Goal: Task Accomplishment & Management: Manage account settings

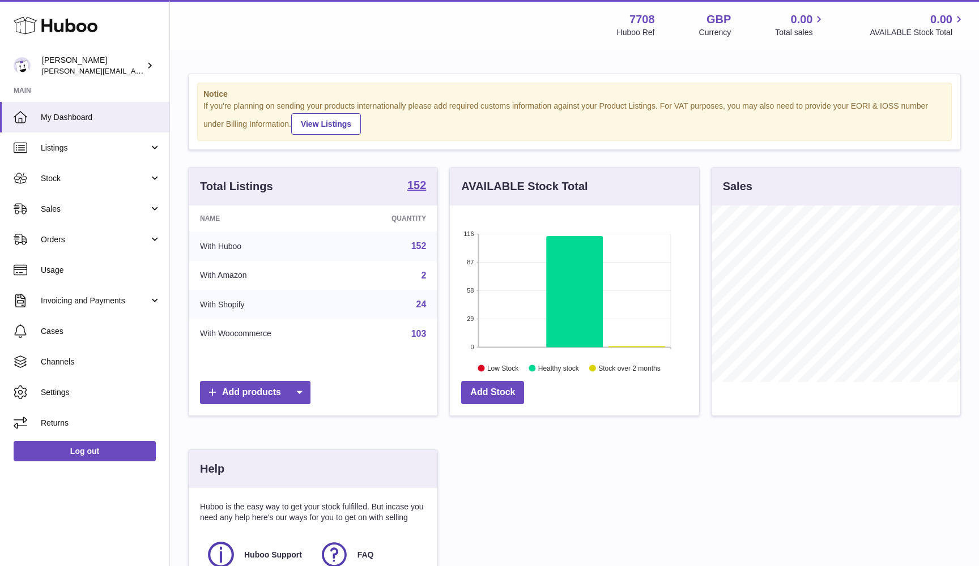
scroll to position [177, 249]
click at [79, 245] on link "Orders" at bounding box center [84, 239] width 169 height 31
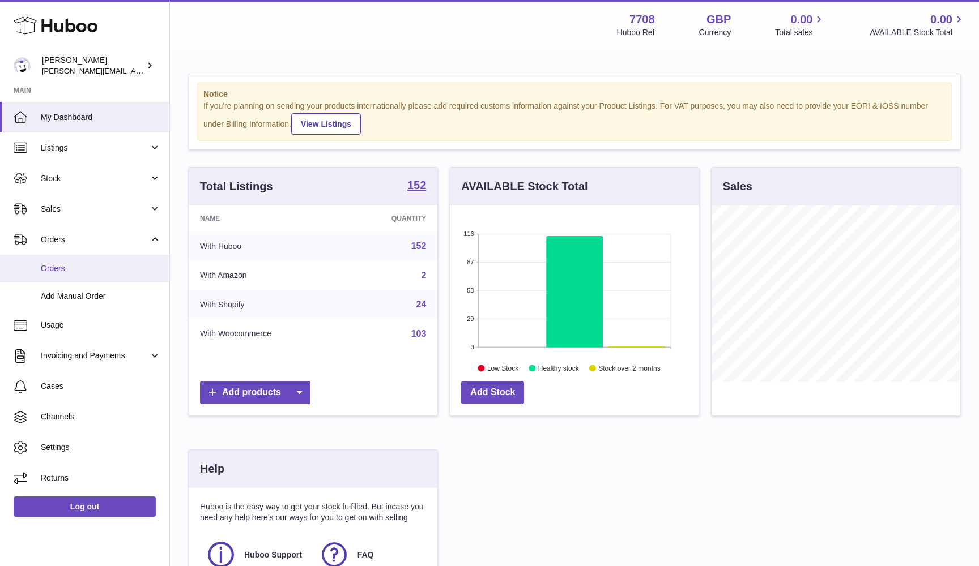
click at [73, 265] on span "Orders" at bounding box center [101, 268] width 120 height 11
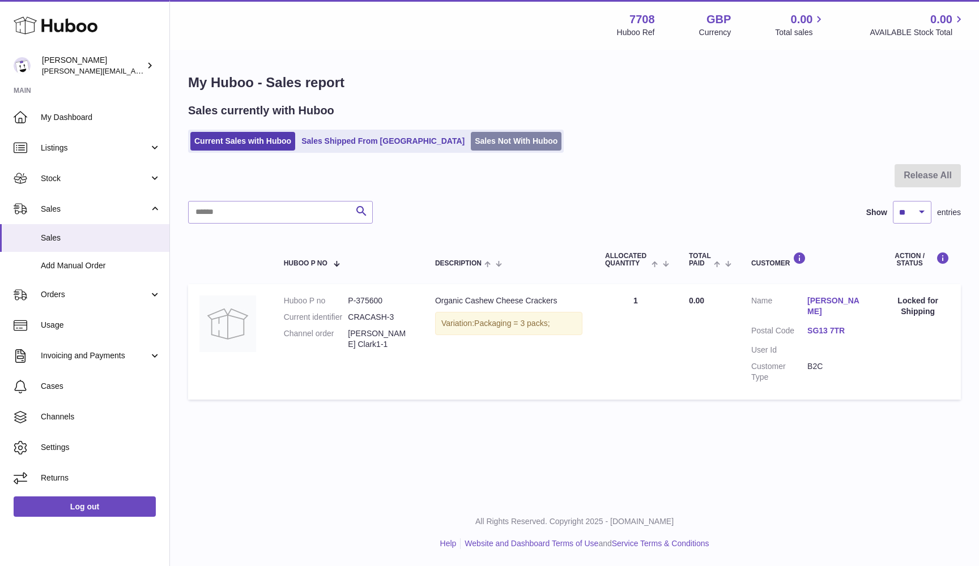
click at [471, 146] on link "Sales Not With Huboo" at bounding box center [516, 141] width 91 height 19
click at [78, 325] on span "Usage" at bounding box center [101, 325] width 120 height 11
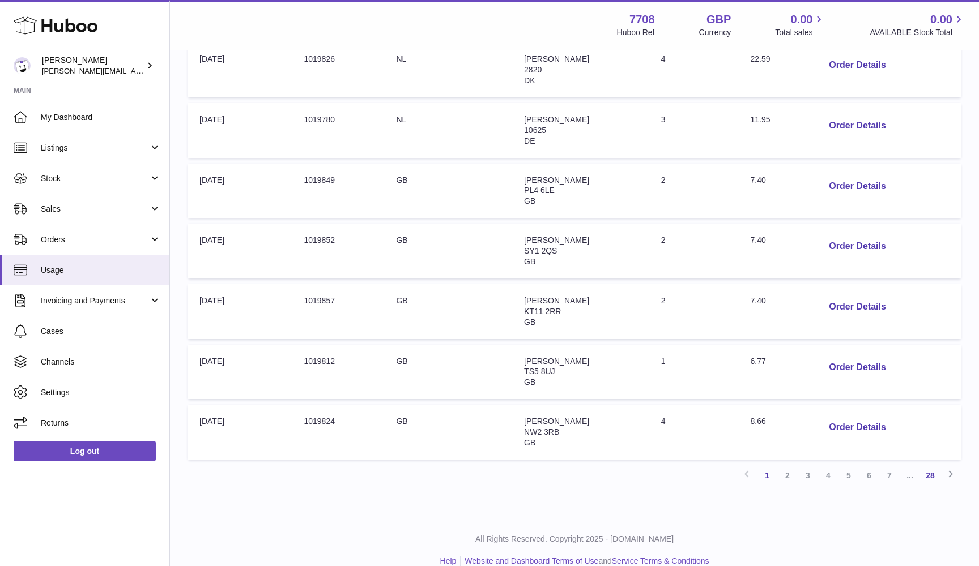
click at [935, 466] on link "28" at bounding box center [930, 476] width 20 height 20
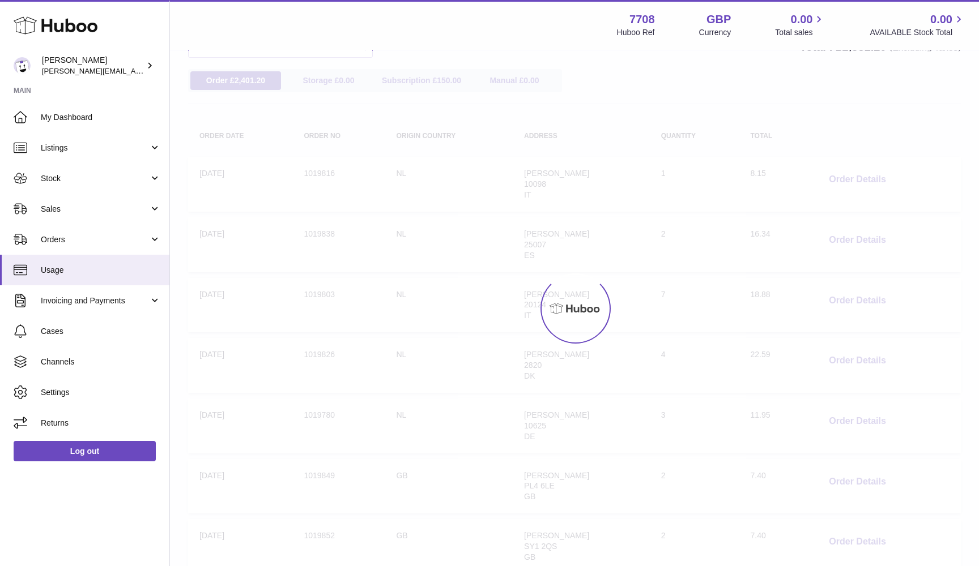
scroll to position [51, 0]
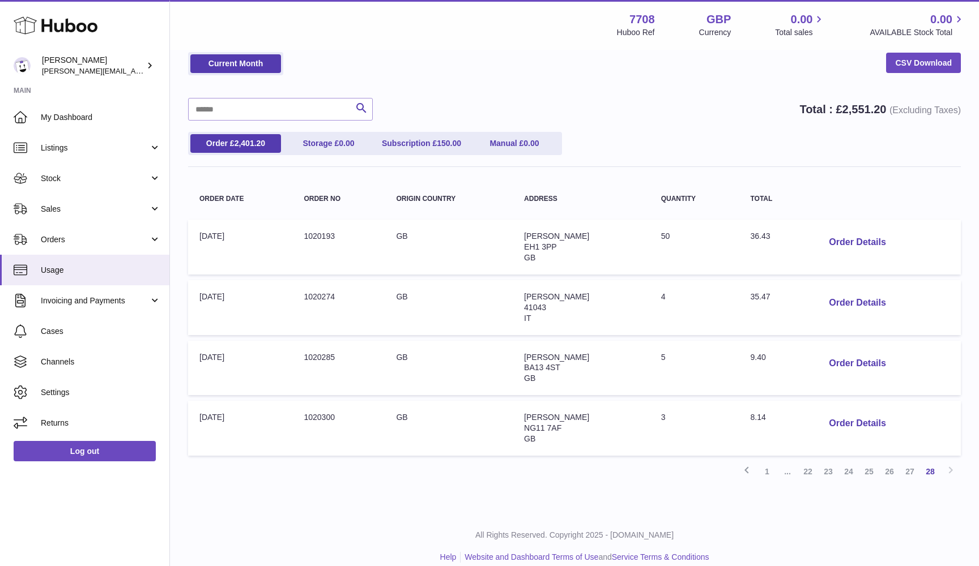
click at [322, 233] on td "Order no: 1020193" at bounding box center [338, 247] width 92 height 55
copy td "1020193"
click at [312, 233] on td "Order no: 1020193" at bounding box center [338, 247] width 92 height 55
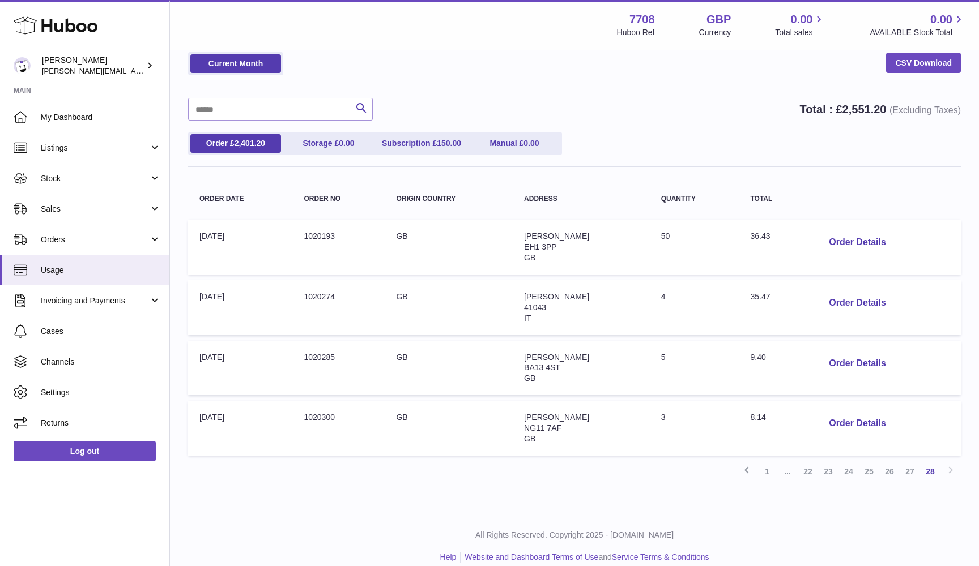
click at [762, 237] on span "36.43" at bounding box center [760, 236] width 20 height 9
click at [523, 315] on td "Address: Valentina Montorsi 41043 IT" at bounding box center [581, 307] width 137 height 55
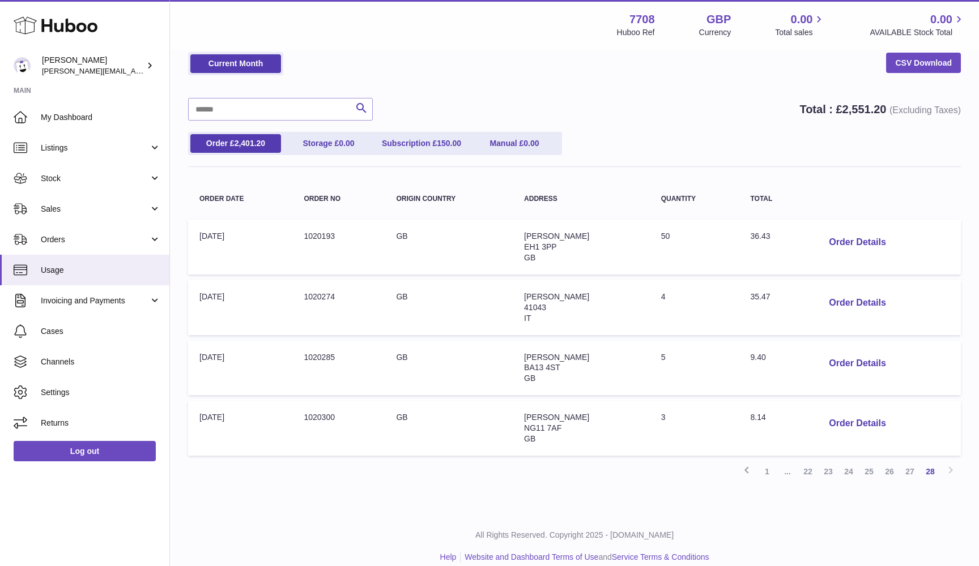
click at [523, 315] on td "Address: Valentina Montorsi 41043 IT" at bounding box center [581, 307] width 137 height 55
click at [848, 296] on button "Order Details" at bounding box center [857, 303] width 75 height 23
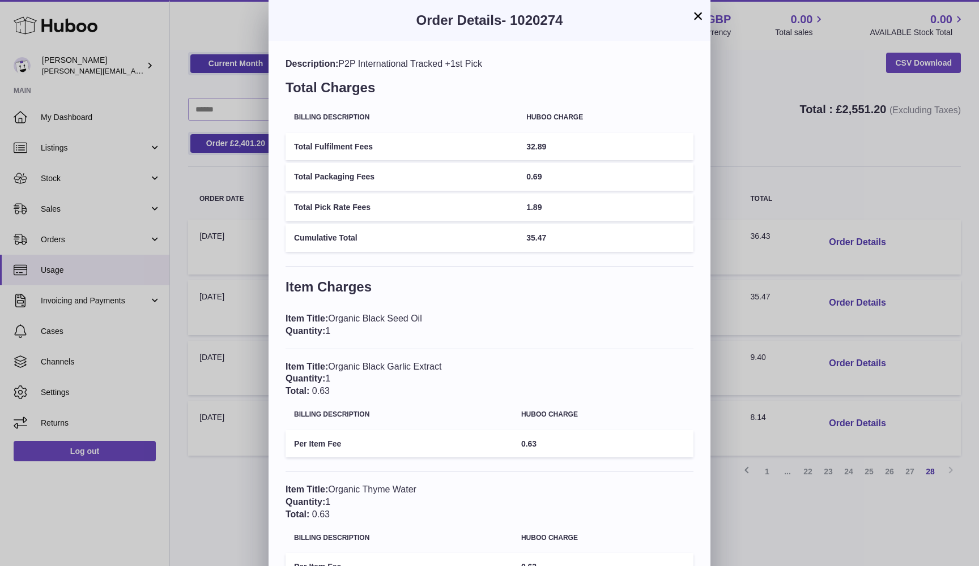
click at [560, 290] on h3 "Item Charges" at bounding box center [489, 290] width 408 height 24
click at [221, 424] on div "× Order Details - 1020274 Description: P2P International Tracked +1st Pick Tota…" at bounding box center [489, 385] width 979 height 771
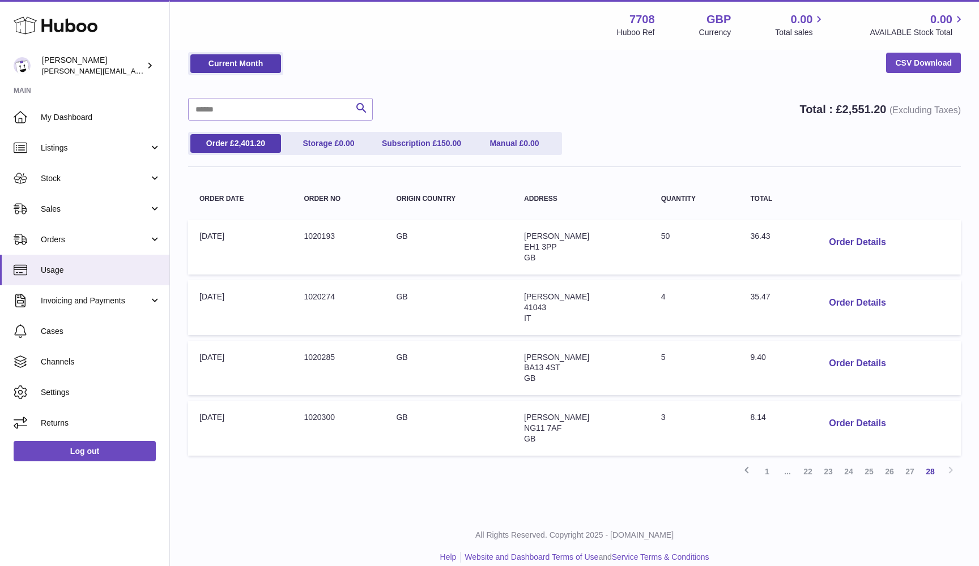
click at [321, 295] on td "Order no: 1020274" at bounding box center [338, 307] width 92 height 55
copy td "1020274"
click at [752, 295] on span "35.47" at bounding box center [760, 296] width 20 height 9
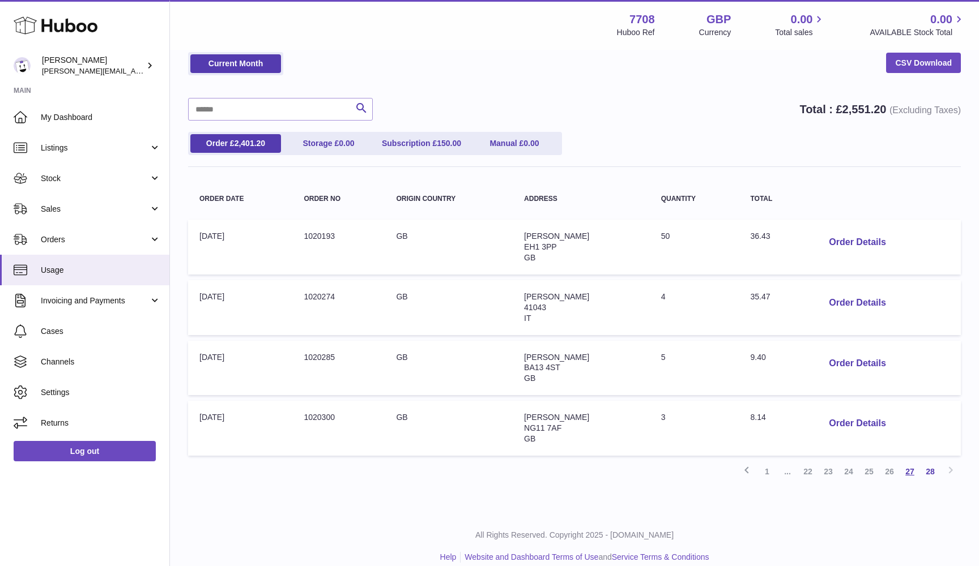
click at [914, 462] on link "27" at bounding box center [909, 472] width 20 height 20
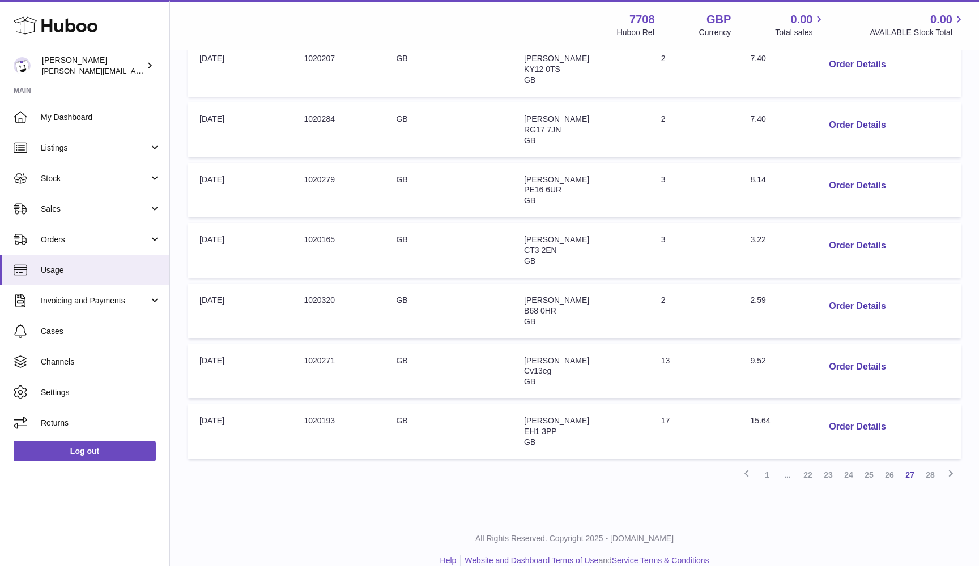
scroll to position [409, 0]
click at [847, 416] on button "Order Details" at bounding box center [857, 427] width 75 height 23
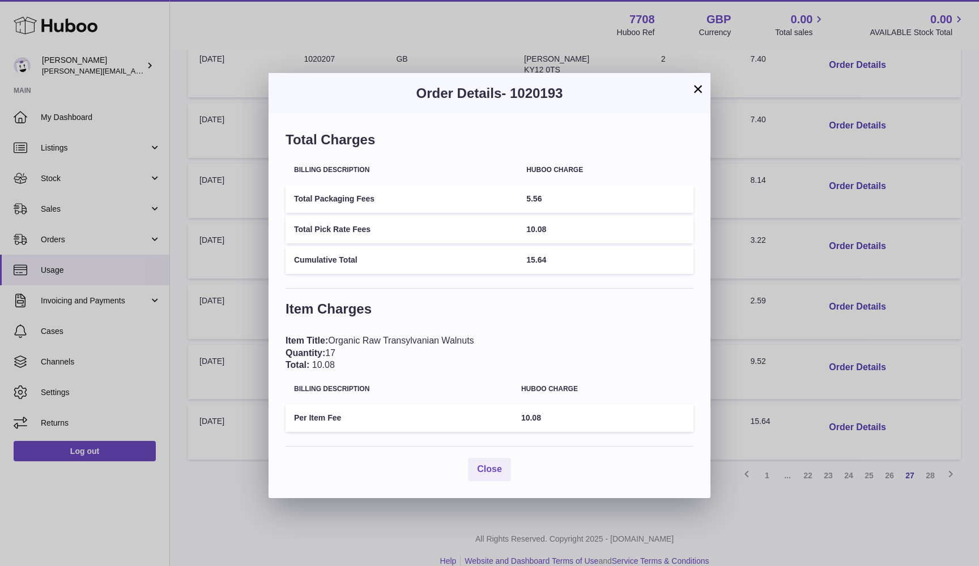
scroll to position [1, 0]
click at [317, 527] on div "× Order Details - 1020193 Total Charges Billing Description Huboo charge Total …" at bounding box center [489, 283] width 979 height 566
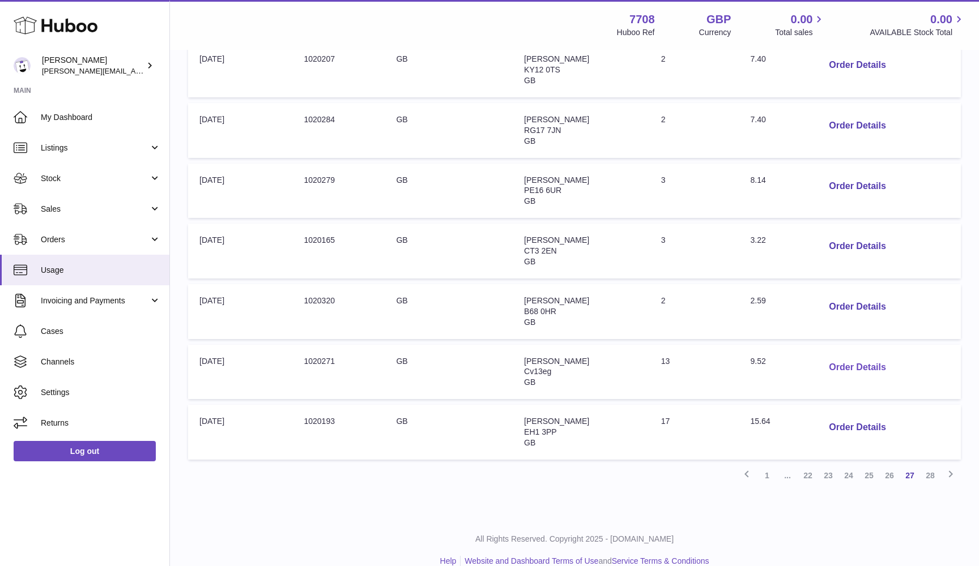
click at [842, 356] on button "Order Details" at bounding box center [857, 367] width 75 height 23
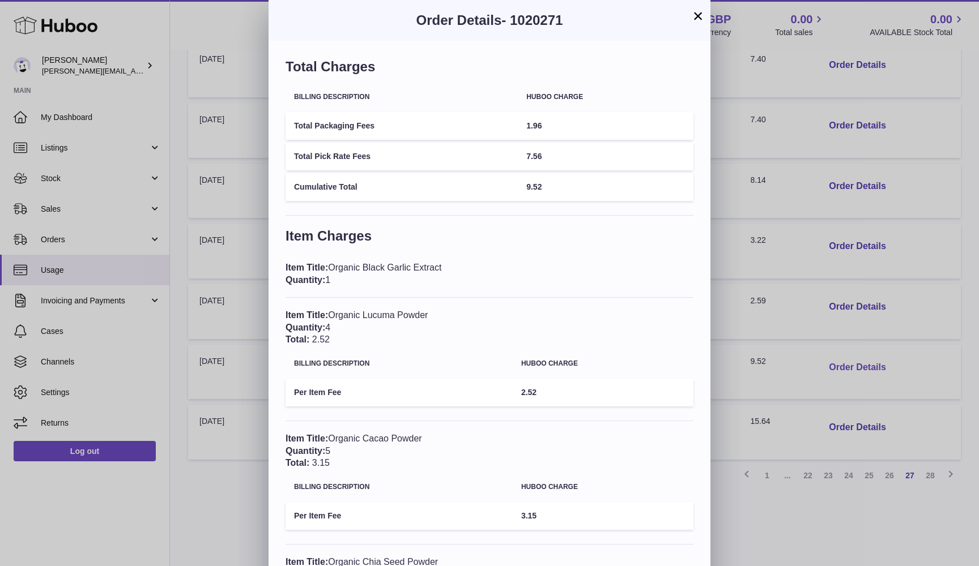
click at [842, 352] on div "× Order Details - 1020271 Total Charges Billing Description Huboo charge Total …" at bounding box center [489, 359] width 979 height 719
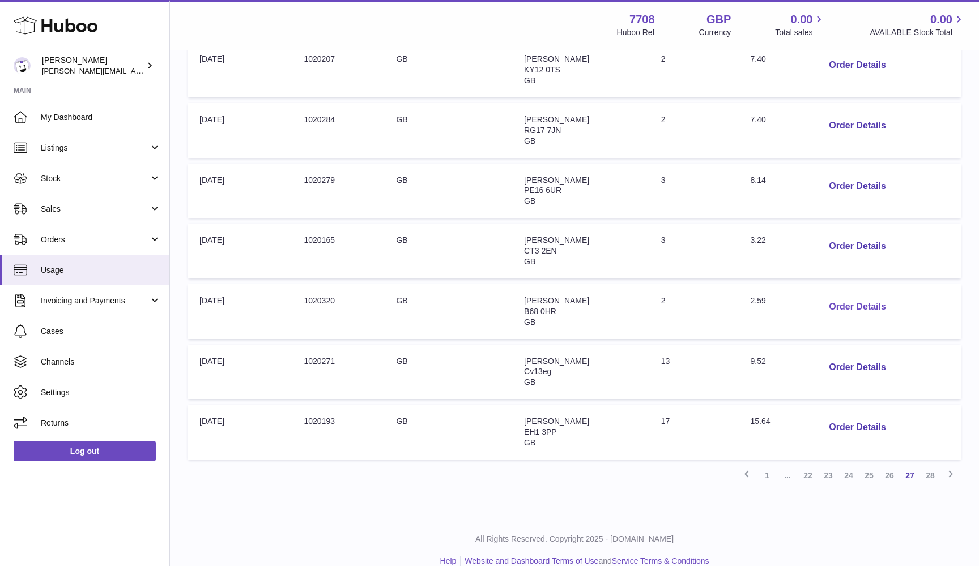
click at [843, 299] on button "Order Details" at bounding box center [857, 307] width 75 height 23
click at [813, 308] on div at bounding box center [489, 283] width 979 height 566
click at [835, 238] on button "Order Details" at bounding box center [857, 246] width 75 height 23
click at [826, 241] on div at bounding box center [489, 283] width 979 height 566
click at [326, 229] on td "Order no: 1020165" at bounding box center [338, 251] width 92 height 55
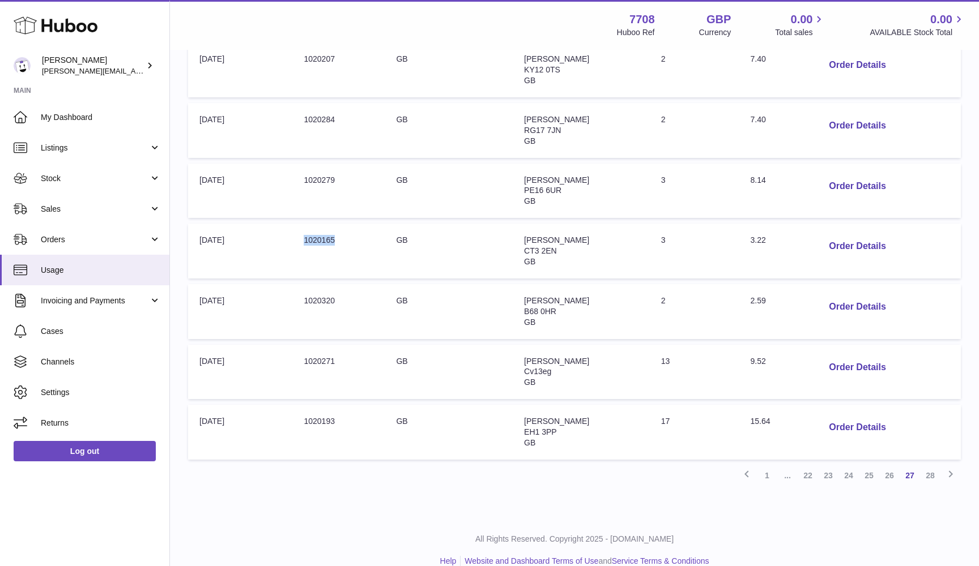
click at [326, 229] on td "Order no: 1020165" at bounding box center [338, 251] width 92 height 55
copy td "1020165"
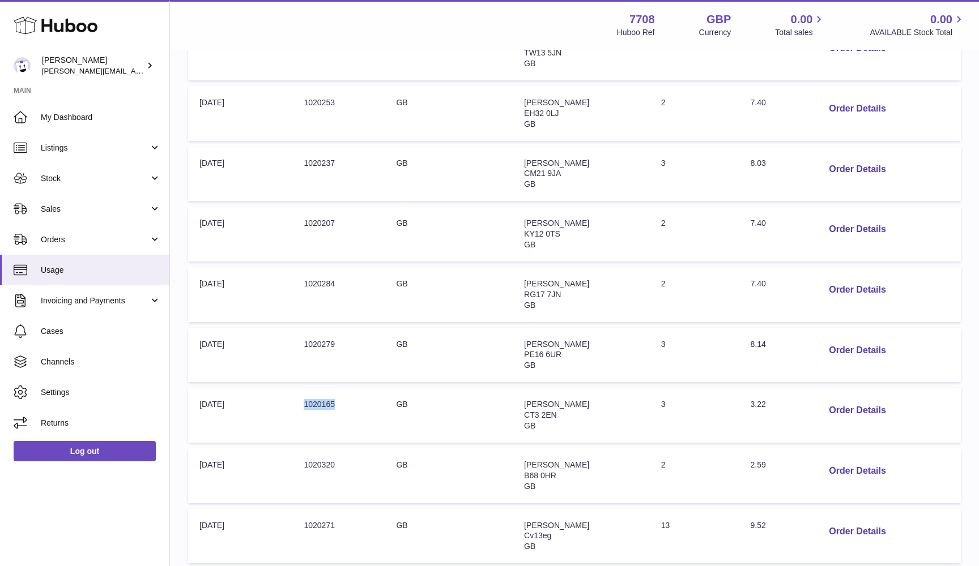
scroll to position [243, 0]
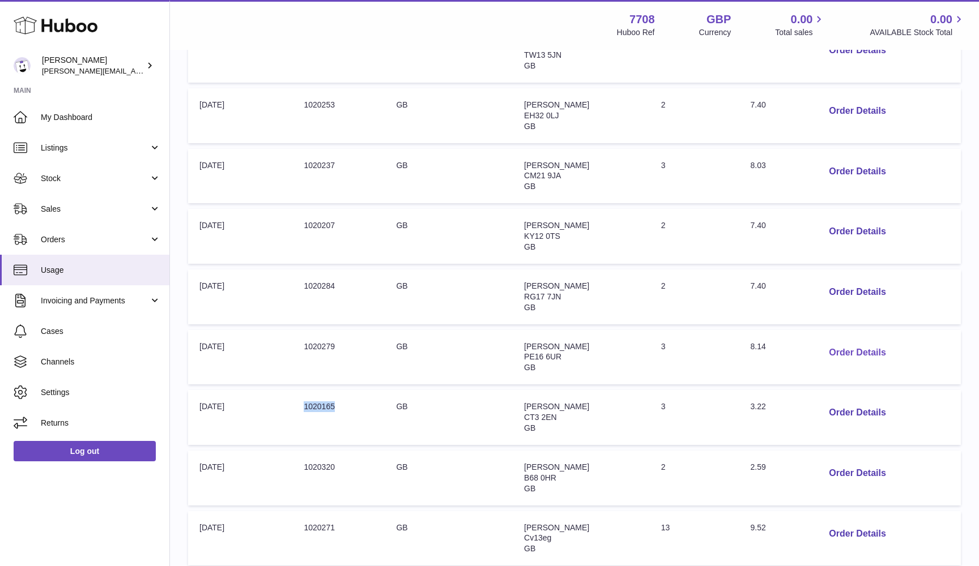
click at [842, 344] on button "Order Details" at bounding box center [857, 353] width 75 height 23
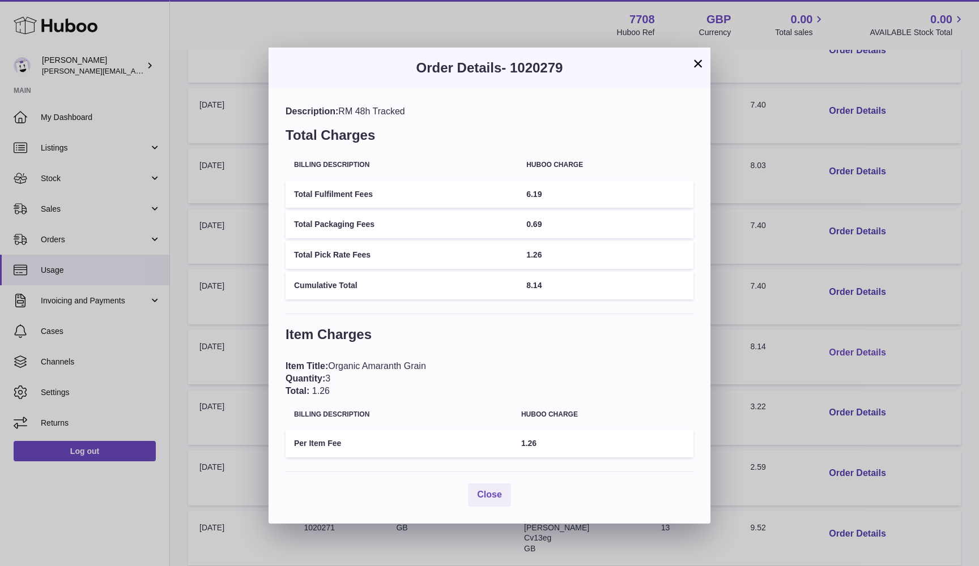
click at [842, 344] on div "× Order Details - 1020279 Description: RM 48h Tracked Total Charges Billing Des…" at bounding box center [489, 283] width 979 height 566
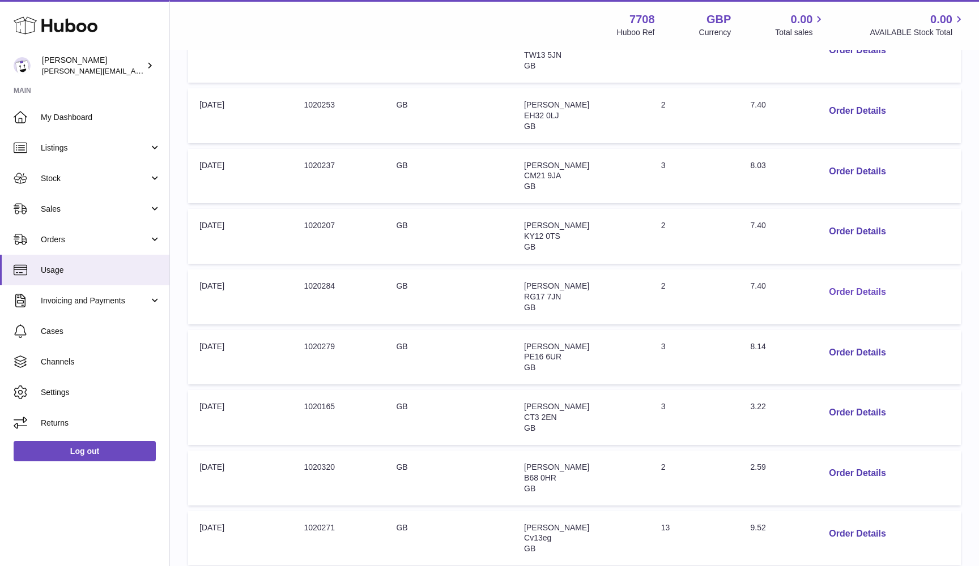
click at [838, 285] on button "Order Details" at bounding box center [857, 292] width 75 height 23
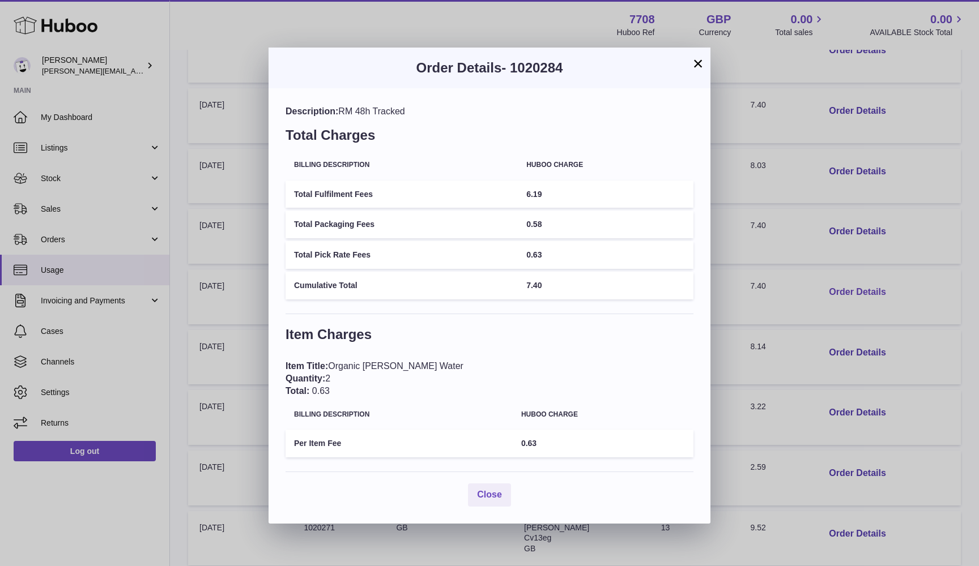
click at [838, 285] on div "× Order Details - 1020284 Description: RM 48h Tracked Total Charges Billing Des…" at bounding box center [489, 283] width 979 height 566
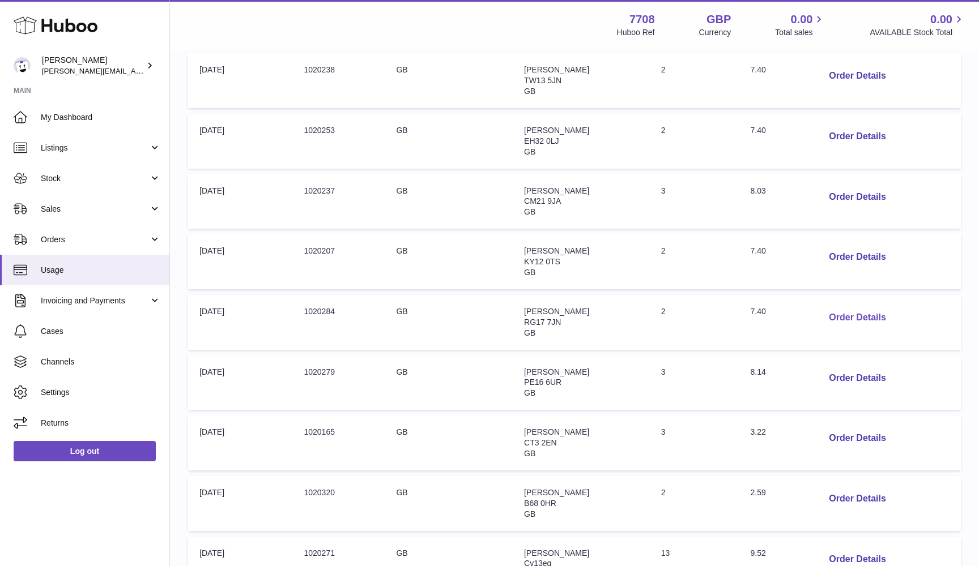
scroll to position [211, 0]
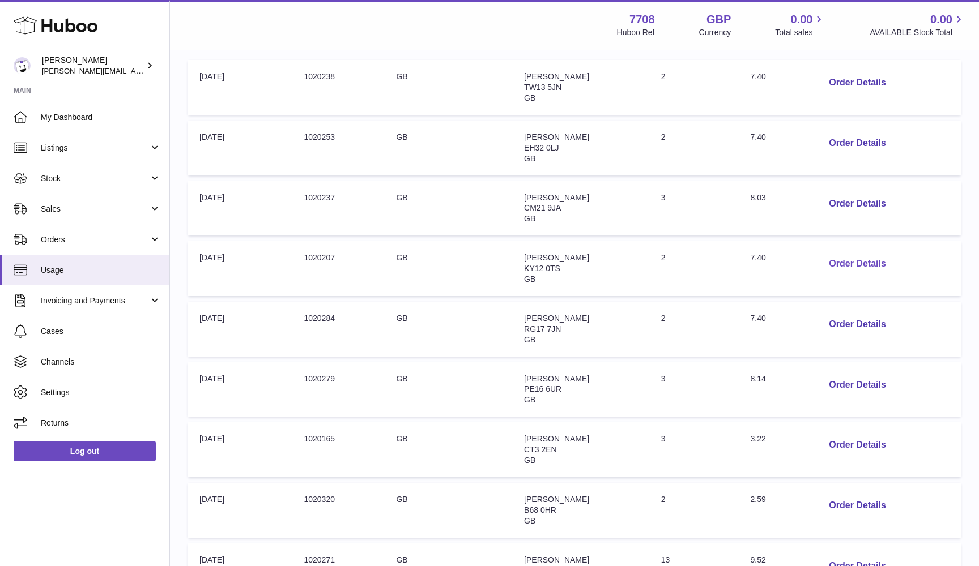
click at [837, 257] on button "Order Details" at bounding box center [857, 264] width 75 height 23
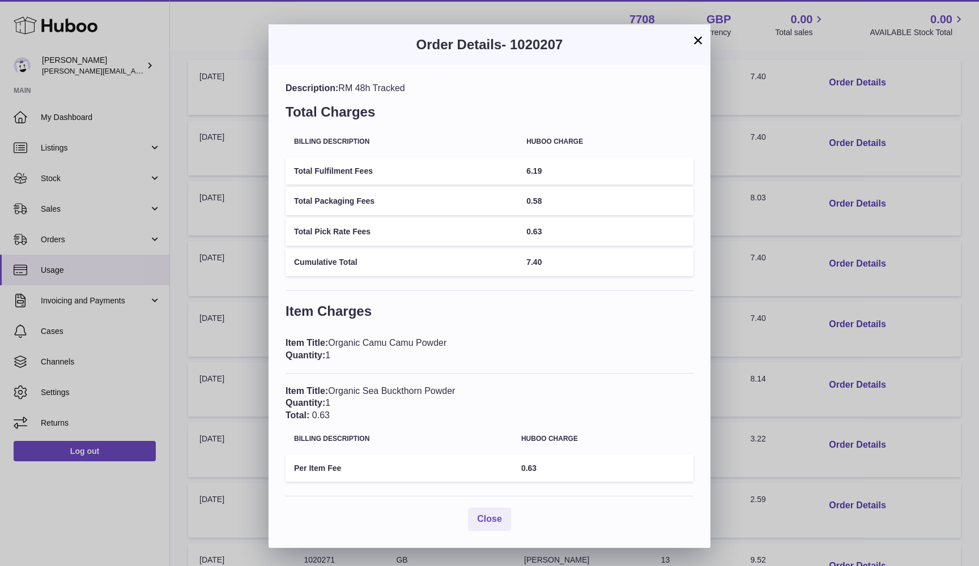
click at [836, 257] on div "× Order Details - 1020207 Description: RM 48h Tracked Total Charges Billing Des…" at bounding box center [489, 283] width 979 height 566
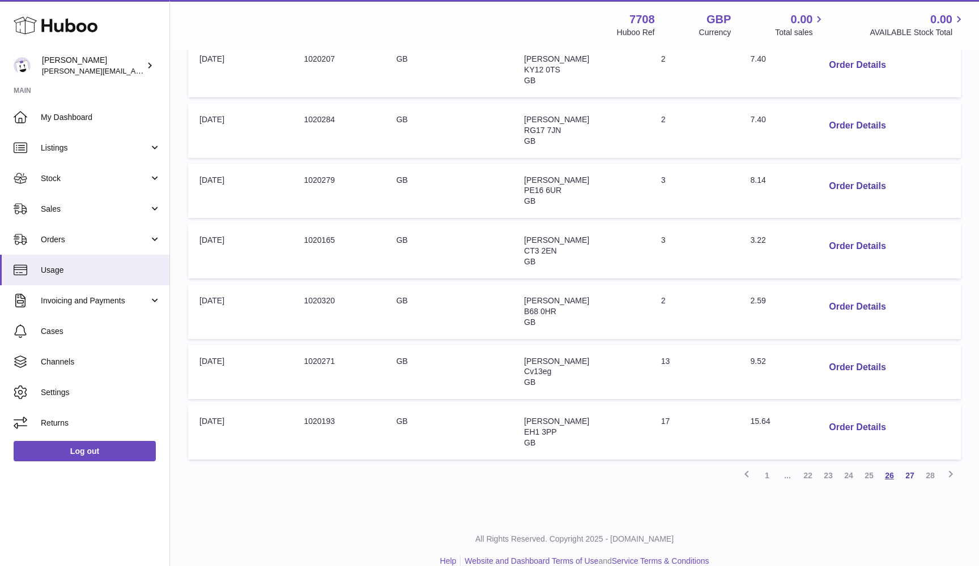
click at [890, 466] on link "26" at bounding box center [889, 476] width 20 height 20
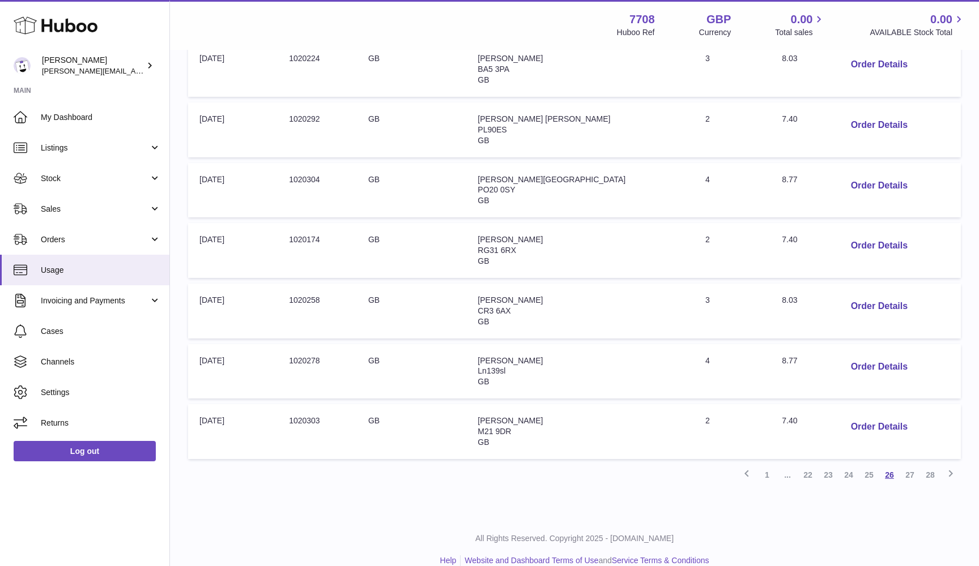
scroll to position [409, 0]
click at [861, 416] on button "Order Details" at bounding box center [879, 427] width 75 height 23
click at [861, 411] on div "× Order Details - 1020303 Description: RM 48h Tracked Total Charges Billing Des…" at bounding box center [489, 283] width 979 height 566
click at [903, 466] on link "27" at bounding box center [909, 476] width 20 height 20
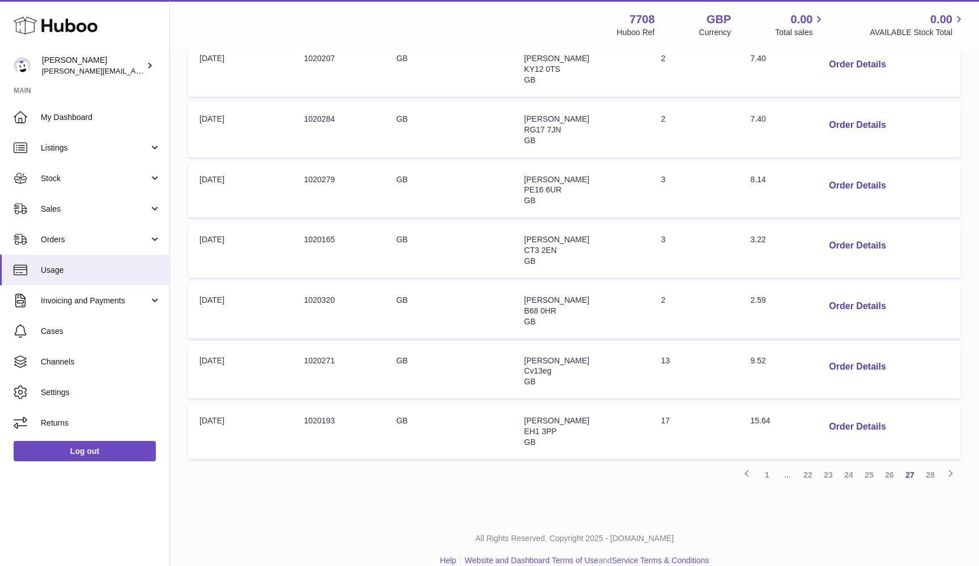
scroll to position [409, 0]
click at [835, 237] on button "Order Details" at bounding box center [857, 246] width 75 height 23
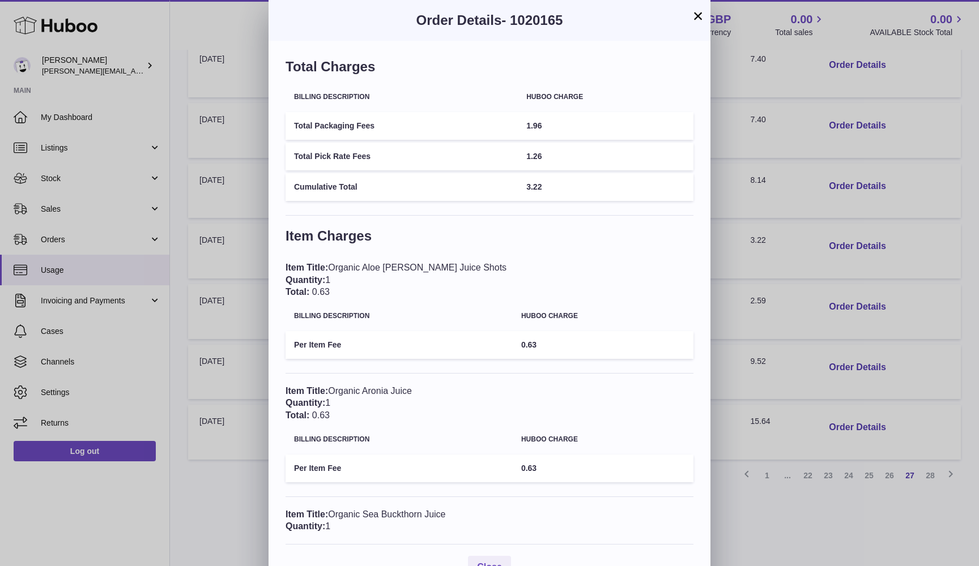
click at [835, 237] on div "× Order Details - 1020165 Total Charges Billing Description Huboo charge Total …" at bounding box center [489, 298] width 979 height 596
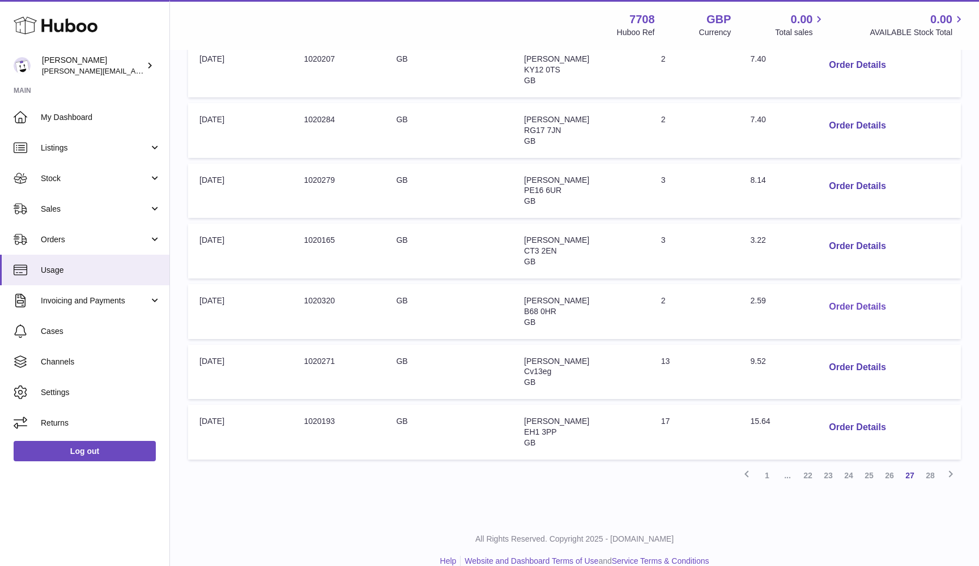
click at [861, 296] on button "Order Details" at bounding box center [857, 307] width 75 height 23
click at [309, 287] on td "Order no: 1020320" at bounding box center [338, 311] width 92 height 55
copy td "1020320"
click at [313, 349] on td "Order no: 1020271" at bounding box center [338, 372] width 92 height 55
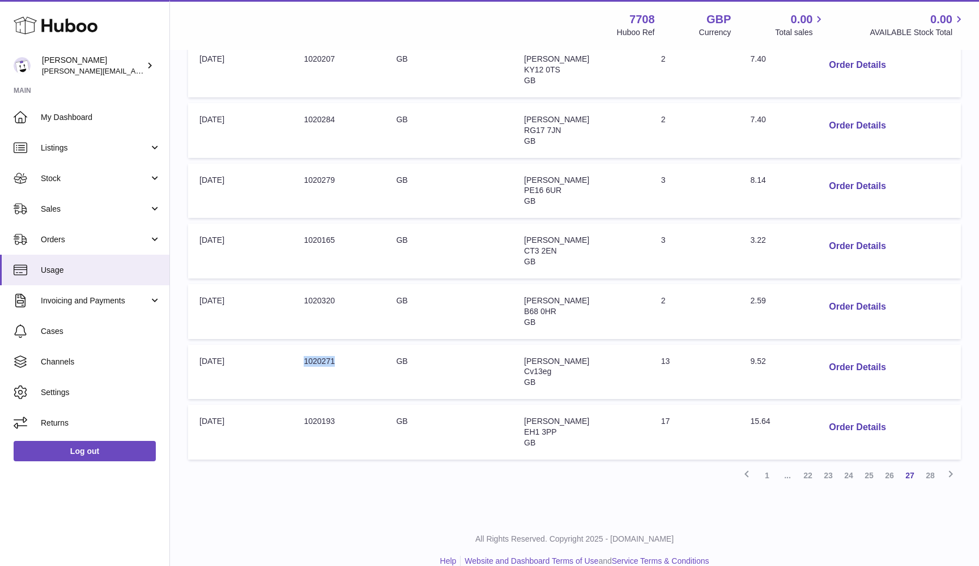
click at [313, 349] on td "Order no: 1020271" at bounding box center [338, 372] width 92 height 55
copy td "1020271"
click at [845, 356] on button "Order Details" at bounding box center [857, 367] width 75 height 23
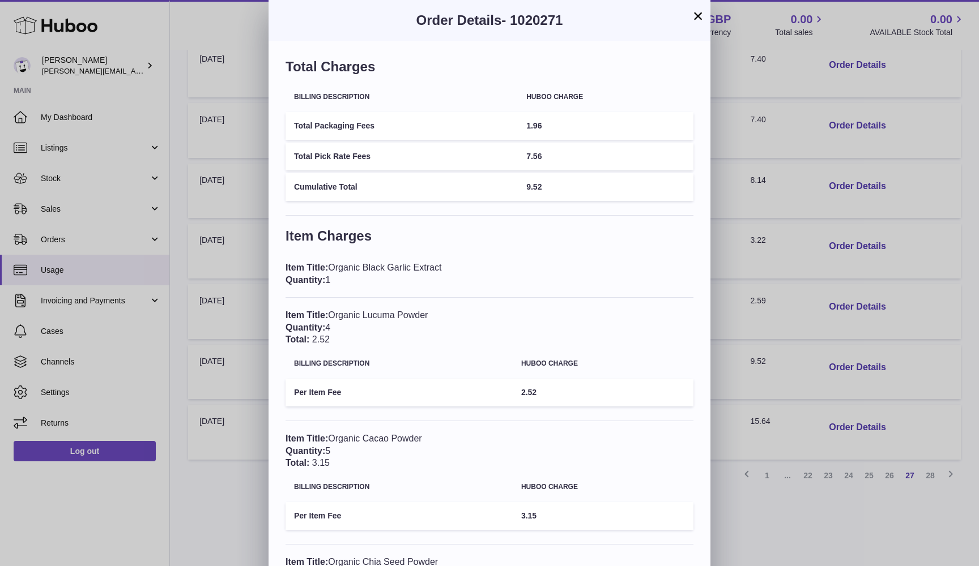
click at [843, 271] on div "× Order Details - 1020271 Total Charges Billing Description Huboo charge Total …" at bounding box center [489, 359] width 979 height 719
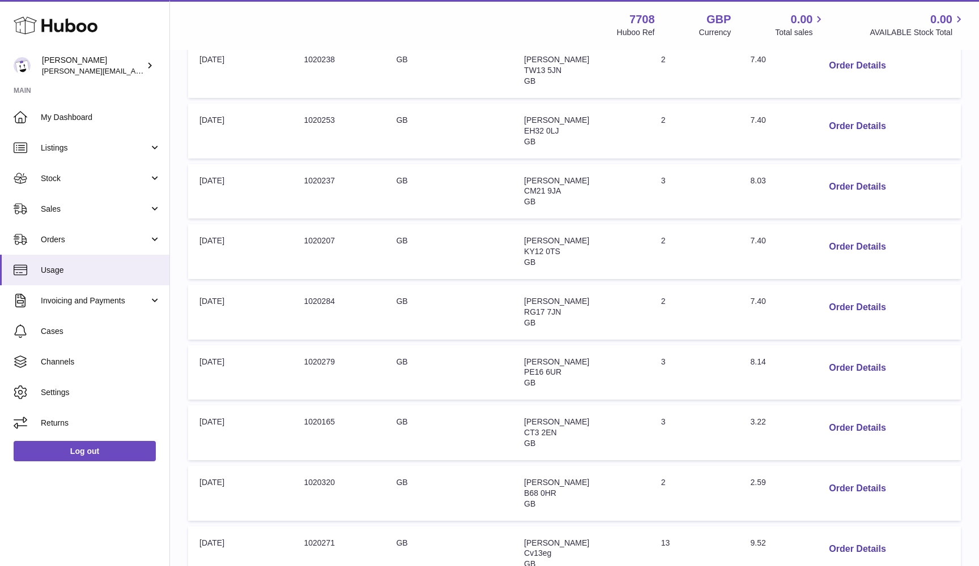
scroll to position [163, 0]
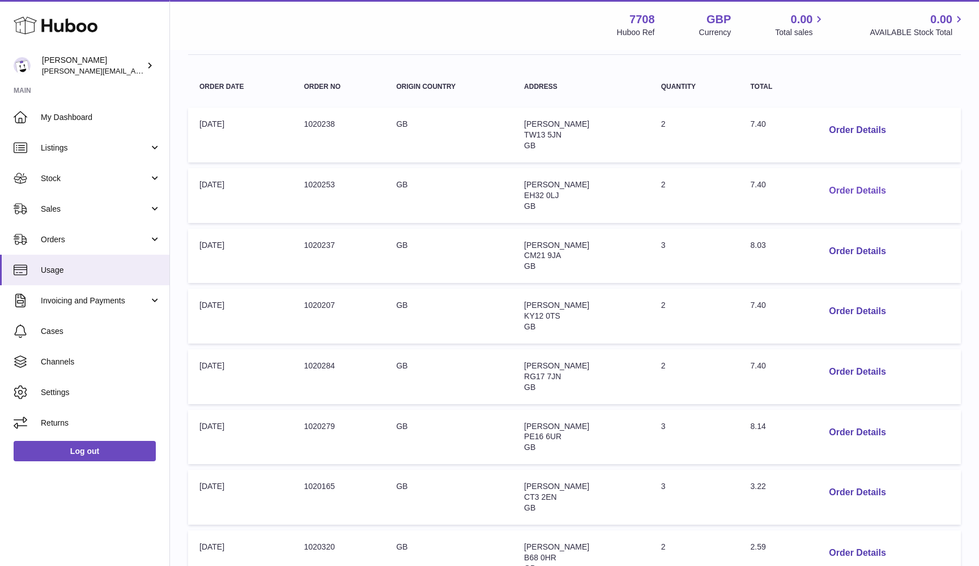
click at [844, 184] on button "Order Details" at bounding box center [857, 191] width 75 height 23
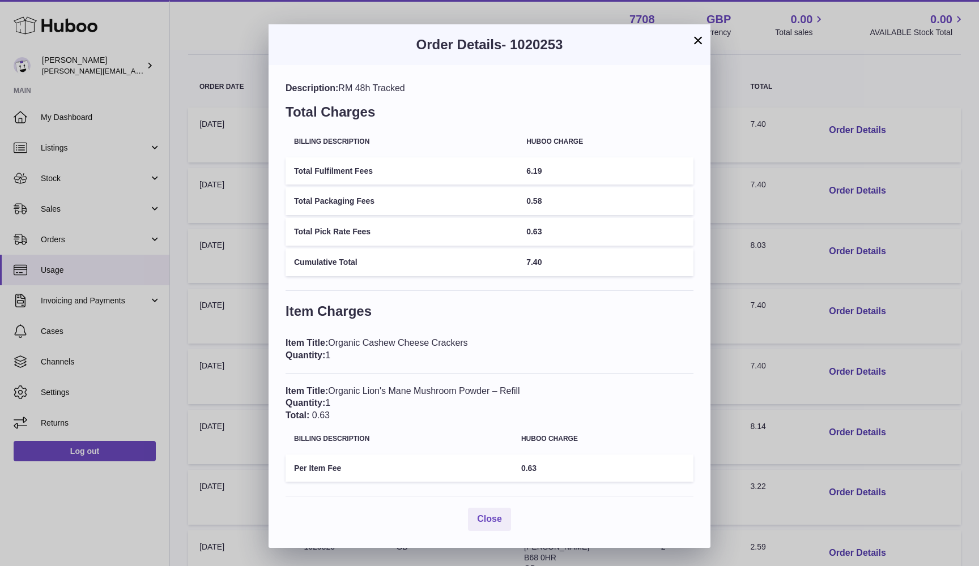
click at [844, 183] on div "× Order Details - 1020253 Description: RM 48h Tracked Total Charges Billing Des…" at bounding box center [489, 283] width 979 height 566
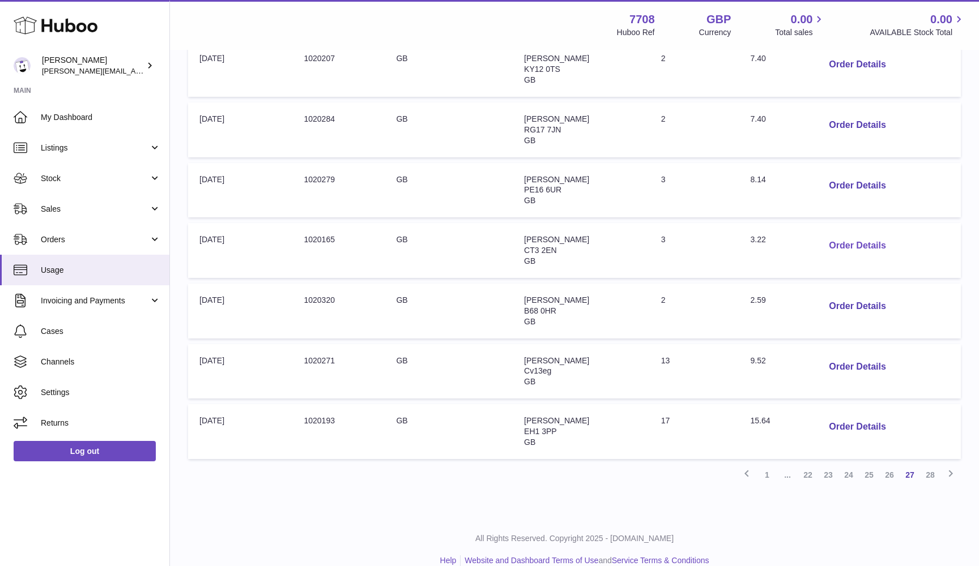
scroll to position [409, 0]
click at [850, 238] on button "Order Details" at bounding box center [857, 246] width 75 height 23
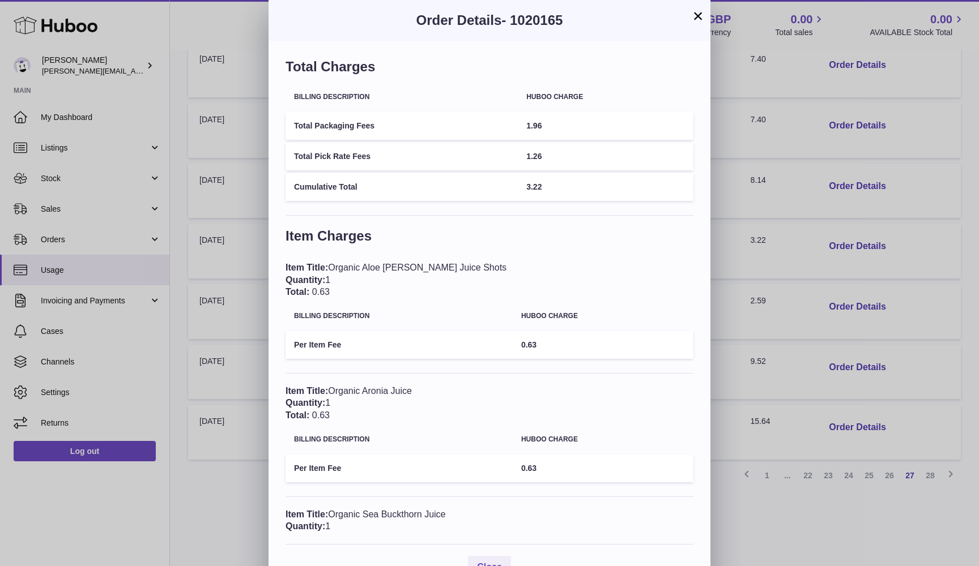
click at [907, 291] on div "× Order Details - 1020165 Total Charges Billing Description Huboo charge Total …" at bounding box center [489, 298] width 979 height 596
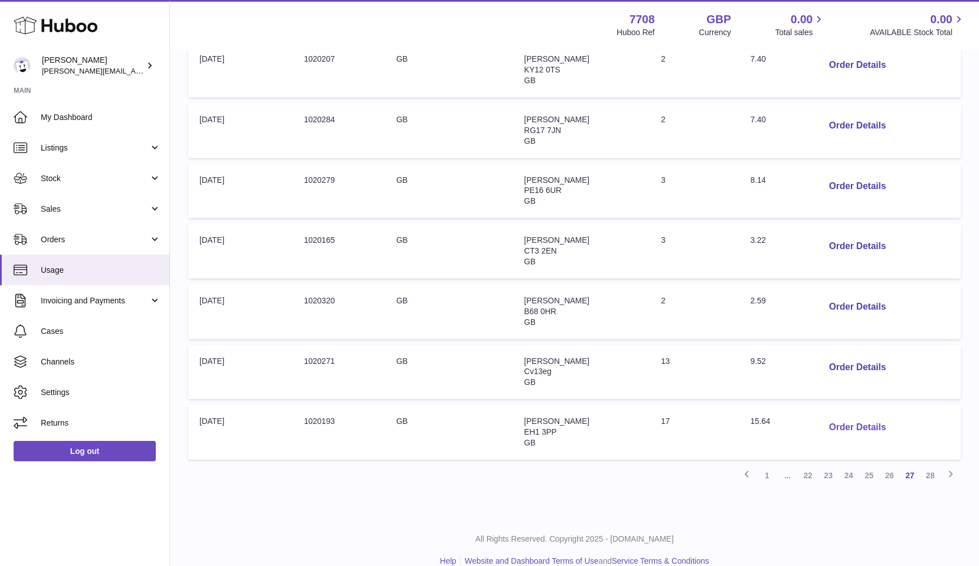
click at [850, 416] on button "Order Details" at bounding box center [857, 427] width 75 height 23
click at [850, 406] on div at bounding box center [489, 283] width 979 height 566
click at [925, 466] on link "28" at bounding box center [930, 476] width 20 height 20
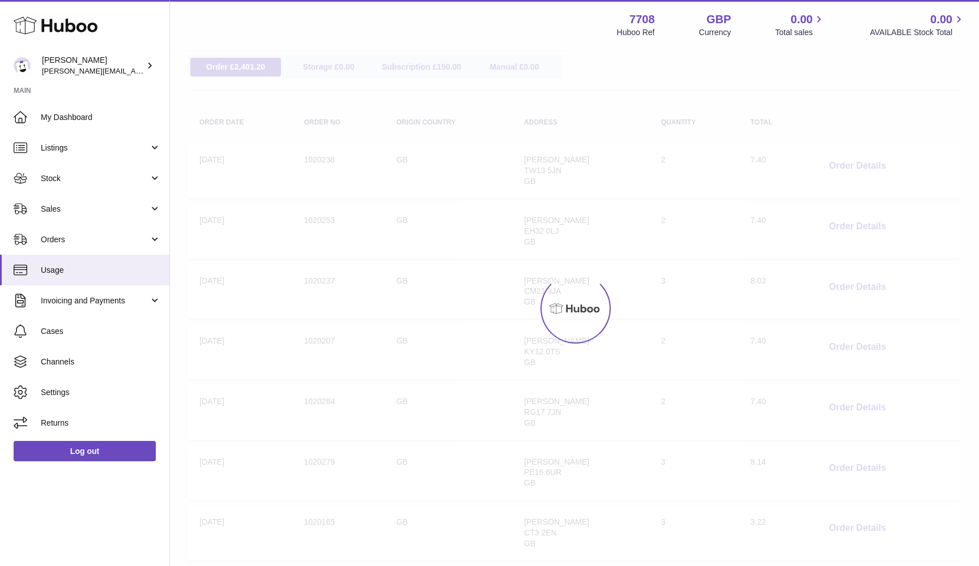
scroll to position [51, 0]
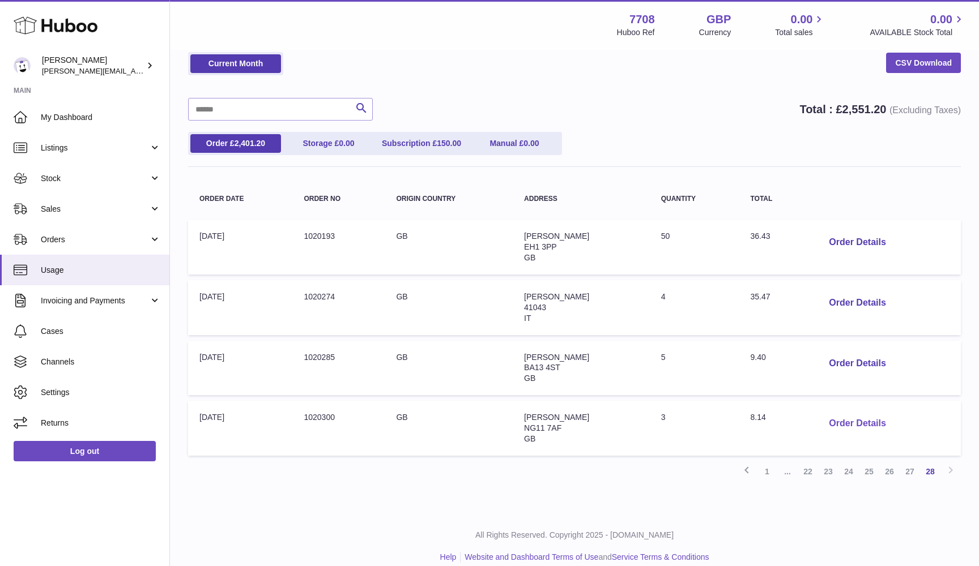
click at [843, 417] on button "Order Details" at bounding box center [857, 423] width 75 height 23
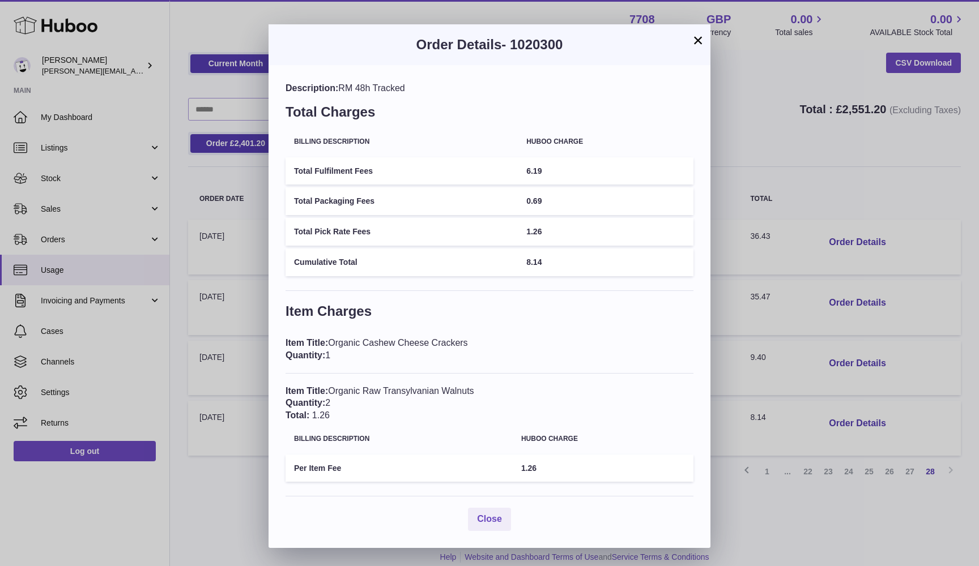
click at [843, 417] on div "× Order Details - 1020300 Description: RM 48h Tracked Total Charges Billing Des…" at bounding box center [489, 283] width 979 height 566
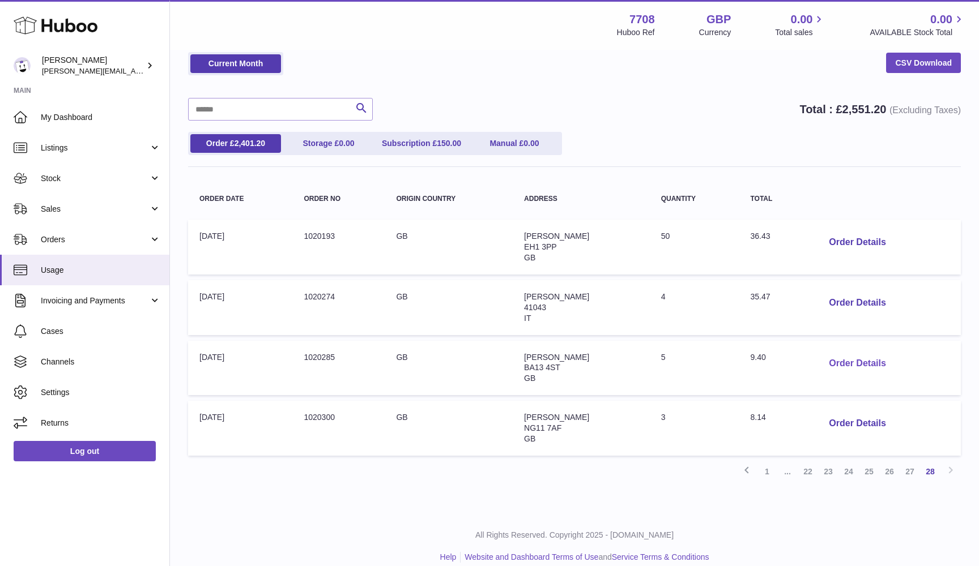
click at [839, 360] on button "Order Details" at bounding box center [857, 363] width 75 height 23
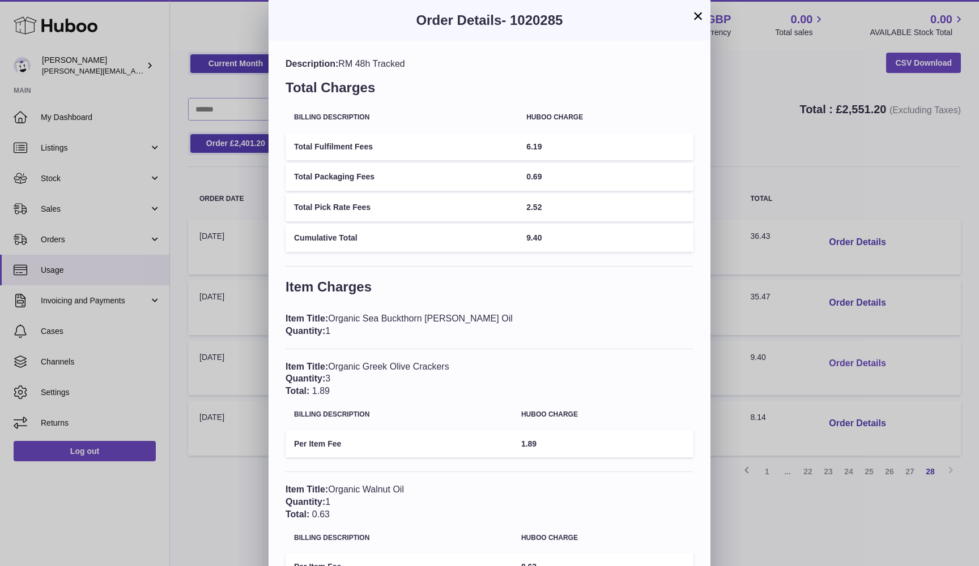
click at [839, 360] on div "× Order Details - 1020285 Description: RM 48h Tracked Total Charges Billing Des…" at bounding box center [489, 323] width 979 height 647
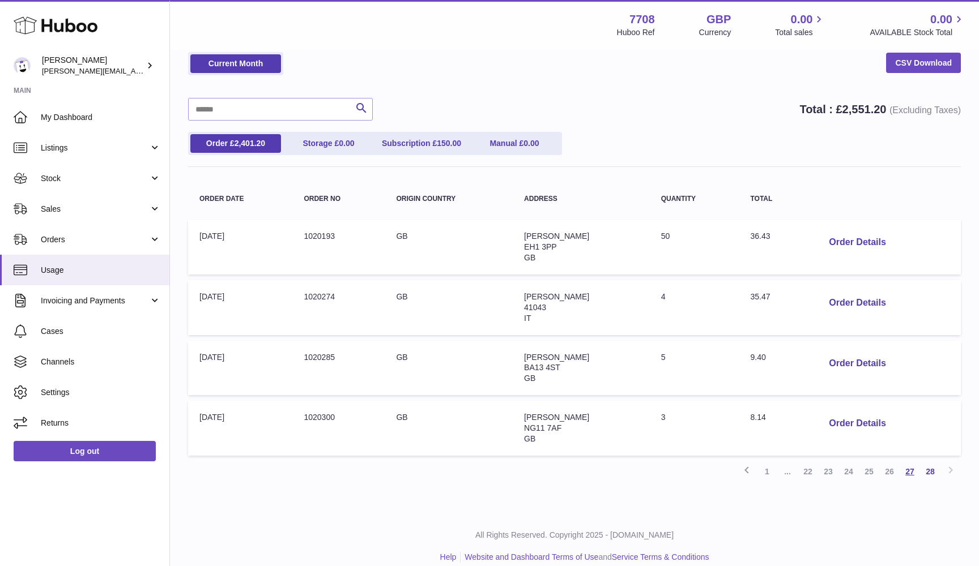
click at [914, 463] on link "27" at bounding box center [909, 472] width 20 height 20
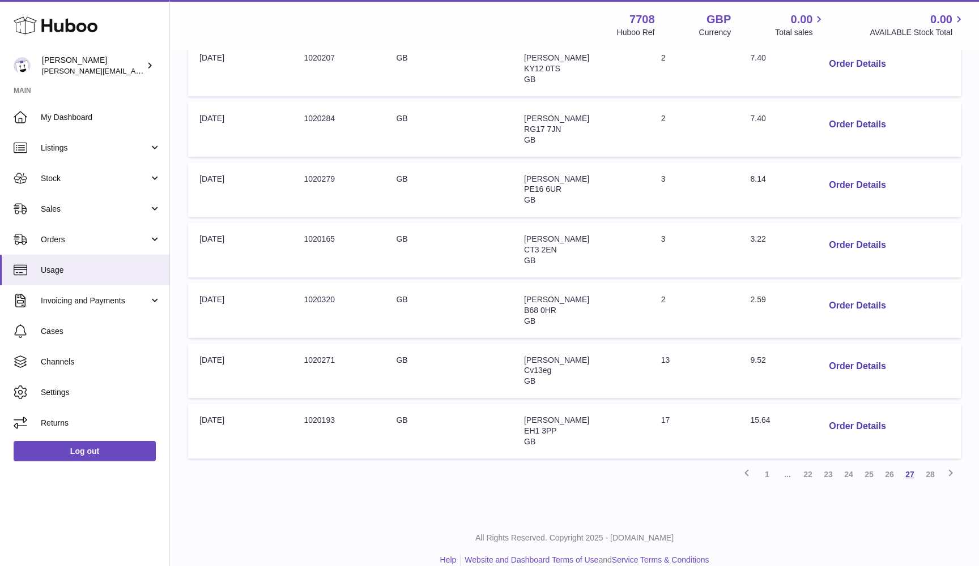
scroll to position [409, 0]
click at [853, 357] on button "Order Details" at bounding box center [857, 367] width 75 height 23
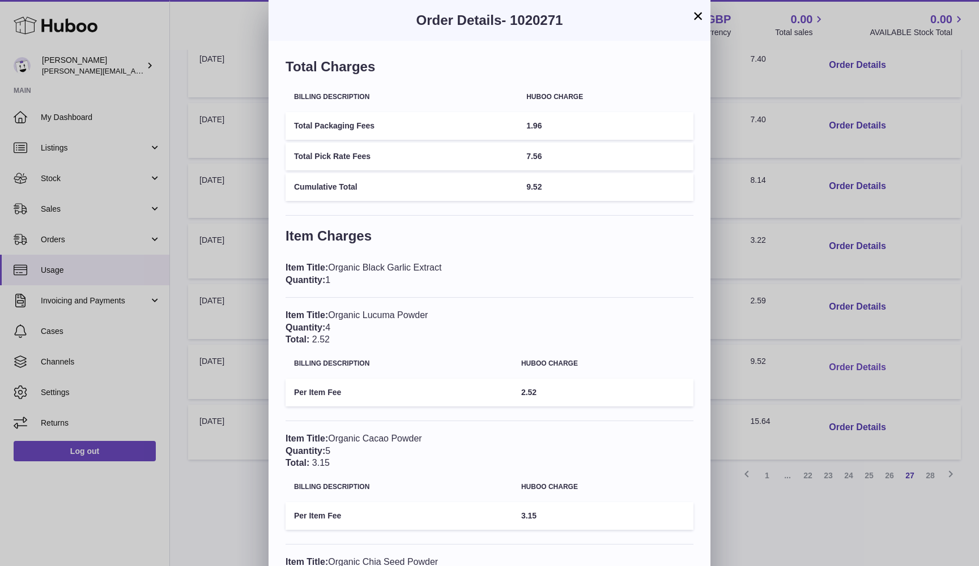
click at [853, 357] on div "× Order Details - 1020271 Total Charges Billing Description Huboo charge Total …" at bounding box center [489, 359] width 979 height 719
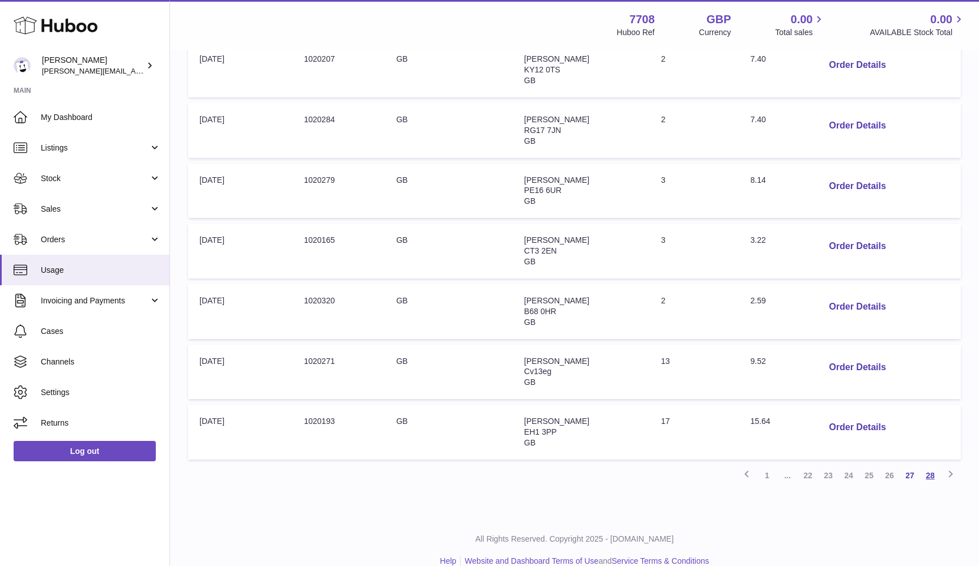
click at [928, 466] on link "28" at bounding box center [930, 476] width 20 height 20
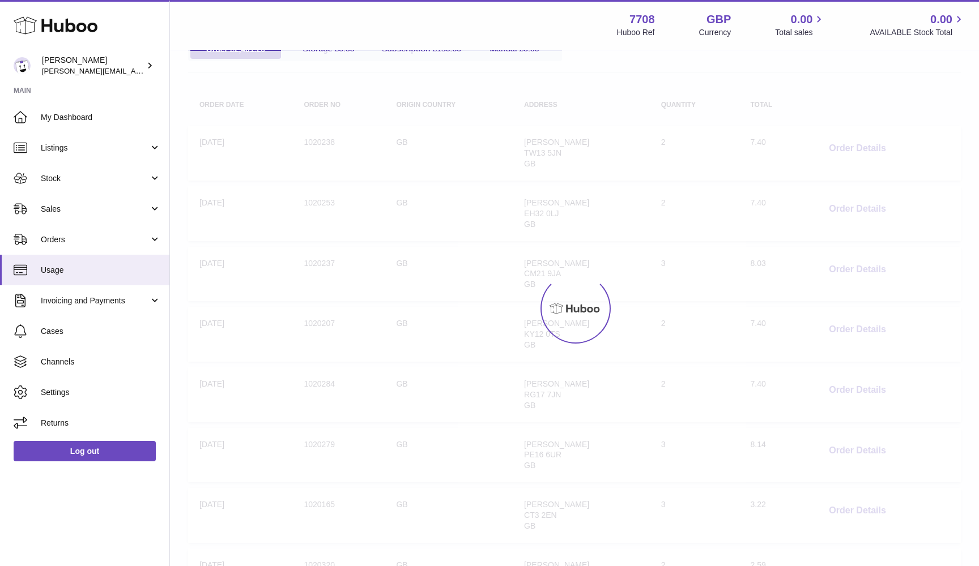
scroll to position [51, 0]
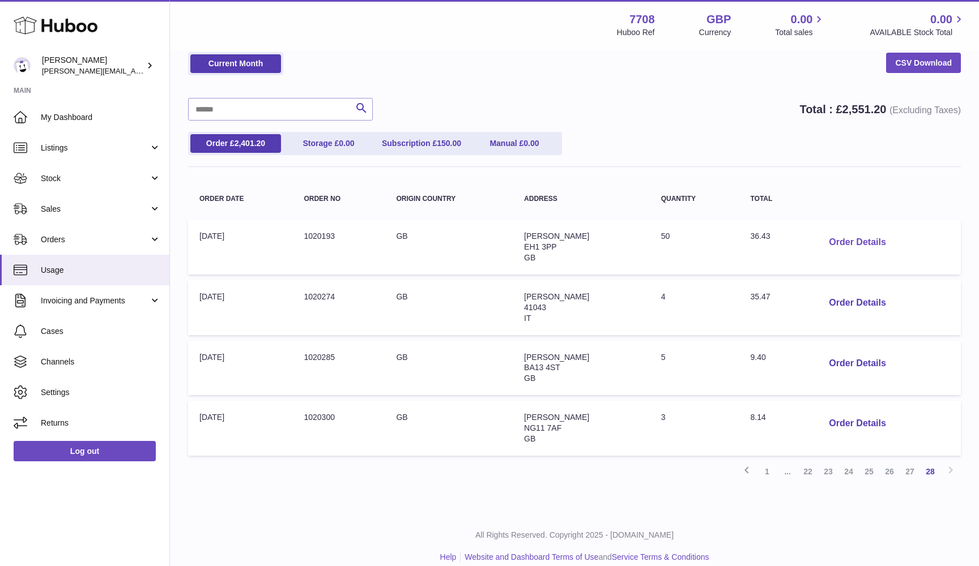
click at [854, 240] on button "Order Details" at bounding box center [857, 242] width 75 height 23
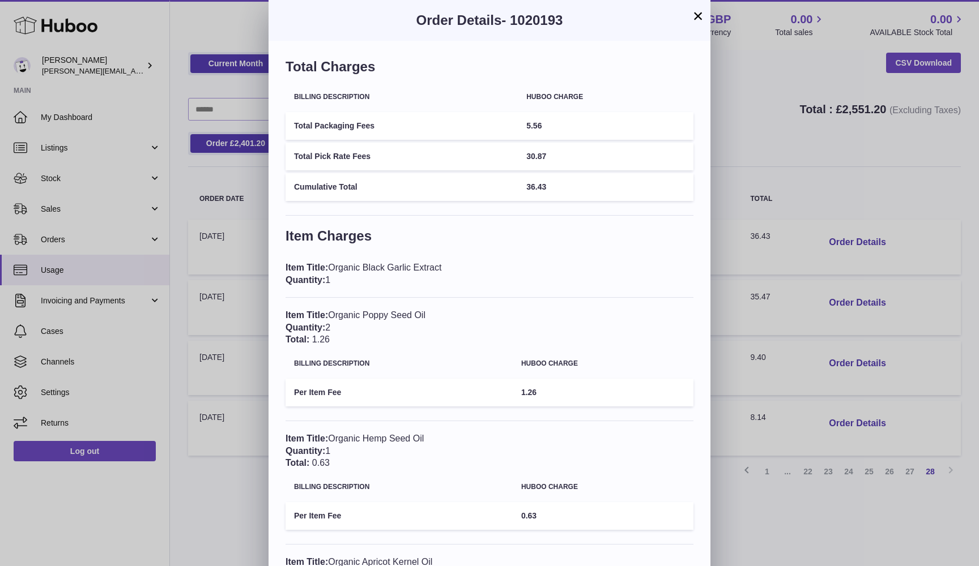
click at [322, 122] on td "Total Packaging Fees" at bounding box center [401, 126] width 232 height 28
click at [322, 153] on td "Total Pick Rate Fees" at bounding box center [401, 157] width 232 height 28
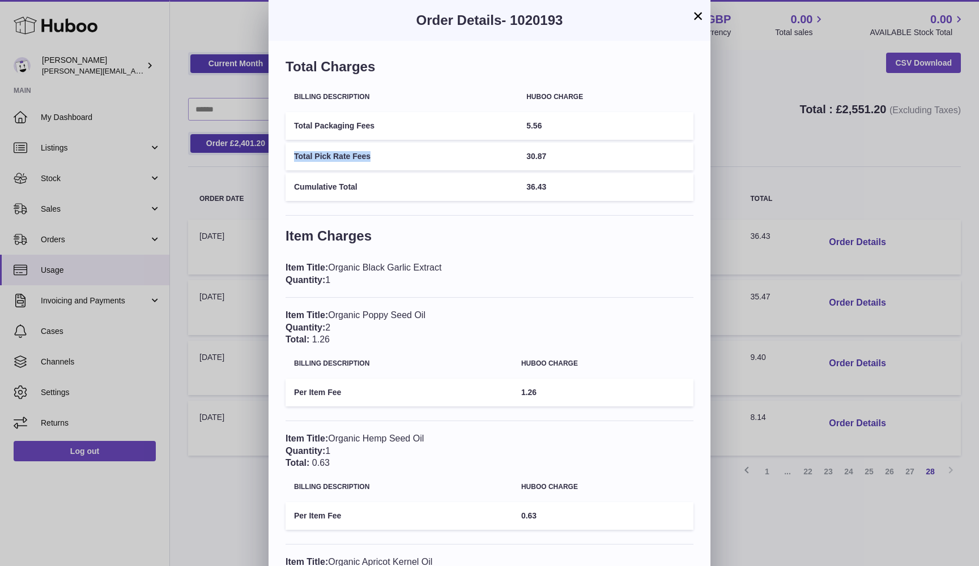
click at [322, 153] on td "Total Pick Rate Fees" at bounding box center [401, 157] width 232 height 28
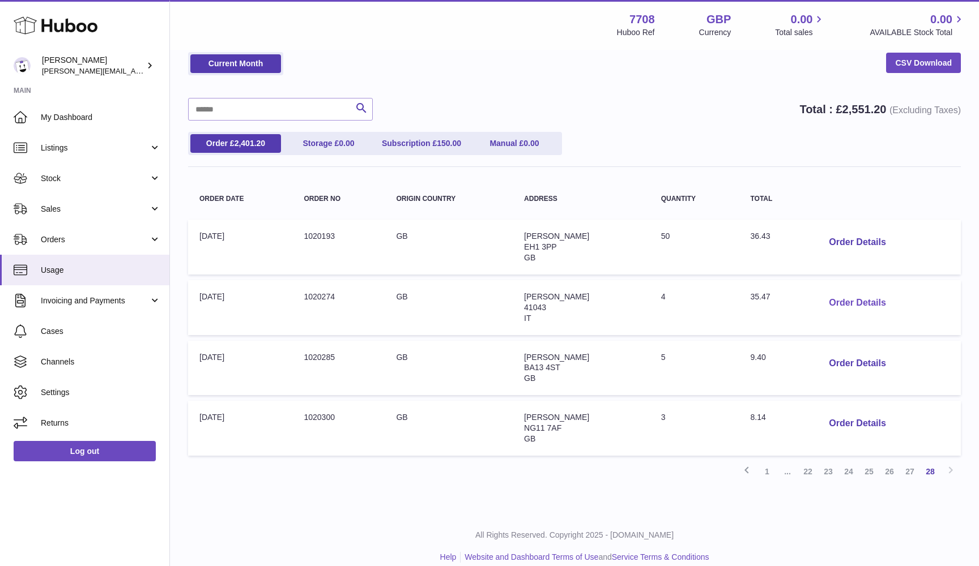
click at [837, 300] on button "Order Details" at bounding box center [857, 303] width 75 height 23
click at [900, 229] on div at bounding box center [489, 283] width 979 height 566
click at [402, 293] on td "Origin Country: GB" at bounding box center [449, 307] width 128 height 55
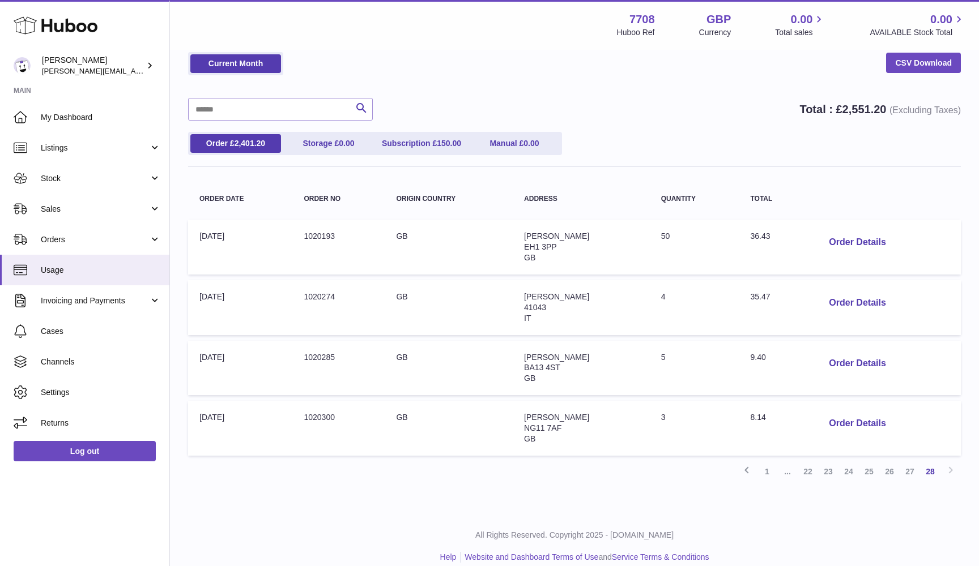
click at [404, 355] on td "Origin Country: GB" at bounding box center [449, 368] width 128 height 55
click at [829, 496] on div "My Huboo - Billing report Current Month CSV Download Search Total : £ 2,551.20 …" at bounding box center [574, 256] width 809 height 513
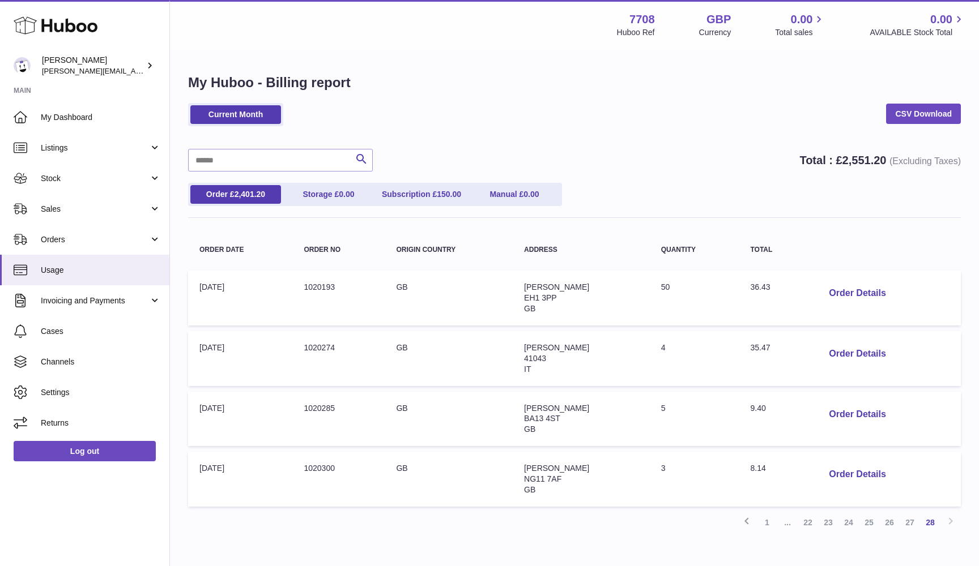
scroll to position [0, 0]
click at [104, 183] on link "Stock" at bounding box center [84, 178] width 169 height 31
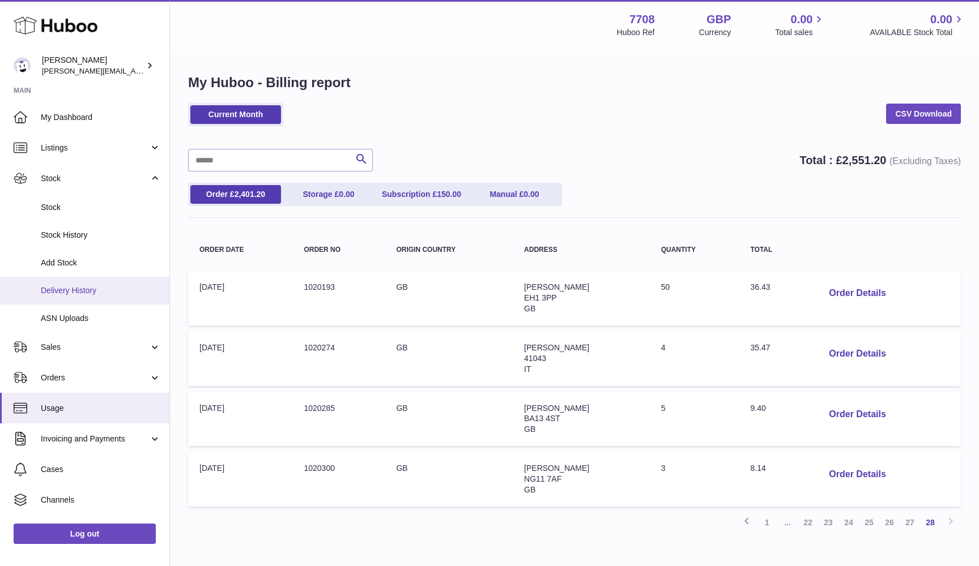
click at [83, 292] on span "Delivery History" at bounding box center [101, 290] width 120 height 11
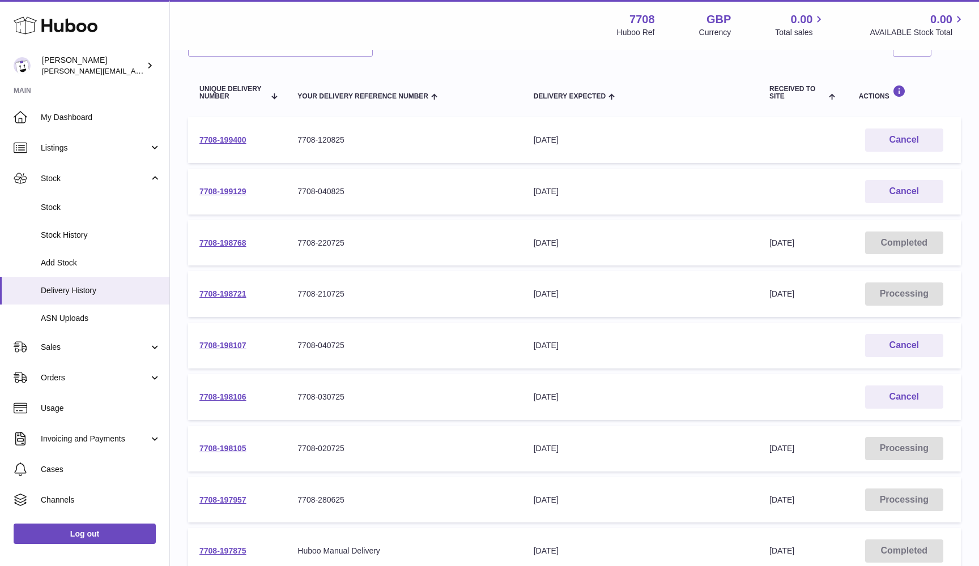
scroll to position [185, 0]
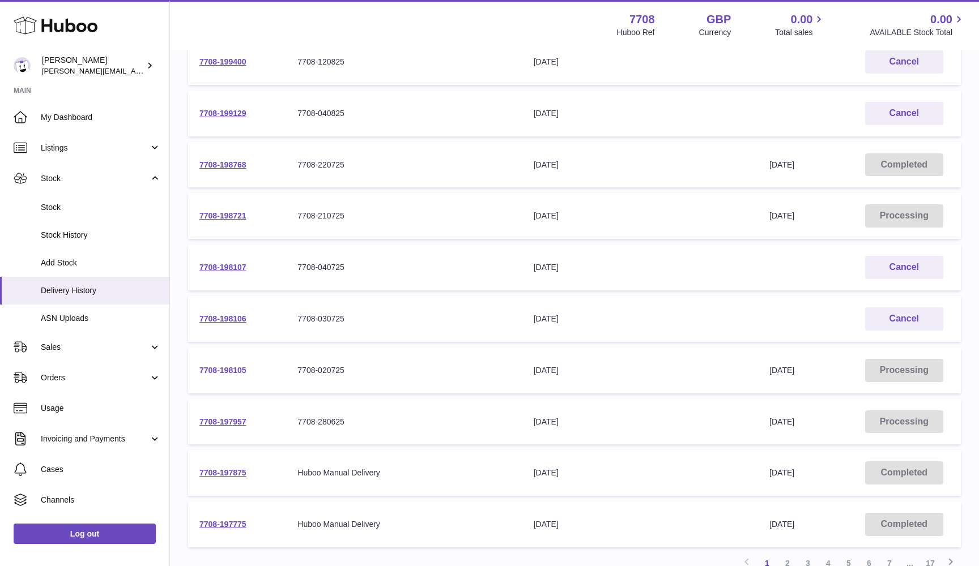
click at [226, 366] on link "7708-198105" at bounding box center [222, 370] width 47 height 9
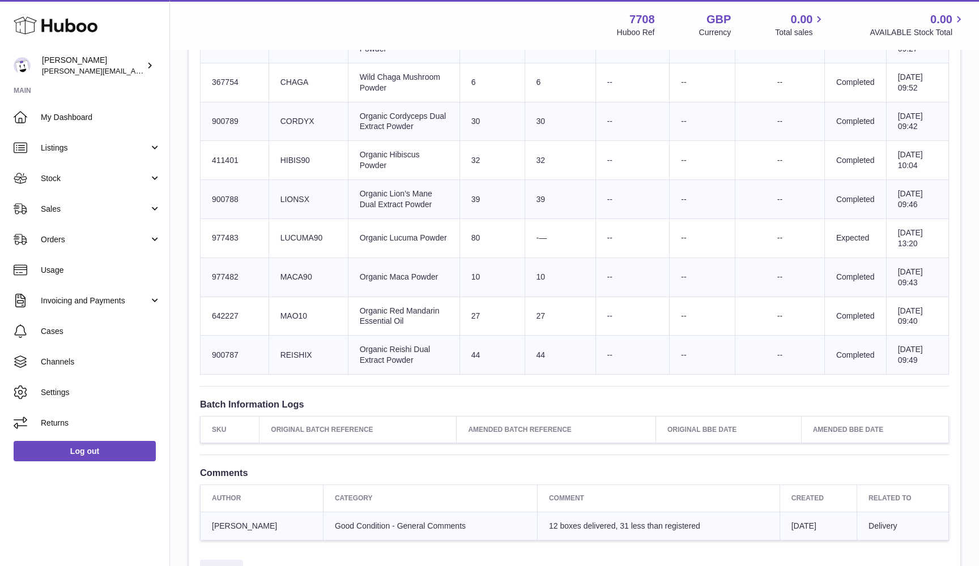
scroll to position [671, 0]
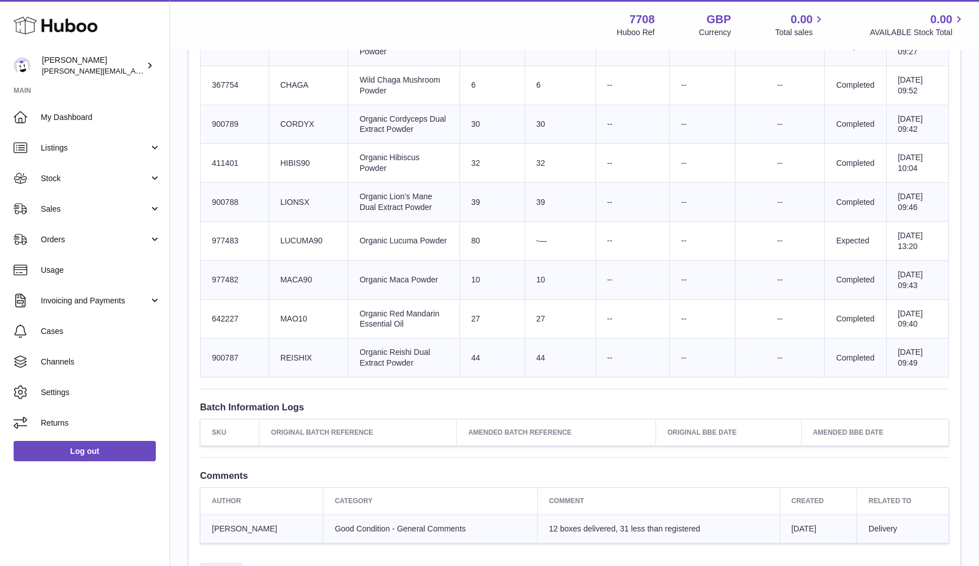
click at [550, 378] on td "44" at bounding box center [559, 358] width 71 height 39
click at [551, 339] on td "27" at bounding box center [559, 319] width 71 height 39
click at [553, 300] on td "10" at bounding box center [559, 280] width 71 height 39
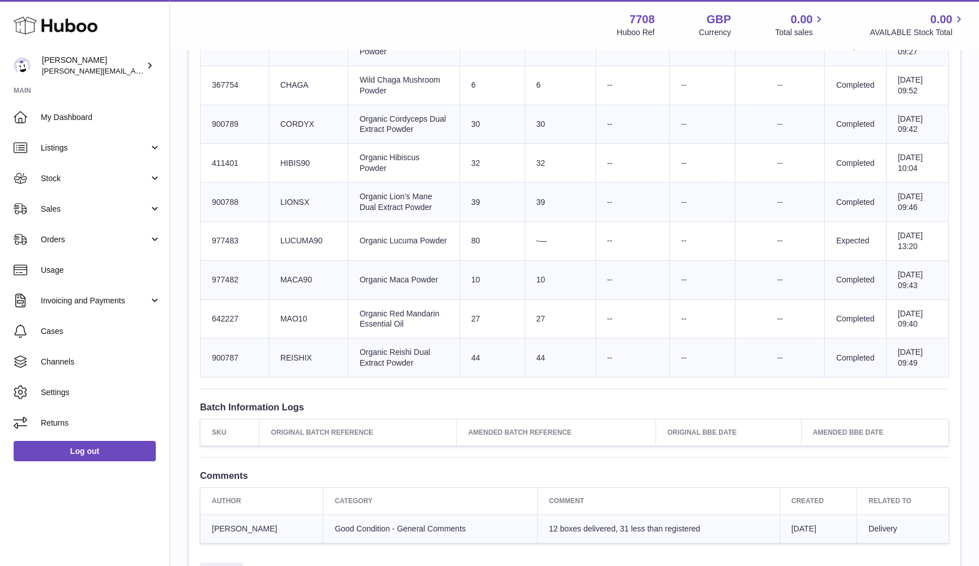
click at [553, 300] on td "10" at bounding box center [559, 280] width 71 height 39
click at [550, 222] on td "39" at bounding box center [559, 202] width 71 height 39
click at [552, 183] on td "32" at bounding box center [559, 163] width 71 height 39
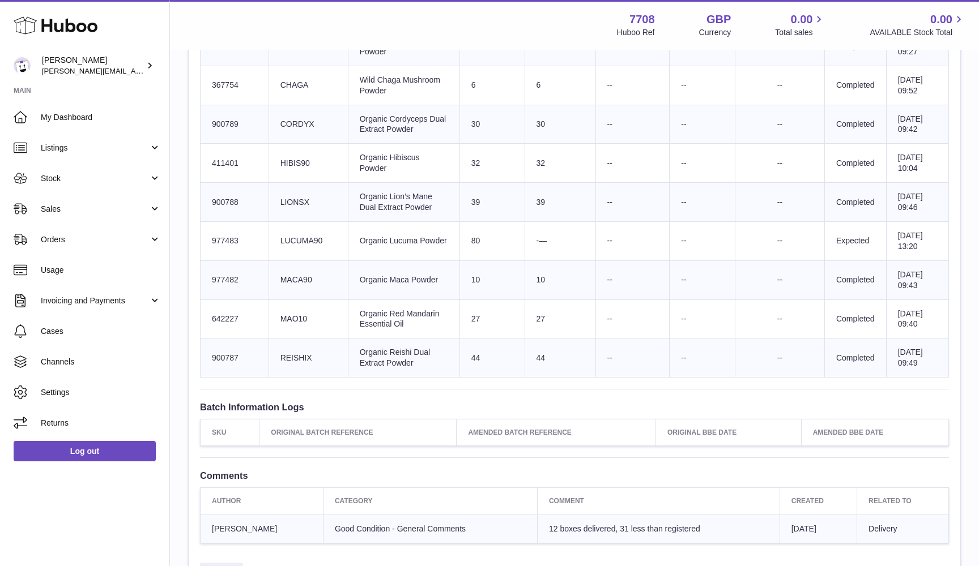
click at [551, 144] on td "30" at bounding box center [559, 124] width 71 height 39
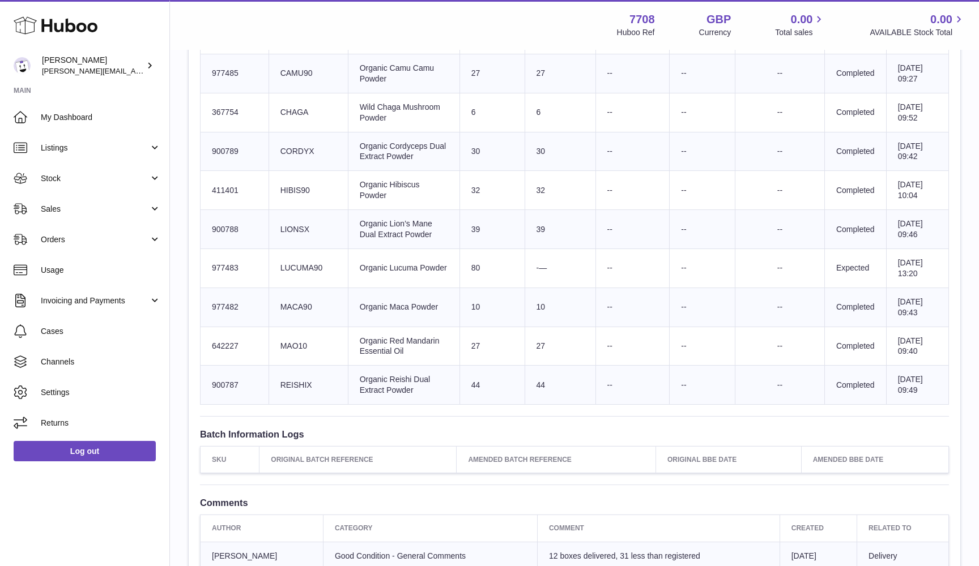
scroll to position [638, 0]
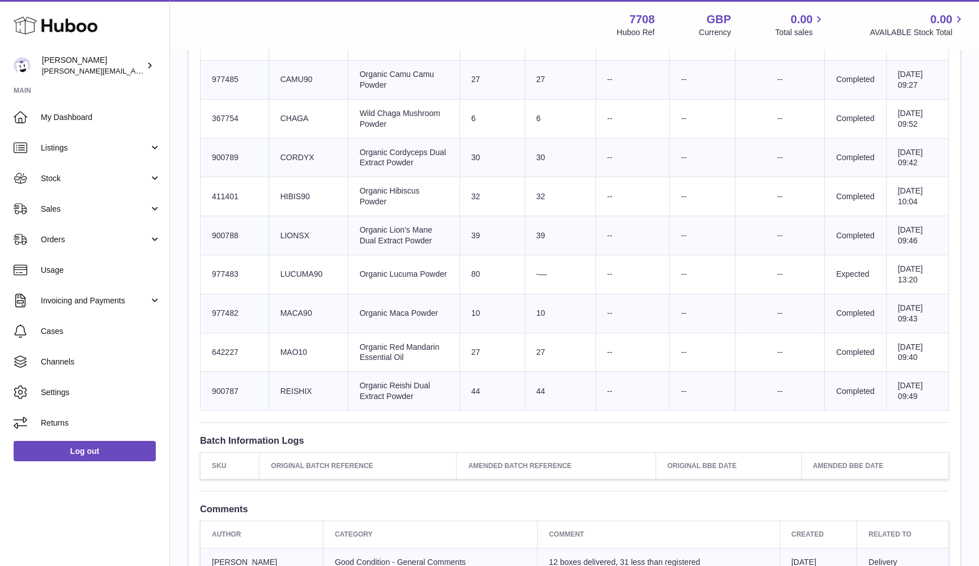
click at [549, 138] on td "6" at bounding box center [559, 118] width 71 height 39
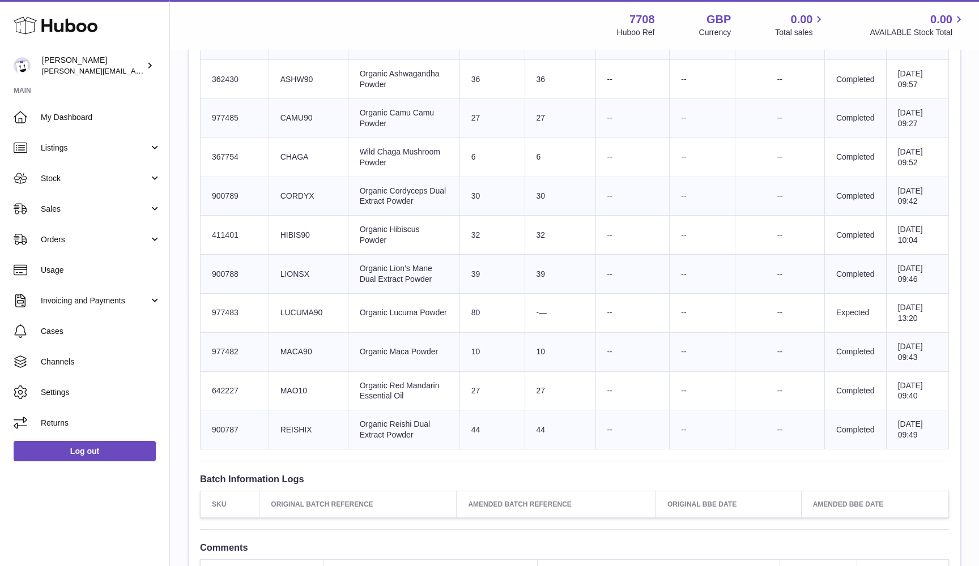
scroll to position [585, 0]
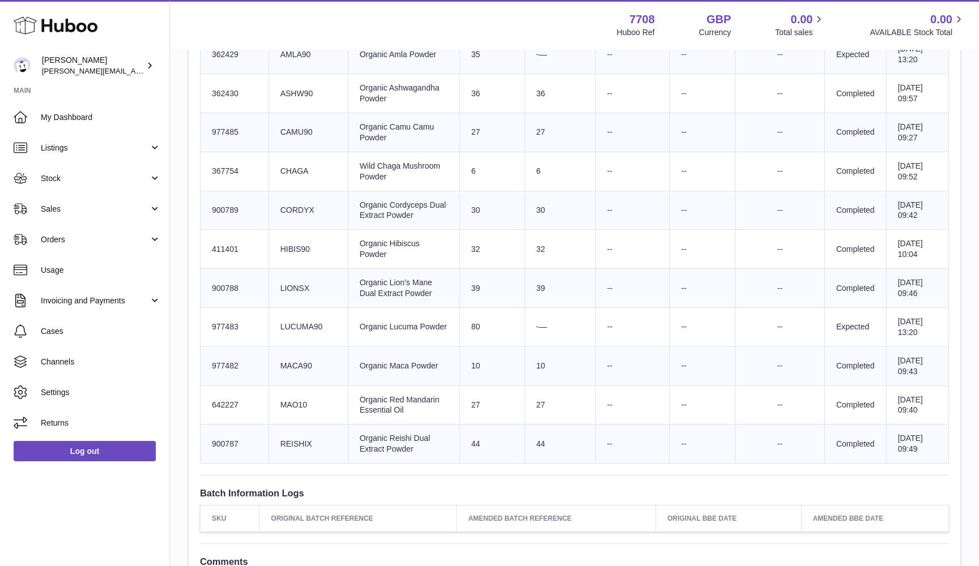
click at [552, 152] on td "27" at bounding box center [559, 132] width 71 height 39
click at [553, 113] on td "36" at bounding box center [559, 93] width 71 height 39
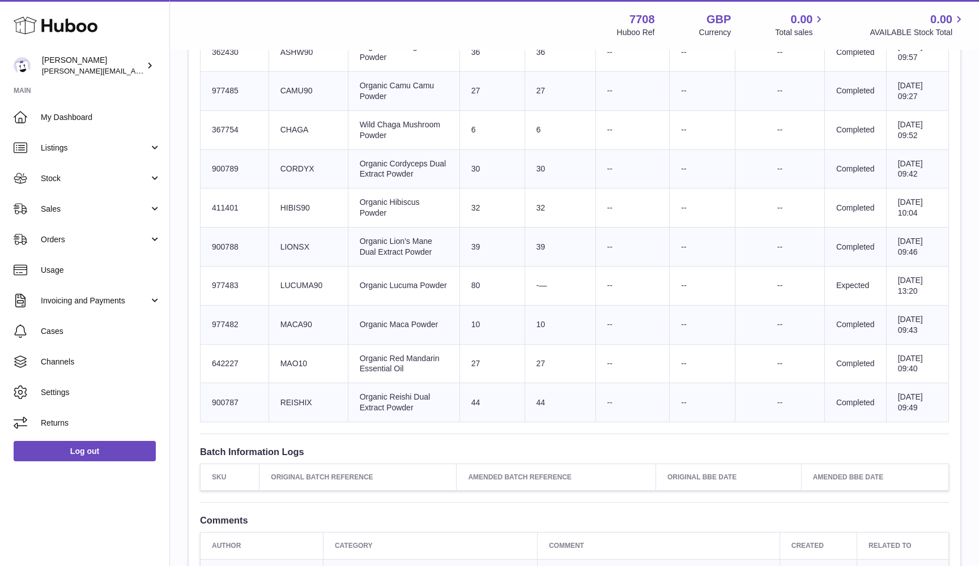
scroll to position [694, 0]
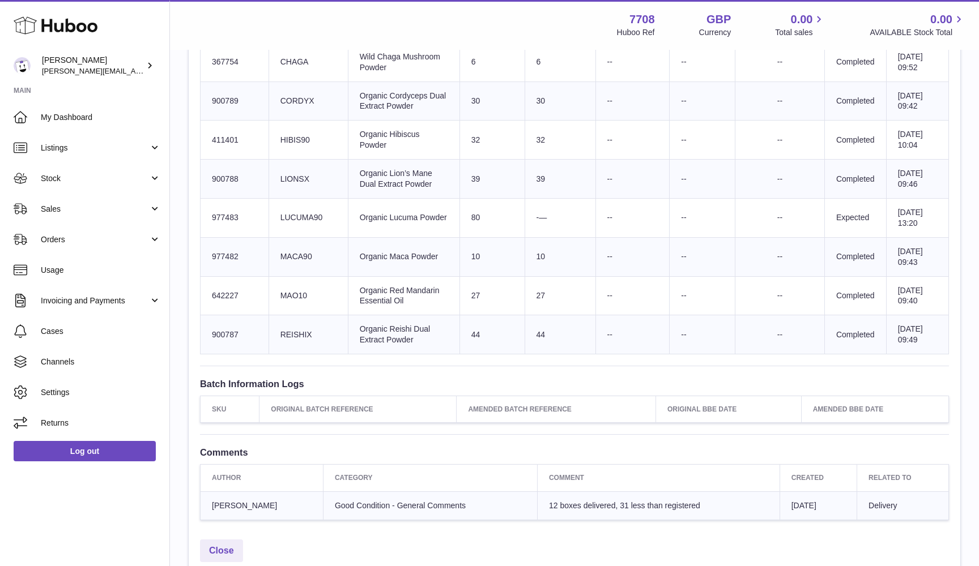
click at [315, 237] on td "Client Identifier LUCUMA90" at bounding box center [307, 217] width 79 height 39
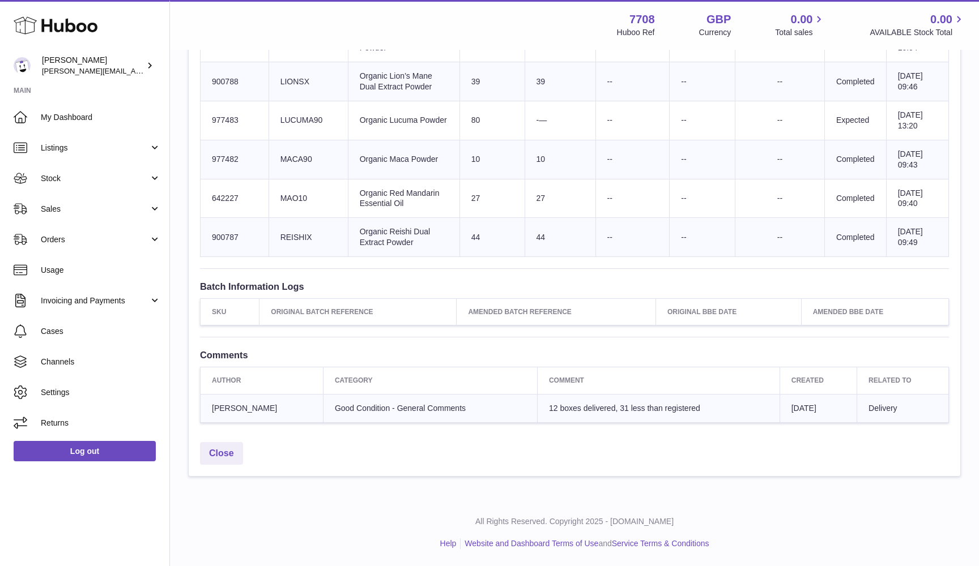
scroll to position [900, 0]
drag, startPoint x: 189, startPoint y: 382, endPoint x: 257, endPoint y: 392, distance: 68.8
click at [434, 476] on div "Close" at bounding box center [574, 457] width 771 height 40
click at [560, 443] on div "Close" at bounding box center [574, 457] width 771 height 40
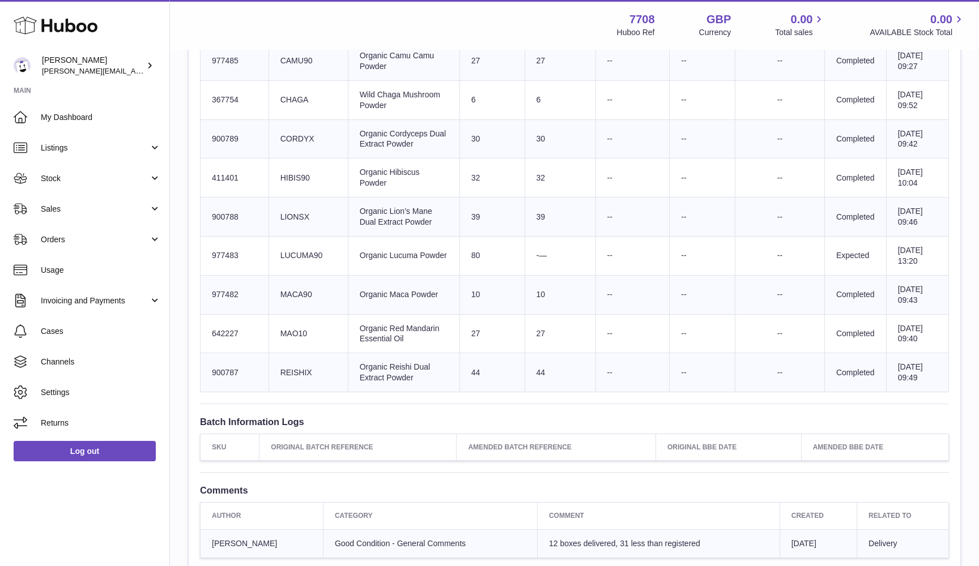
scroll to position [655, 0]
click at [394, 276] on td "Product title Organic Lucuma Powder" at bounding box center [404, 256] width 112 height 39
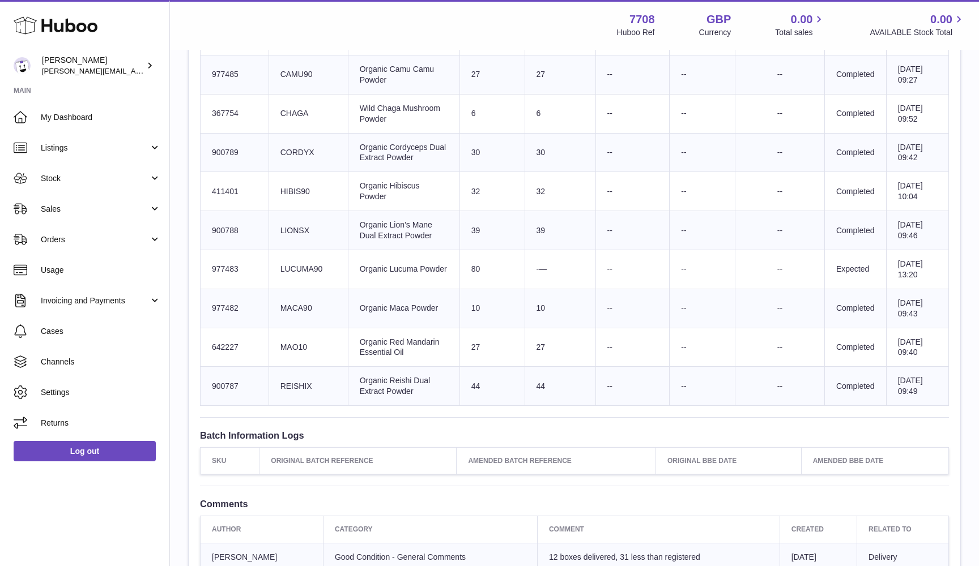
scroll to position [641, 0]
click at [490, 291] on td "Sent Quantity 80" at bounding box center [491, 271] width 65 height 39
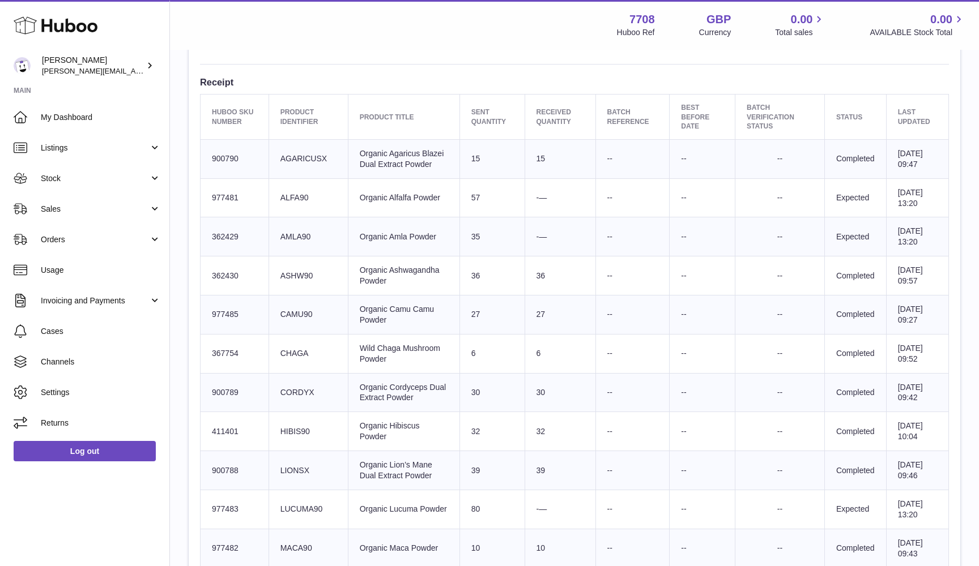
scroll to position [393, 0]
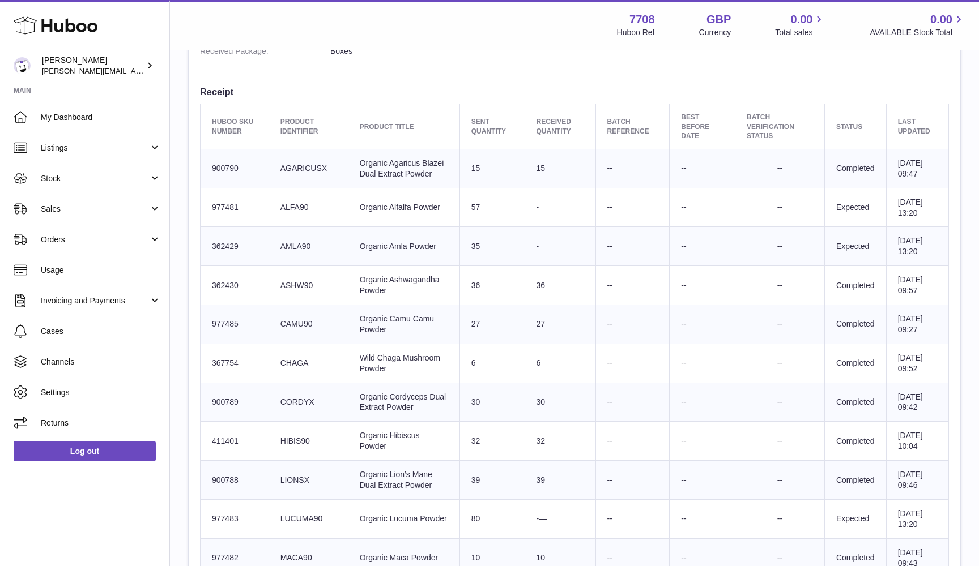
click at [490, 211] on td "Sent Quantity 57" at bounding box center [491, 207] width 65 height 39
click at [376, 214] on td "Product title Organic Alfalfa Powder" at bounding box center [404, 207] width 112 height 39
click at [368, 261] on td "Product title Organic Amla Powder" at bounding box center [404, 246] width 112 height 39
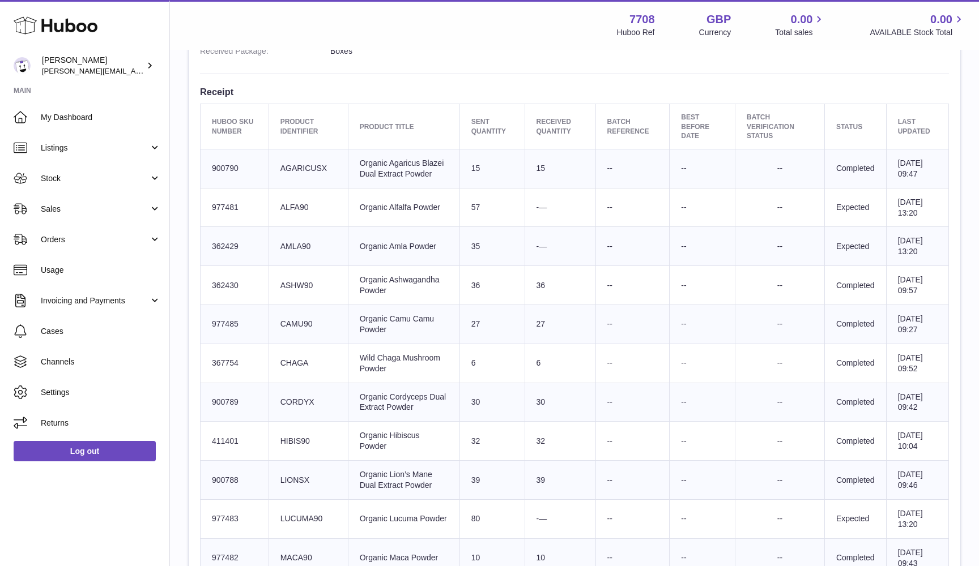
click at [368, 261] on td "Product title Organic Amla Powder" at bounding box center [404, 246] width 112 height 39
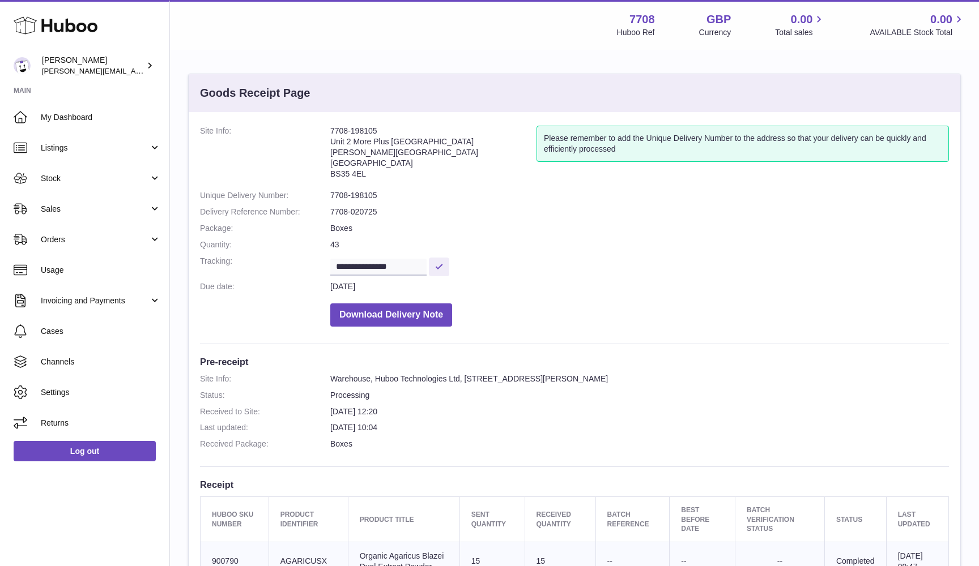
scroll to position [0, 0]
click at [90, 174] on span "Stock" at bounding box center [95, 178] width 108 height 11
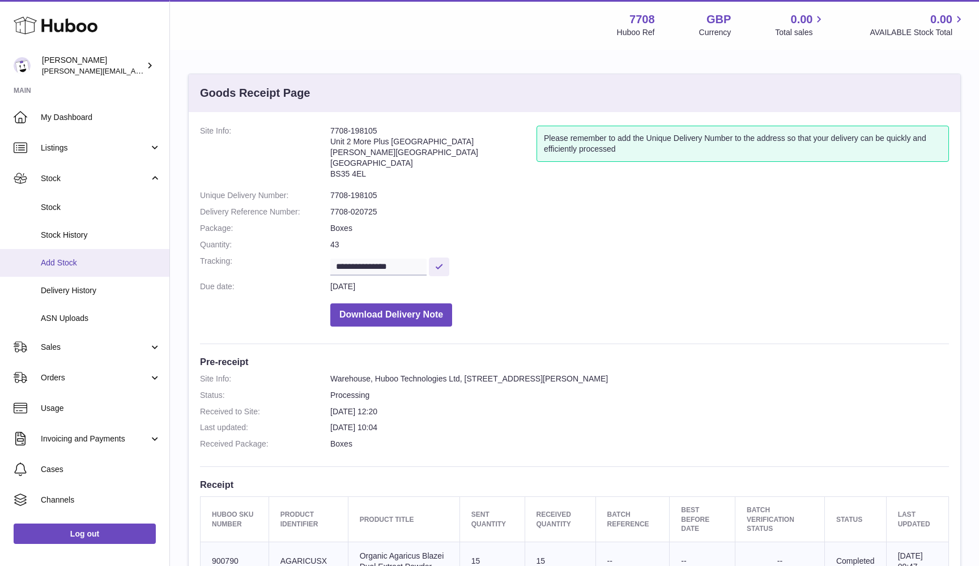
click at [71, 261] on span "Add Stock" at bounding box center [101, 263] width 120 height 11
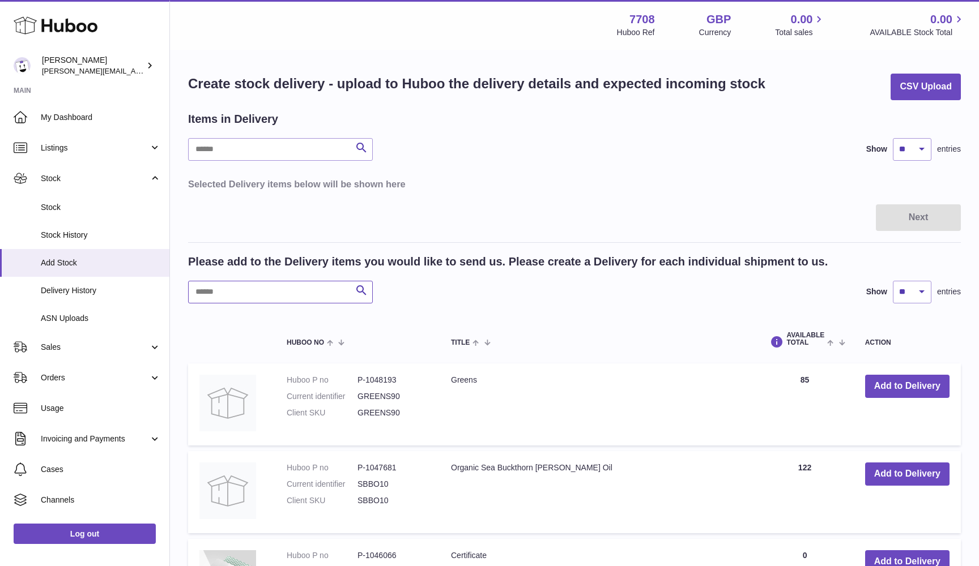
click at [236, 292] on input "text" at bounding box center [280, 292] width 185 height 23
paste input "******"
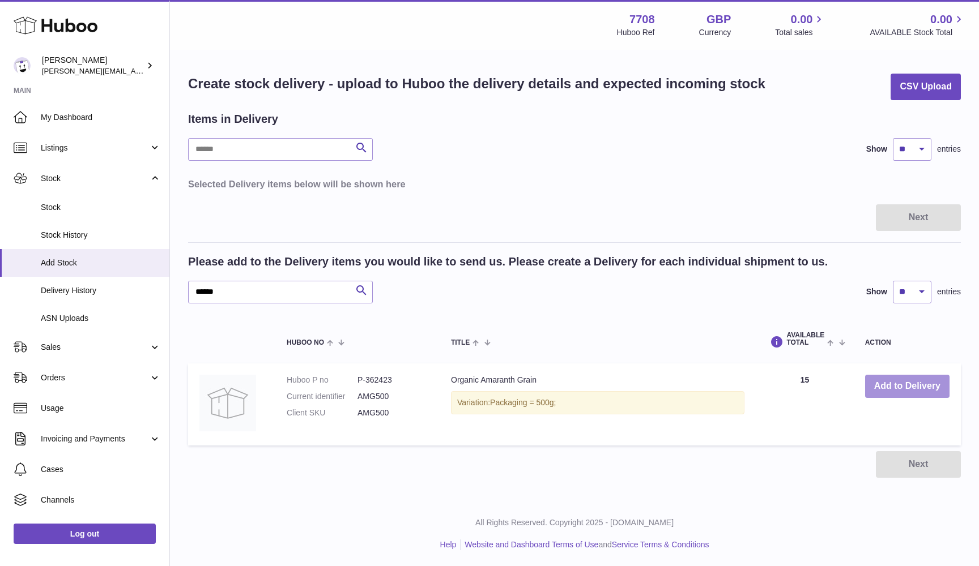
click at [891, 375] on button "Add to Delivery" at bounding box center [907, 386] width 84 height 23
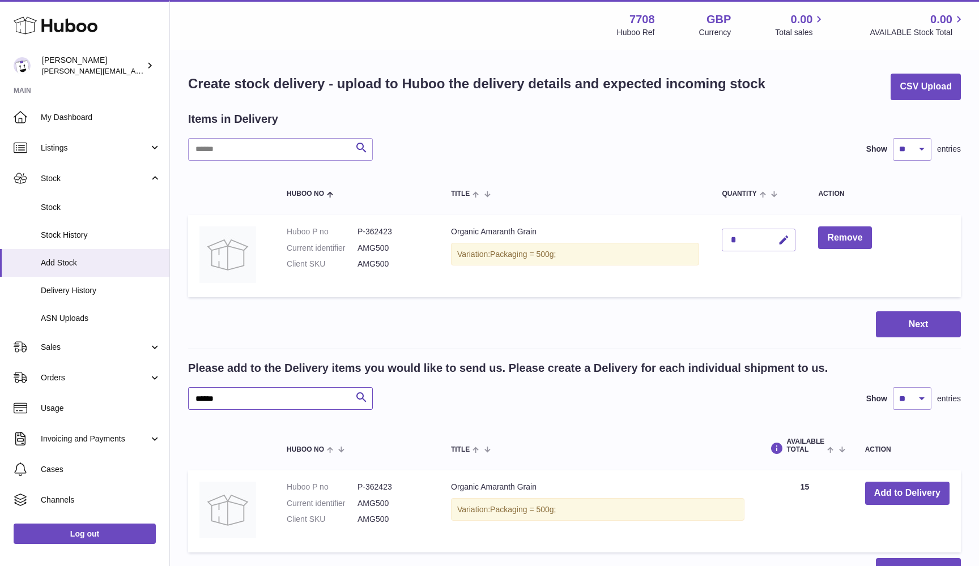
click at [208, 398] on input "******" at bounding box center [280, 398] width 185 height 23
paste input "*"
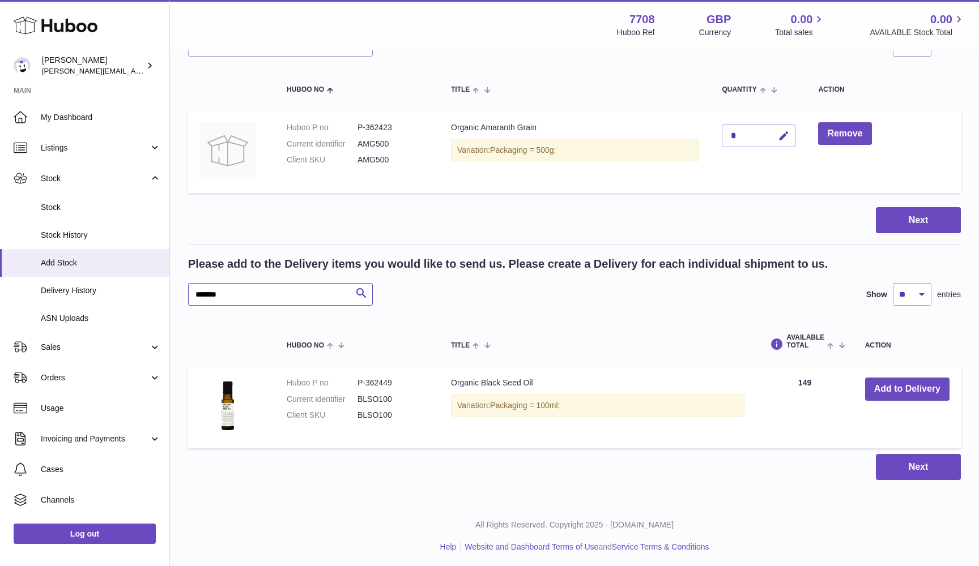
scroll to position [104, 0]
click at [889, 391] on button "Add to Delivery" at bounding box center [907, 389] width 84 height 23
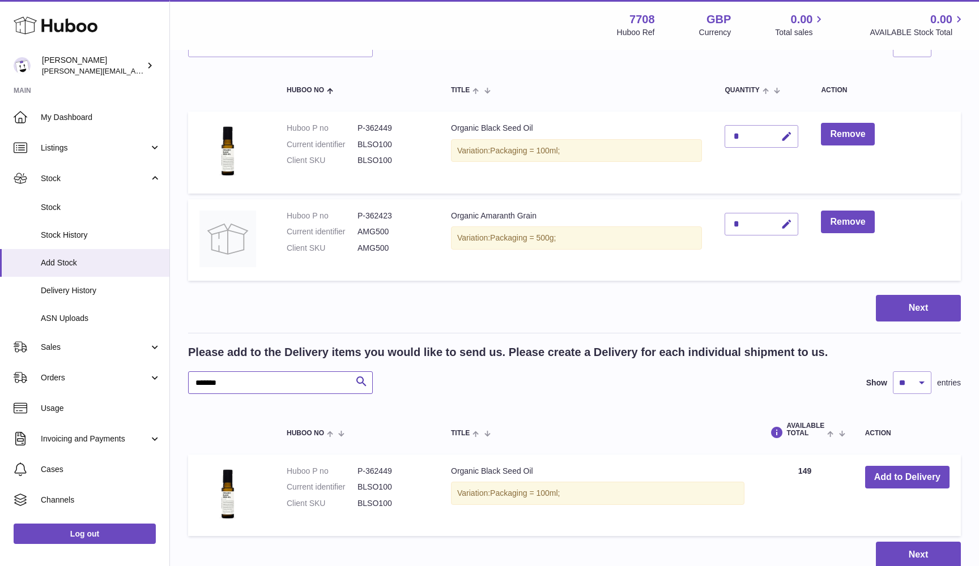
click at [211, 384] on input "*******" at bounding box center [280, 383] width 185 height 23
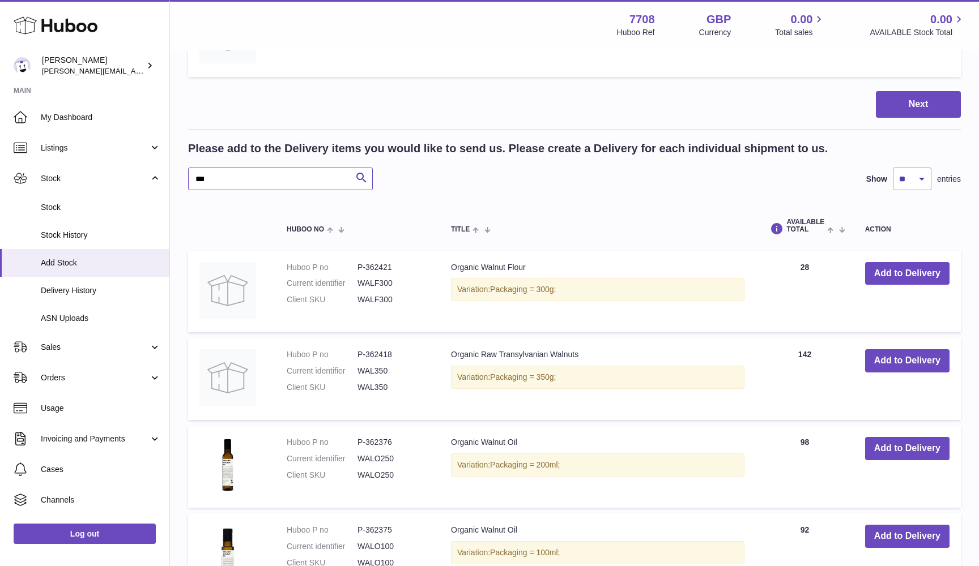
scroll to position [309, 0]
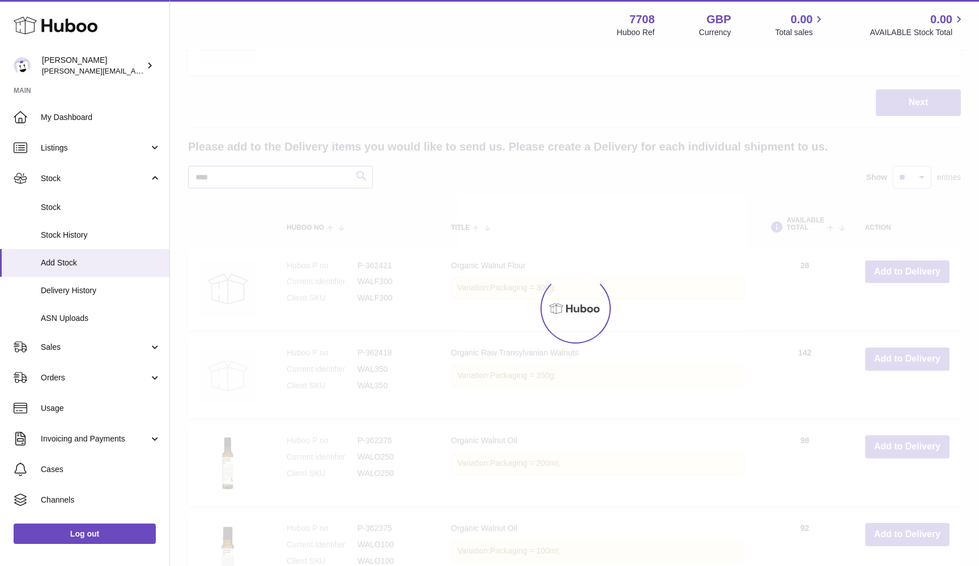
scroll to position [180, 0]
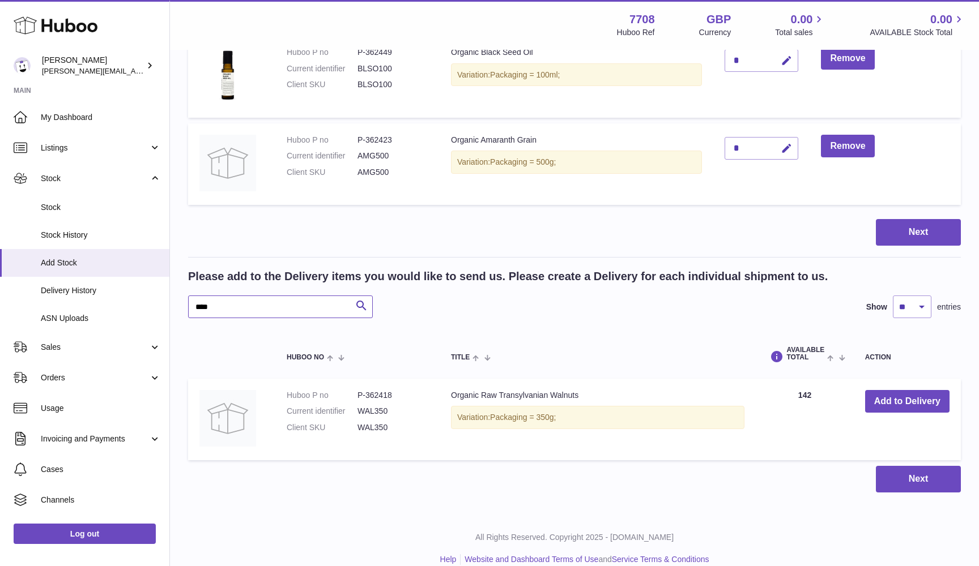
click at [261, 310] on input "****" at bounding box center [280, 307] width 185 height 23
paste input "**"
click at [908, 395] on button "Add to Delivery" at bounding box center [907, 401] width 84 height 23
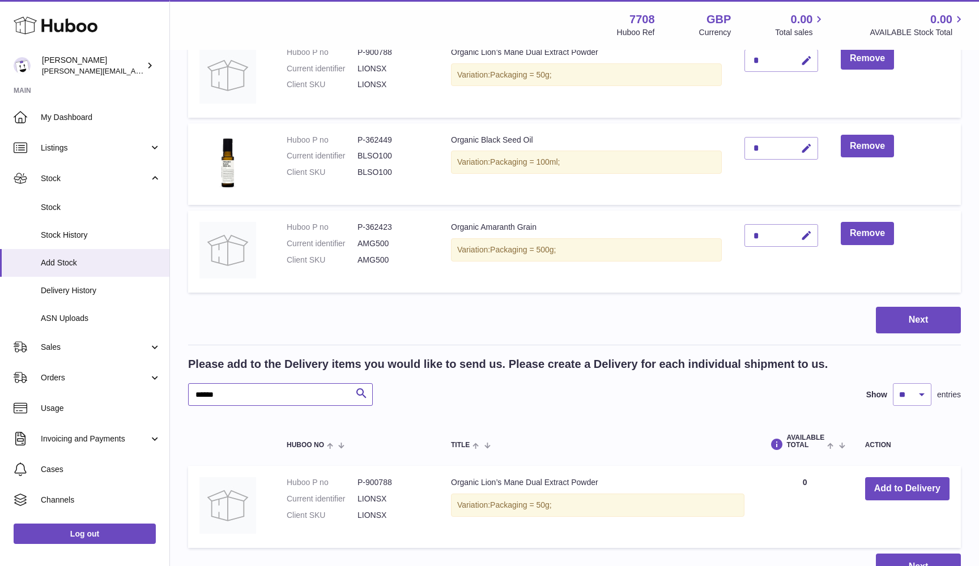
click at [204, 394] on input "******" at bounding box center [280, 394] width 185 height 23
paste input "**"
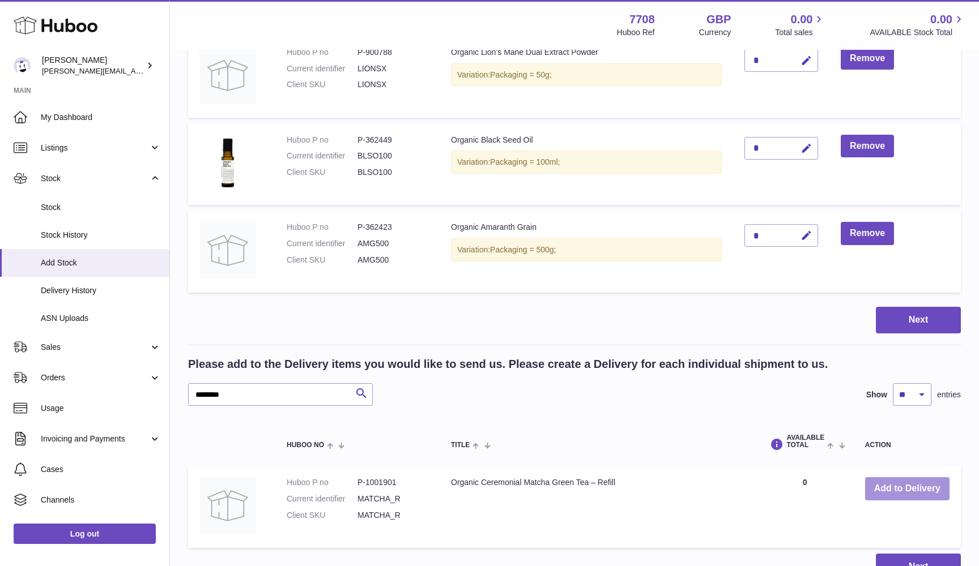
click at [902, 485] on button "Add to Delivery" at bounding box center [907, 488] width 84 height 23
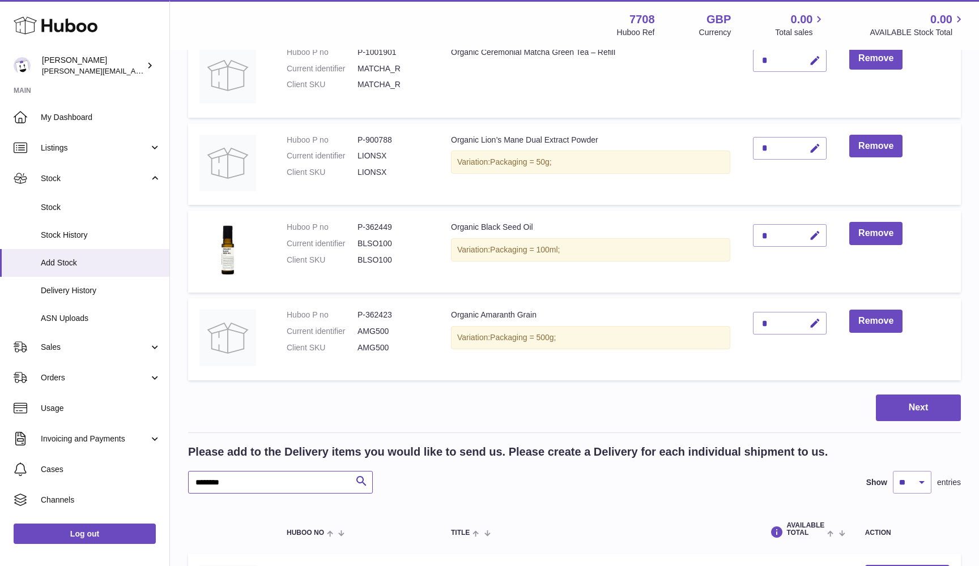
click at [301, 477] on input "********" at bounding box center [280, 482] width 185 height 23
paste input "text"
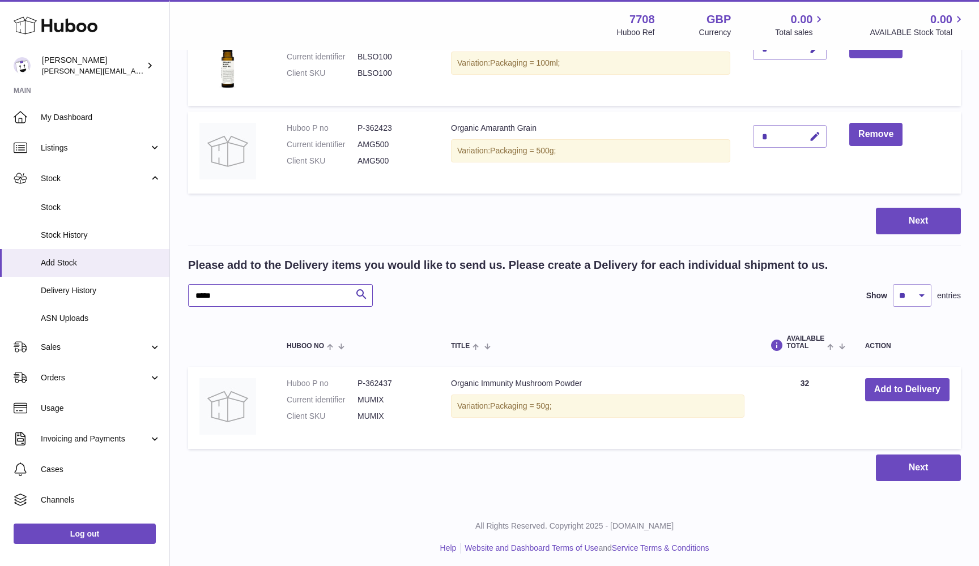
scroll to position [365, 0]
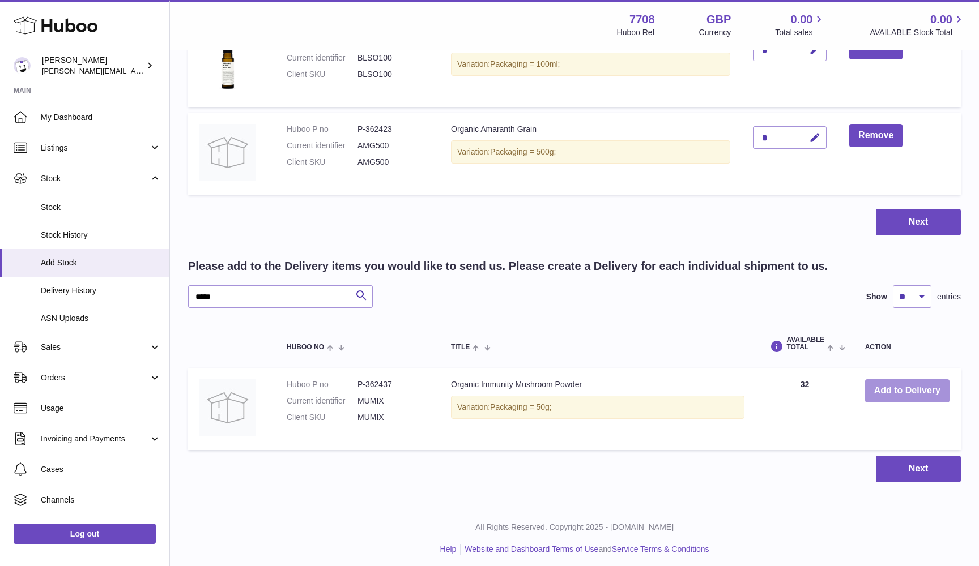
click at [908, 383] on button "Add to Delivery" at bounding box center [907, 390] width 84 height 23
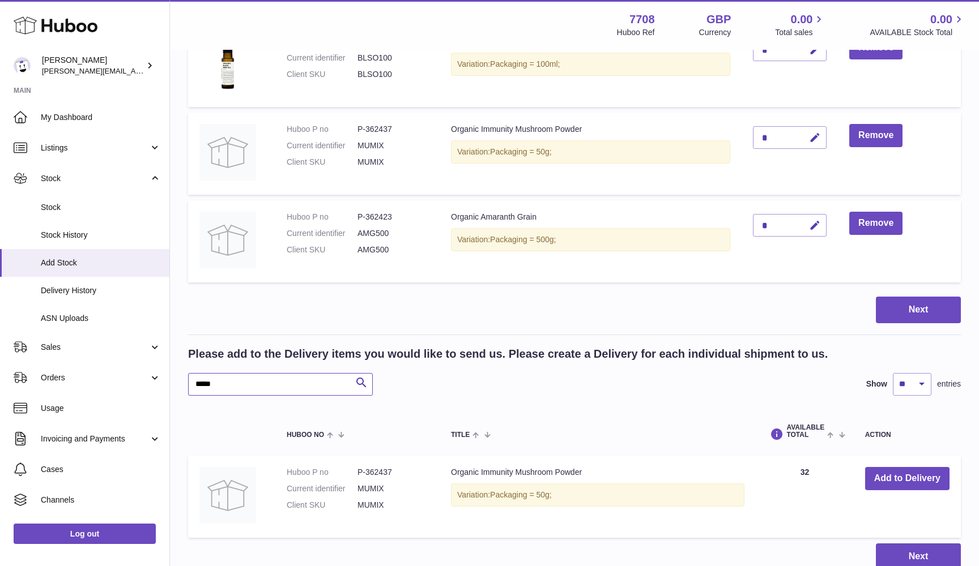
click at [216, 383] on input "*****" at bounding box center [280, 384] width 185 height 23
paste input "**"
click at [923, 478] on button "Add to Delivery" at bounding box center [907, 478] width 84 height 23
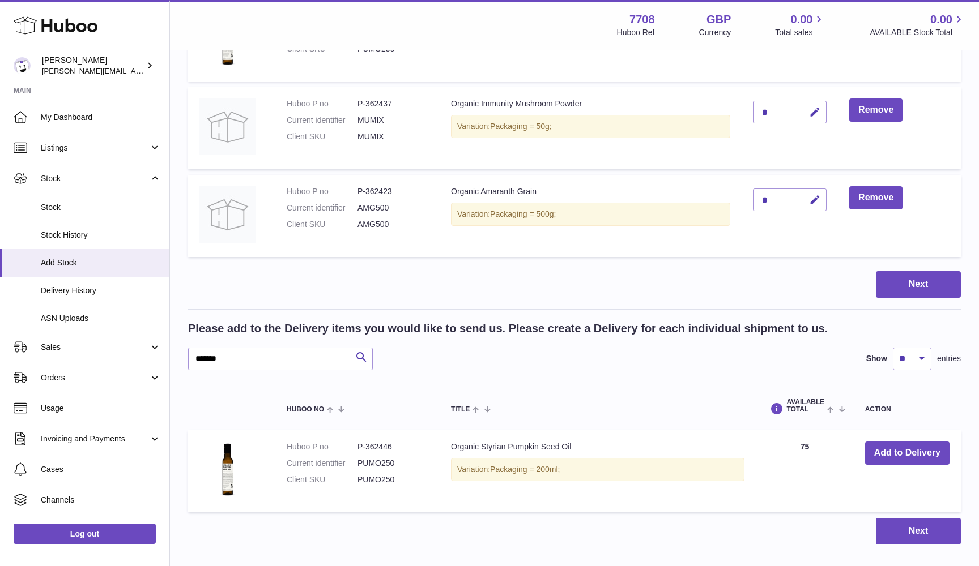
scroll to position [532, 0]
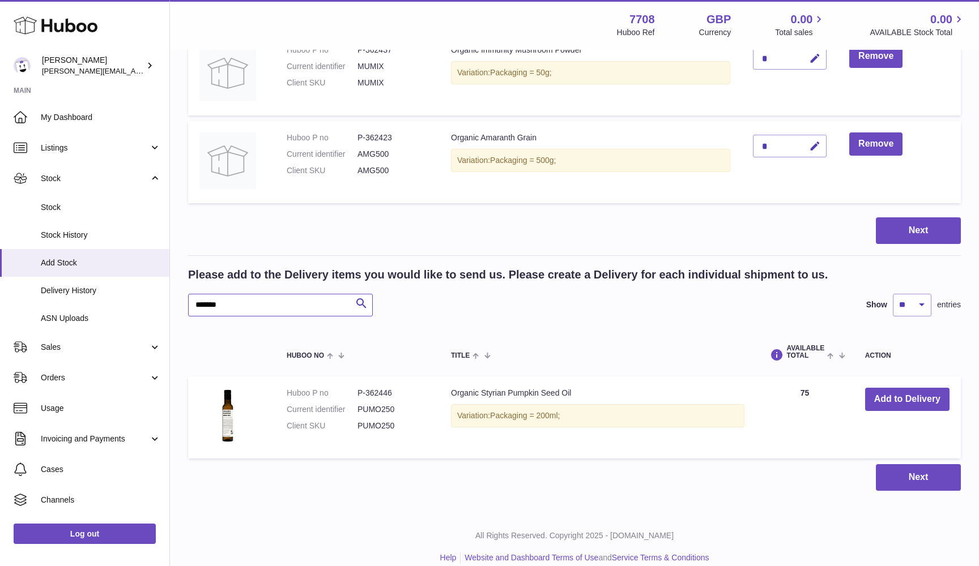
click at [200, 304] on input "*******" at bounding box center [280, 305] width 185 height 23
paste input "text"
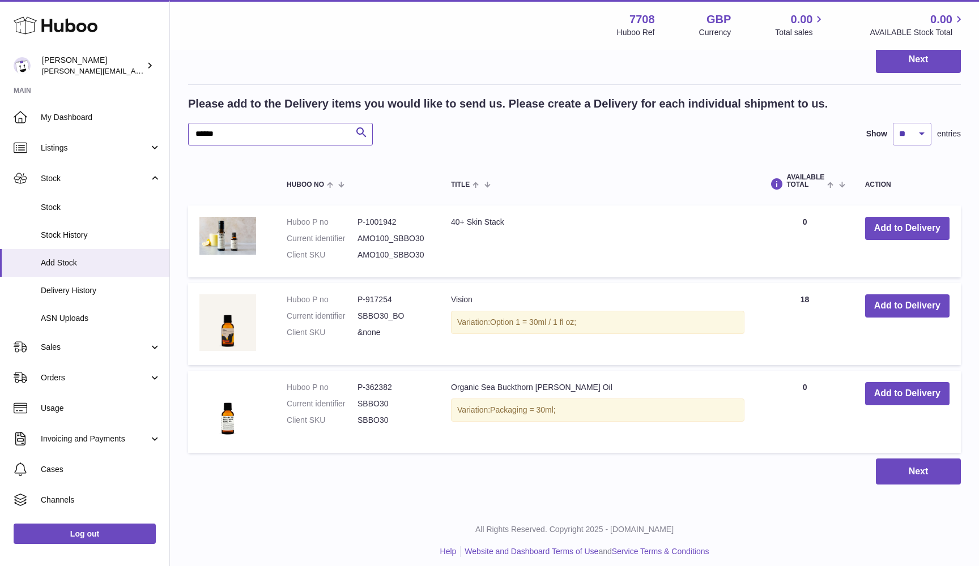
scroll to position [703, 0]
type input "******"
click at [900, 392] on button "Add to Delivery" at bounding box center [907, 394] width 84 height 23
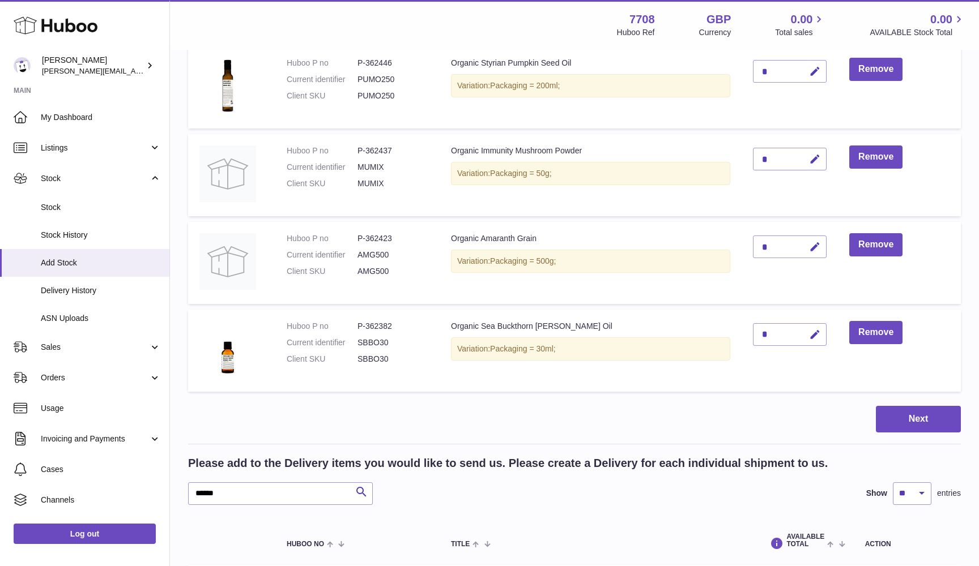
scroll to position [436, 0]
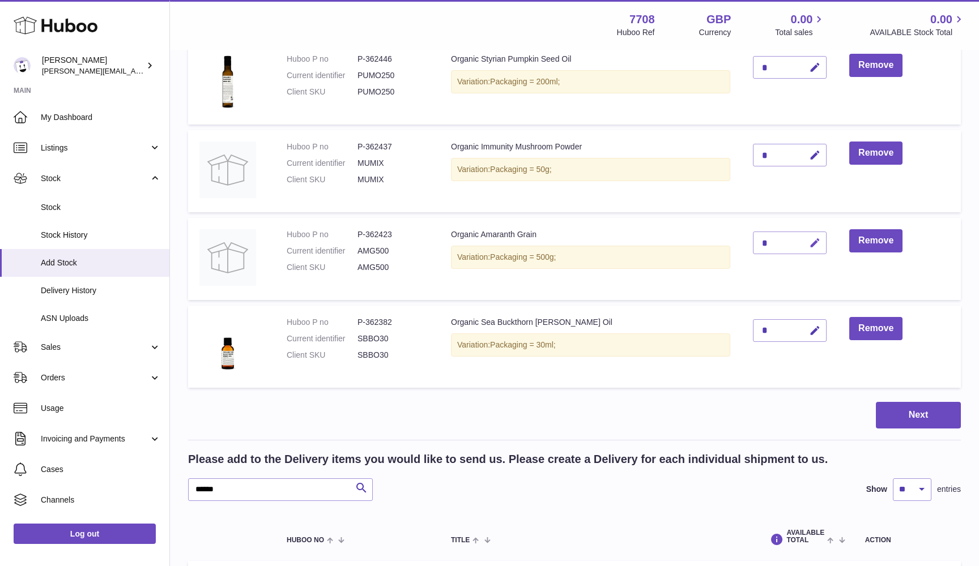
click at [817, 241] on icon "button" at bounding box center [815, 243] width 12 height 12
click at [760, 241] on input "*" at bounding box center [790, 243] width 74 height 23
paste input "*"
type input "**"
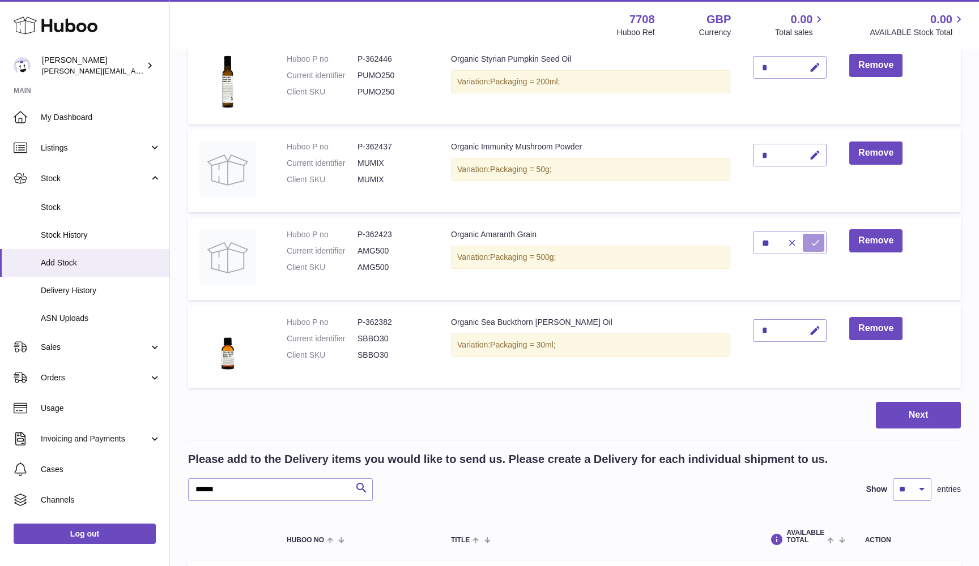
click at [817, 238] on icon "submit" at bounding box center [815, 243] width 10 height 10
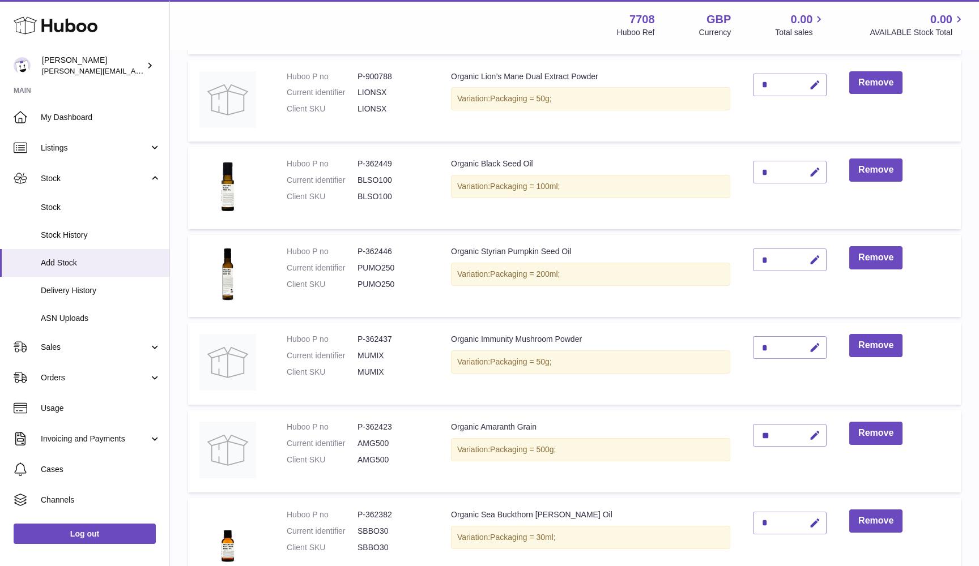
scroll to position [211, 0]
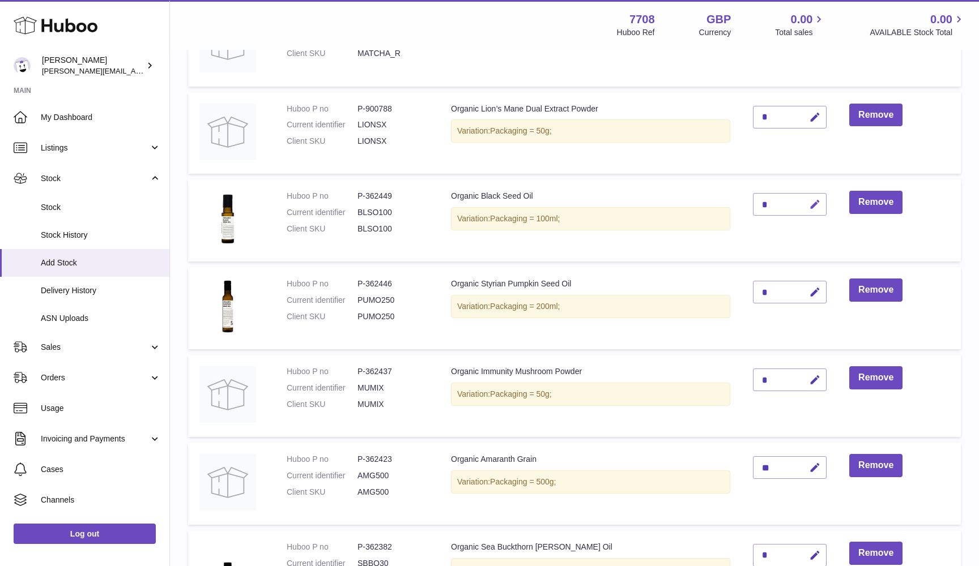
click at [811, 204] on icon "button" at bounding box center [815, 205] width 12 height 12
click at [756, 204] on input "*" at bounding box center [790, 204] width 74 height 23
paste input "*"
type input "**"
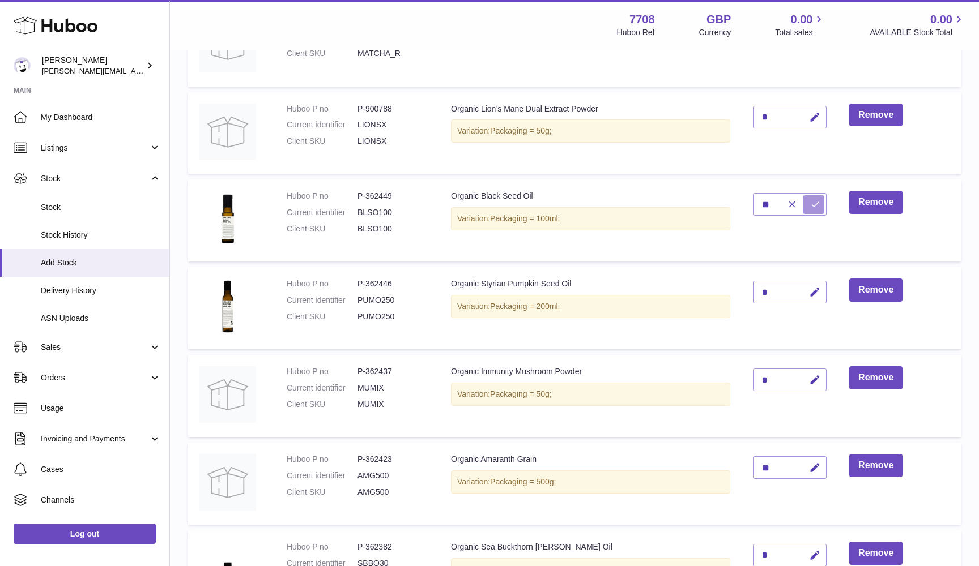
click at [805, 199] on button "submit" at bounding box center [814, 204] width 22 height 18
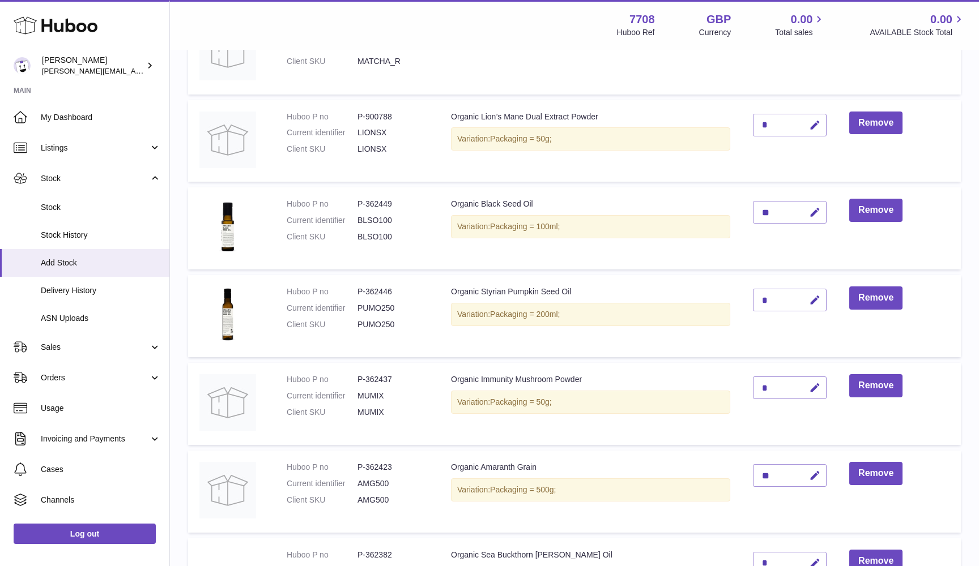
scroll to position [202, 0]
click at [813, 125] on icon "button" at bounding box center [815, 126] width 12 height 12
click at [756, 123] on input "*" at bounding box center [790, 125] width 74 height 23
paste input "*"
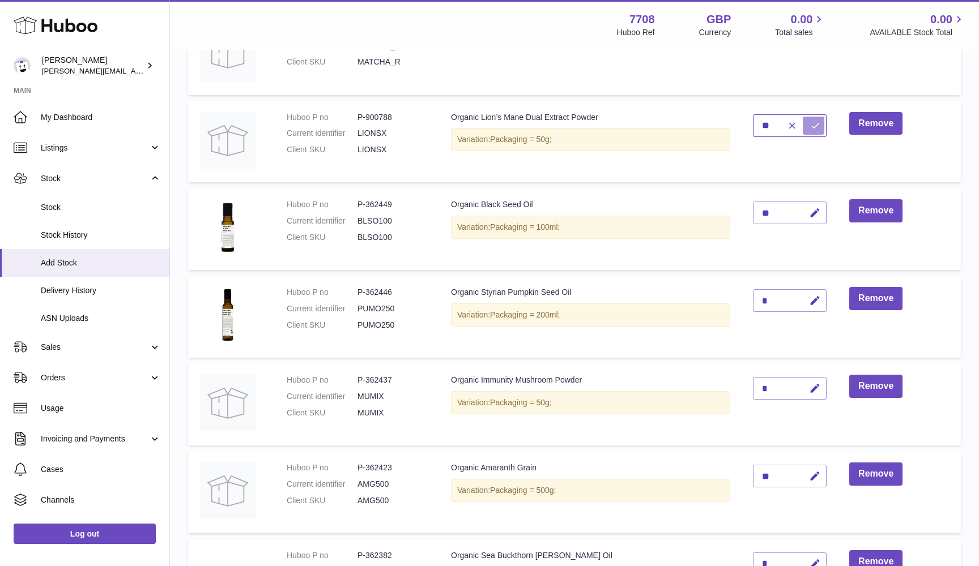
type input "**"
click at [813, 122] on icon "submit" at bounding box center [815, 126] width 10 height 10
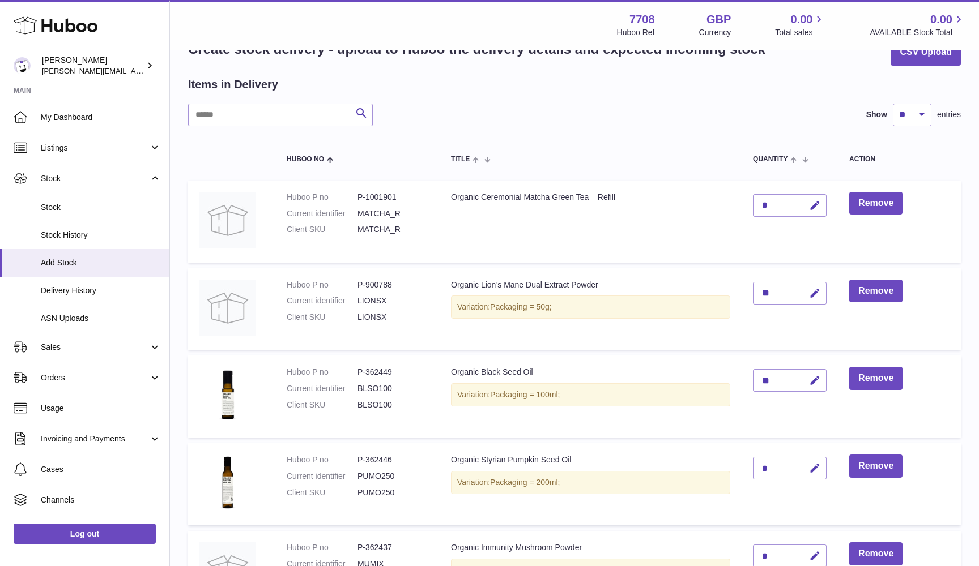
scroll to position [28, 0]
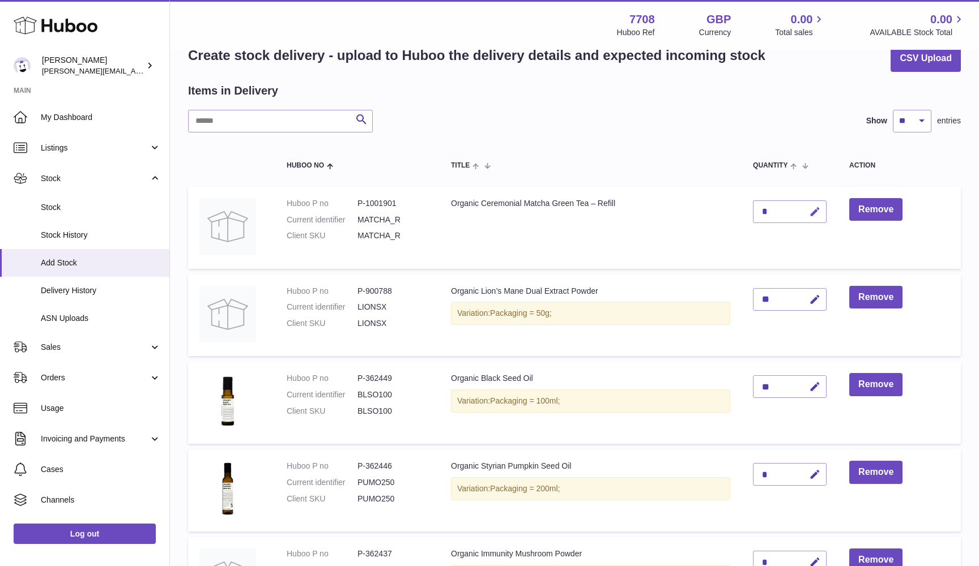
click at [817, 209] on icon "button" at bounding box center [815, 212] width 12 height 12
click at [762, 215] on input "*" at bounding box center [790, 211] width 74 height 23
paste input "**"
type input "***"
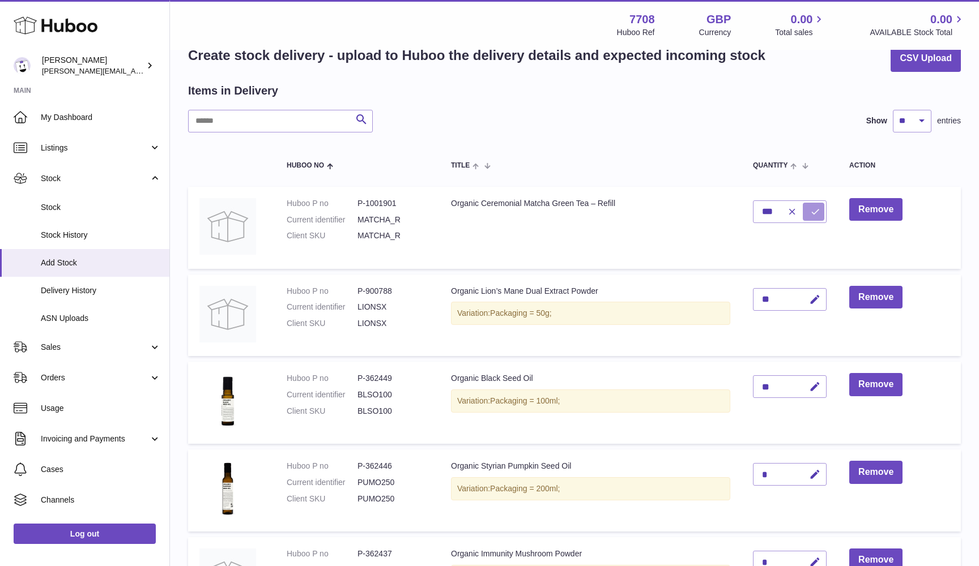
click at [809, 208] on button "submit" at bounding box center [814, 212] width 22 height 18
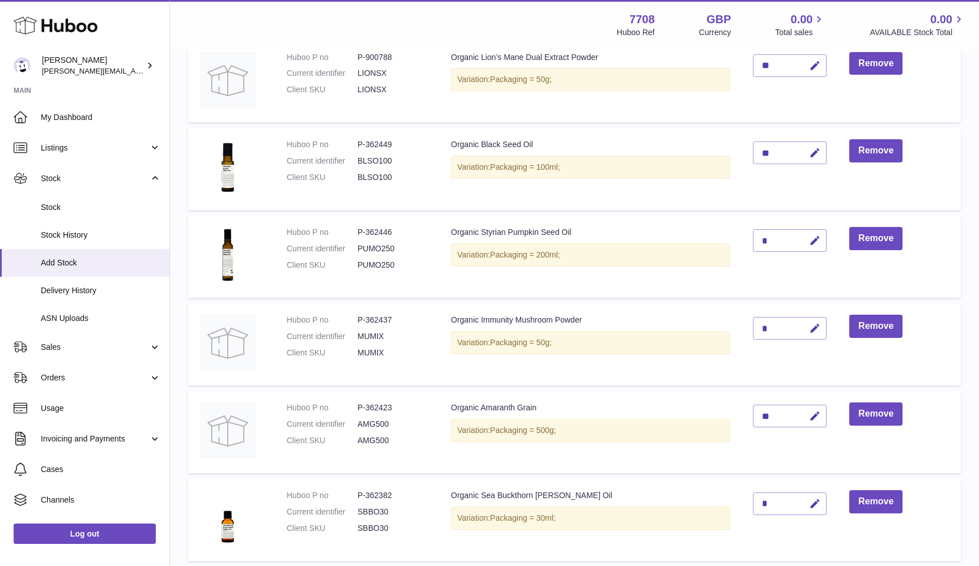
scroll to position [268, 0]
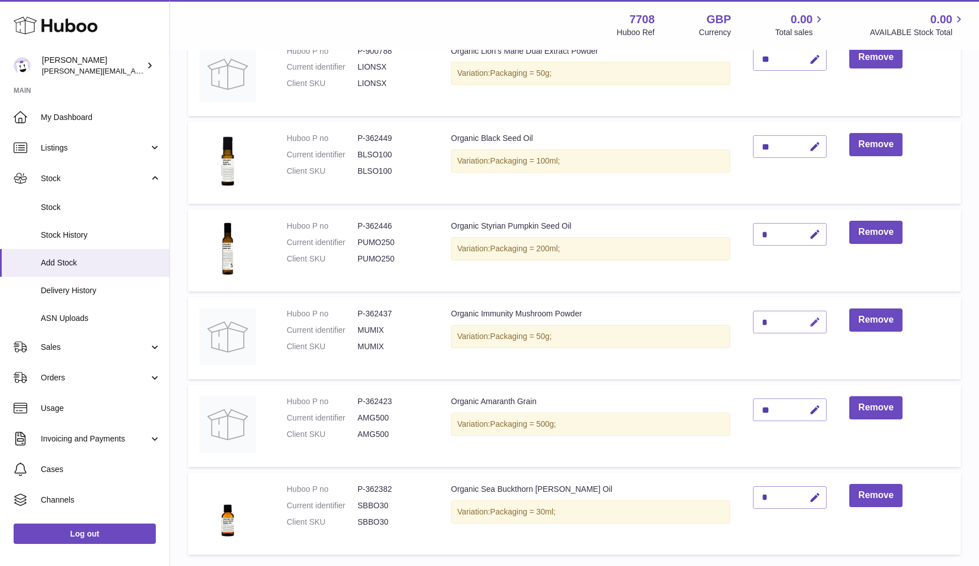
click at [821, 313] on button "button" at bounding box center [813, 322] width 27 height 23
click at [763, 318] on input "*" at bounding box center [790, 322] width 74 height 23
paste input "**"
type input "***"
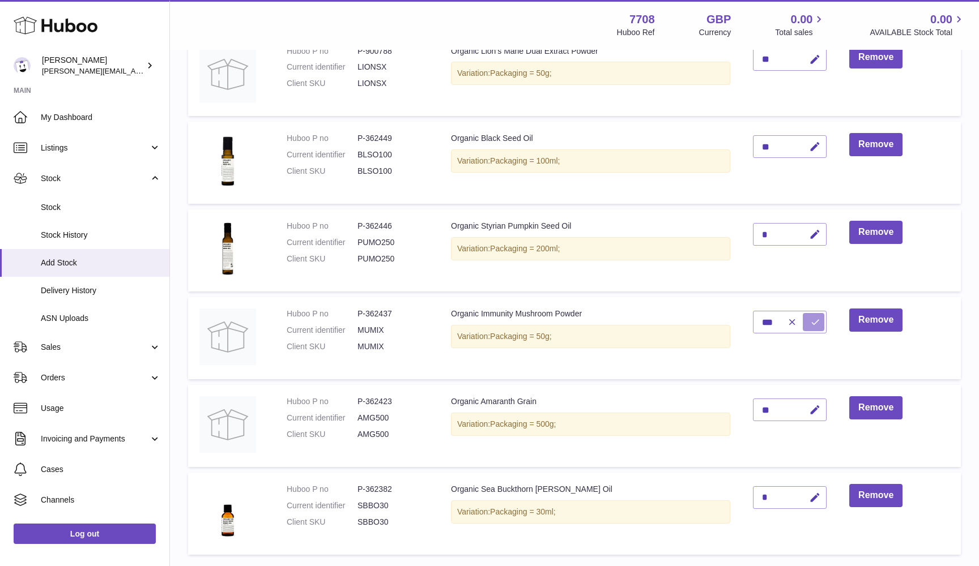
click at [815, 319] on icon "submit" at bounding box center [815, 322] width 10 height 10
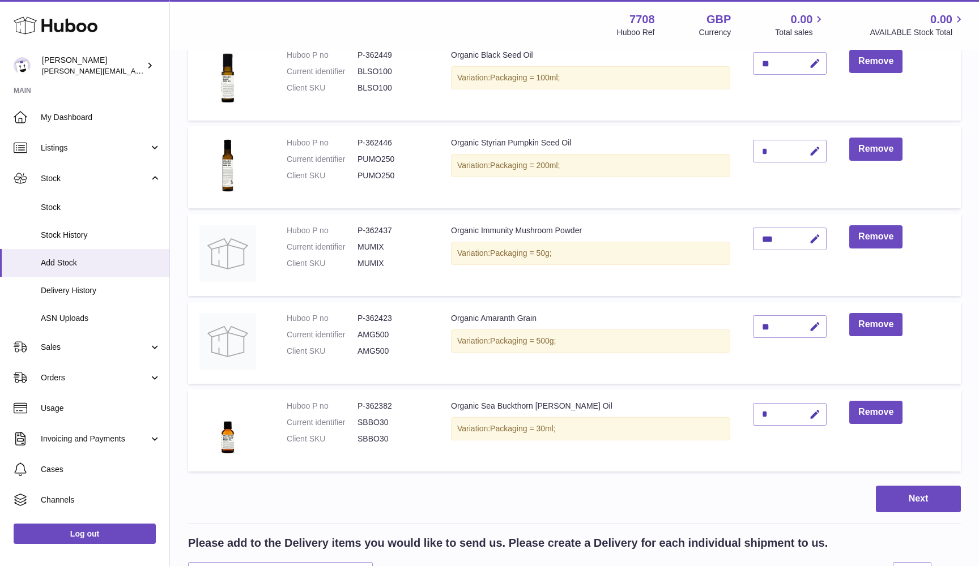
scroll to position [341, 0]
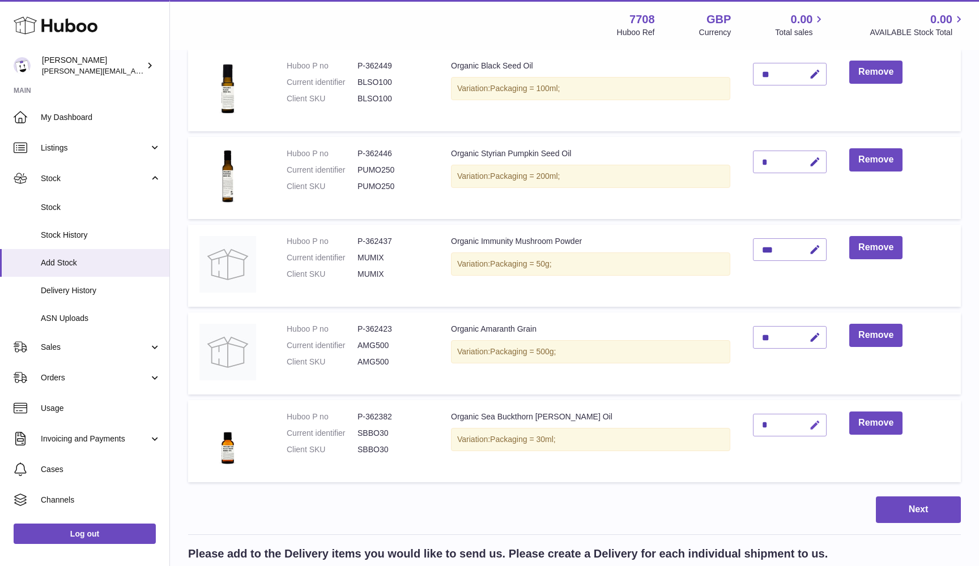
click at [810, 422] on icon "button" at bounding box center [815, 426] width 12 height 12
click at [758, 424] on input "*" at bounding box center [790, 425] width 74 height 23
paste input "*"
type input "**"
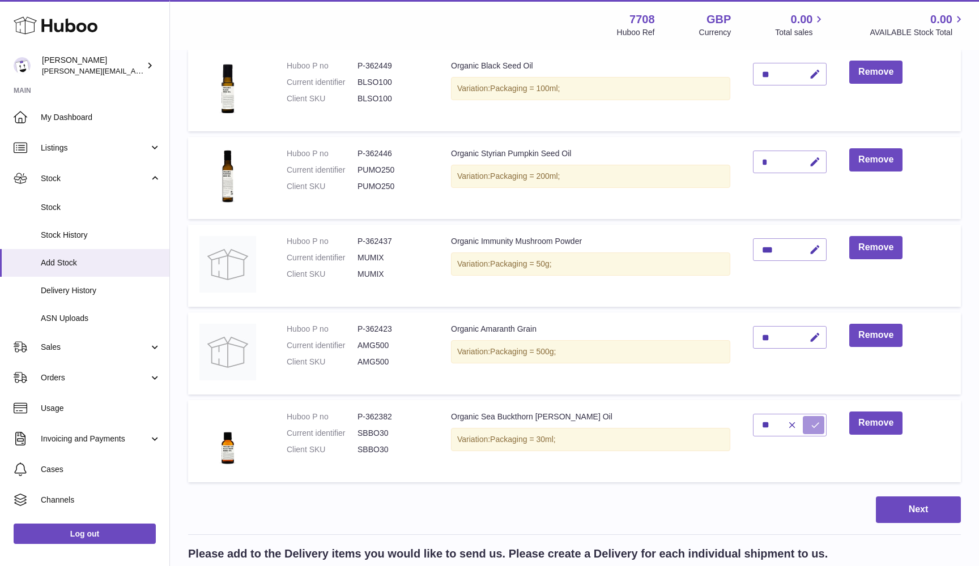
click at [806, 422] on button "submit" at bounding box center [814, 425] width 22 height 18
click at [815, 156] on icon "button" at bounding box center [815, 162] width 12 height 12
click at [762, 159] on input "*" at bounding box center [790, 162] width 74 height 23
paste input "*"
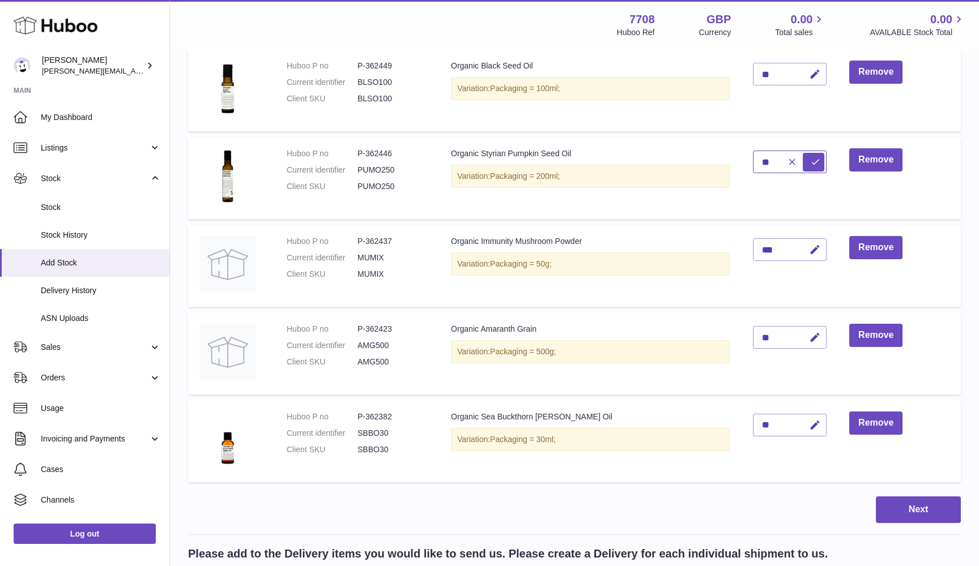
type input "**"
click at [802, 159] on div at bounding box center [801, 162] width 46 height 18
click at [809, 159] on button "submit" at bounding box center [814, 162] width 22 height 18
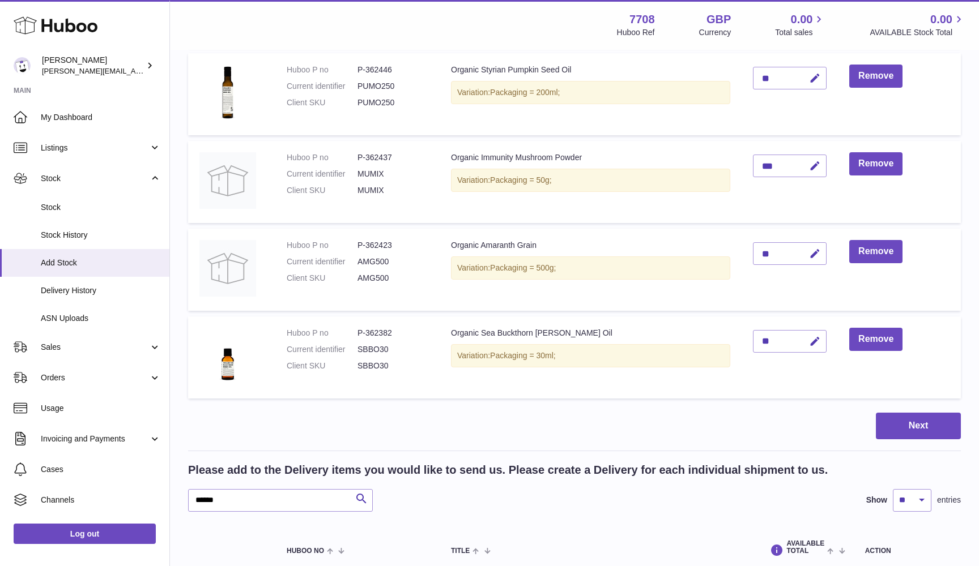
scroll to position [425, 0]
click at [925, 419] on button "Next" at bounding box center [918, 426] width 85 height 27
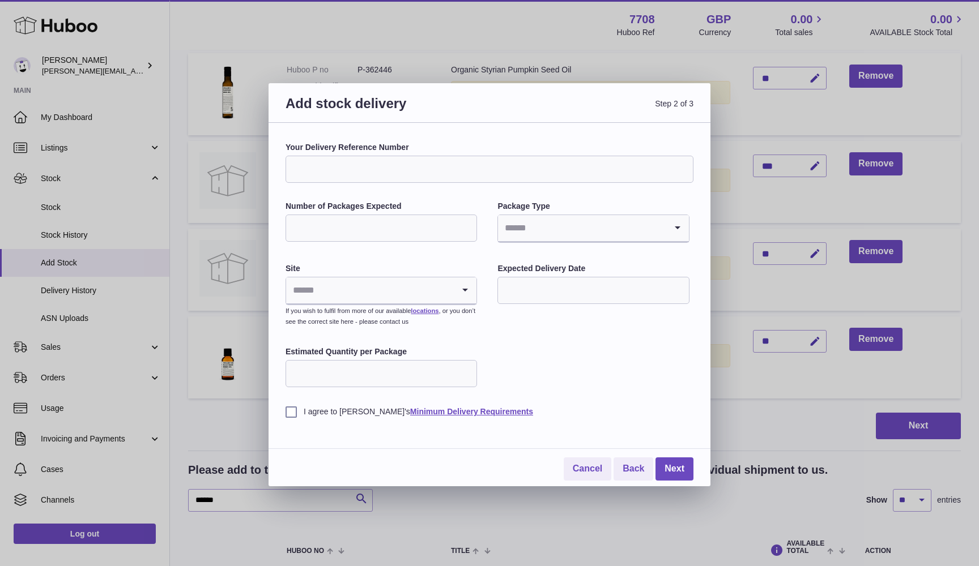
click at [384, 158] on input "Your Delivery Reference Number" at bounding box center [489, 169] width 408 height 27
type input "**********"
click at [398, 242] on div "Number of Packages Expected" at bounding box center [380, 222] width 191 height 43
click at [397, 231] on input "Number of Packages Expected" at bounding box center [380, 228] width 191 height 27
type input "*"
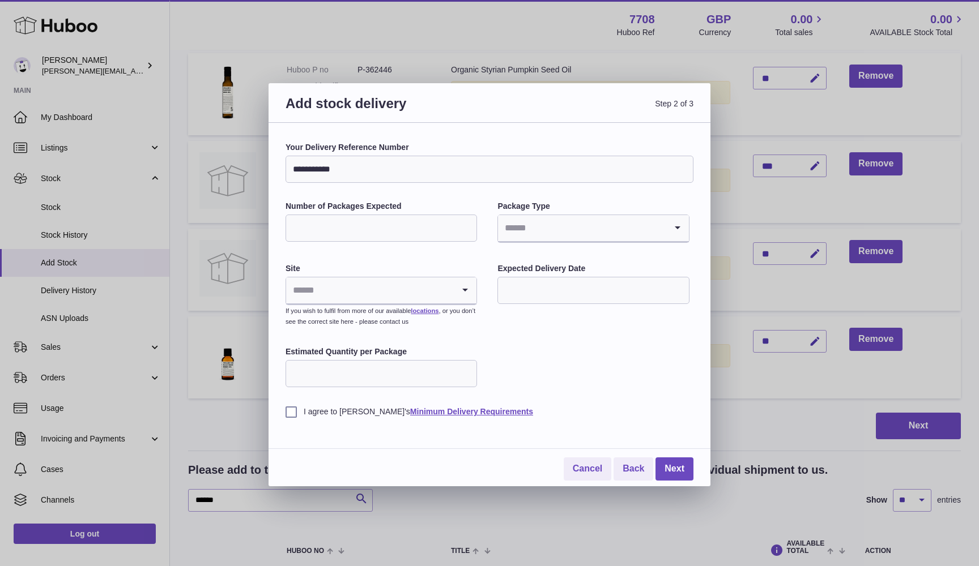
click at [528, 221] on input "Search for option" at bounding box center [582, 228] width 168 height 26
click at [514, 277] on li "Pallets" at bounding box center [592, 281] width 189 height 23
click at [381, 300] on input "Search for option" at bounding box center [370, 291] width 168 height 26
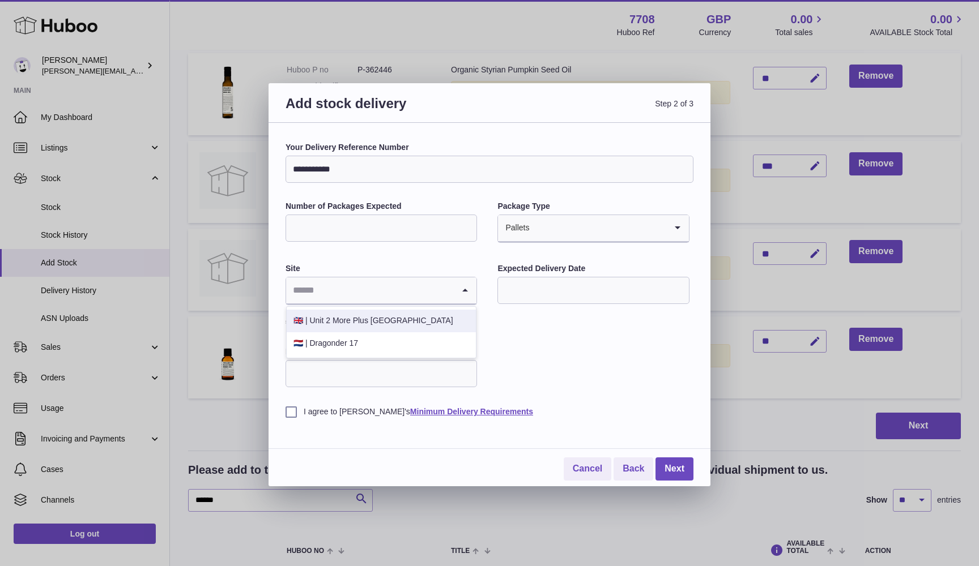
click at [358, 319] on li "🇬🇧 | Unit 2 More Plus Central Park" at bounding box center [381, 321] width 189 height 23
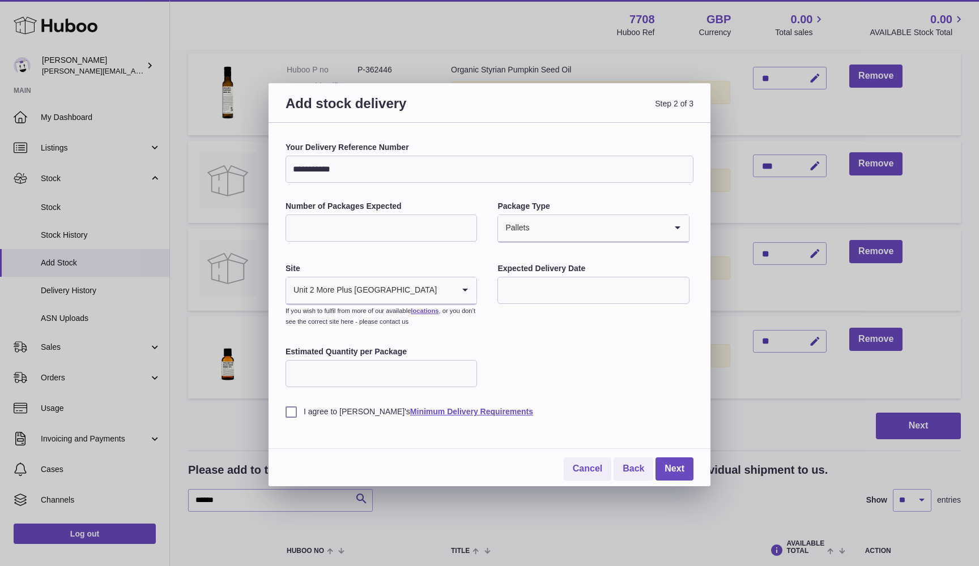
click at [334, 373] on input "Estimated Quantity per Package" at bounding box center [380, 373] width 191 height 27
paste input "***"
type input "***"
click at [292, 412] on label "I agree to Huboo's Minimum Delivery Requirements" at bounding box center [489, 412] width 408 height 11
click at [668, 461] on link "Next" at bounding box center [674, 469] width 38 height 23
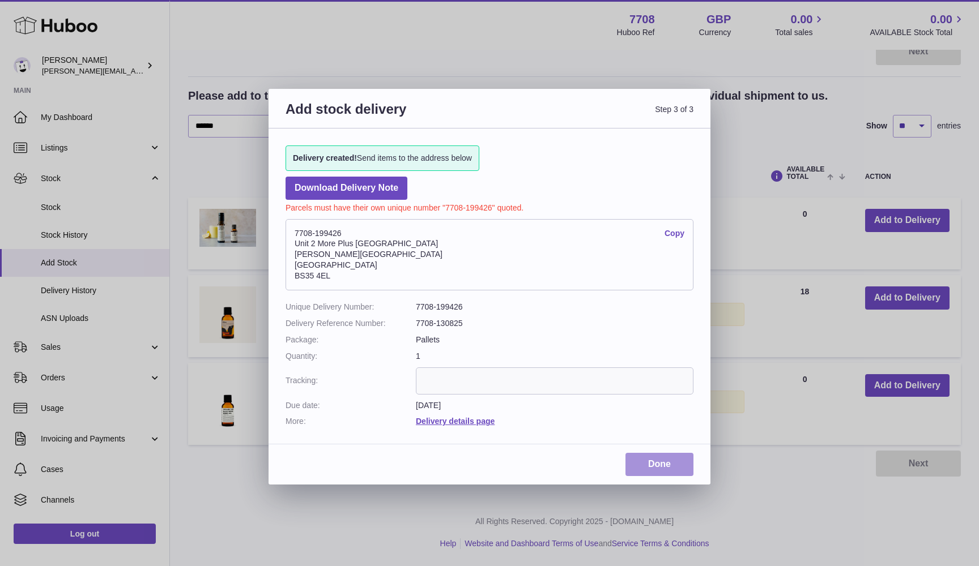
scroll to position [161, 0]
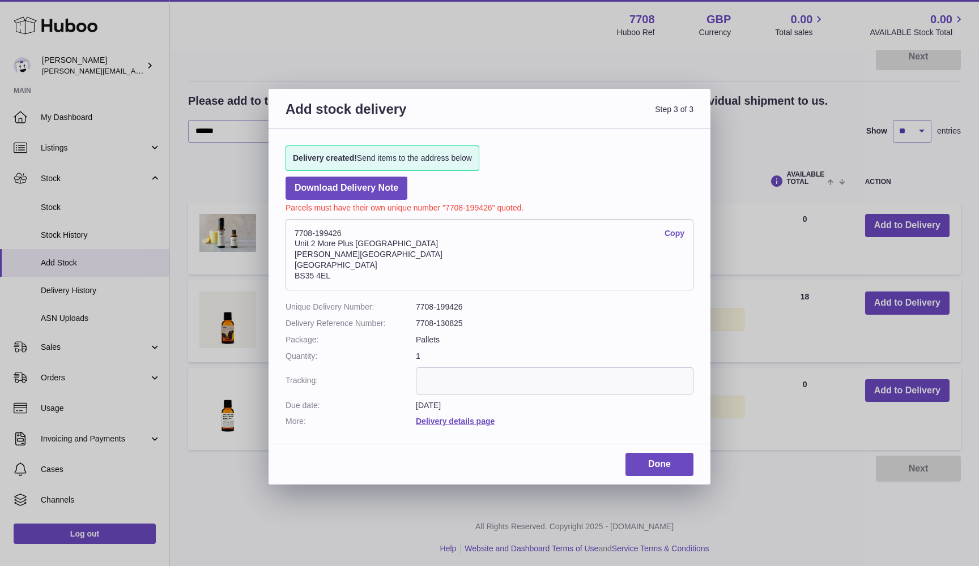
drag, startPoint x: 295, startPoint y: 232, endPoint x: 349, endPoint y: 274, distance: 69.1
click at [349, 274] on address "7708-199426 Copy Unit 2 More Plus Central Park Hudson Ave Severn Beach BS35 4EL" at bounding box center [489, 254] width 408 height 71
copy address "7708-199426 Copy Unit 2 More Plus Central Park Hudson Ave Severn Beach BS35 4EL"
click at [372, 185] on link "Download Delivery Note" at bounding box center [346, 188] width 122 height 23
click at [651, 460] on link "Done" at bounding box center [659, 464] width 68 height 23
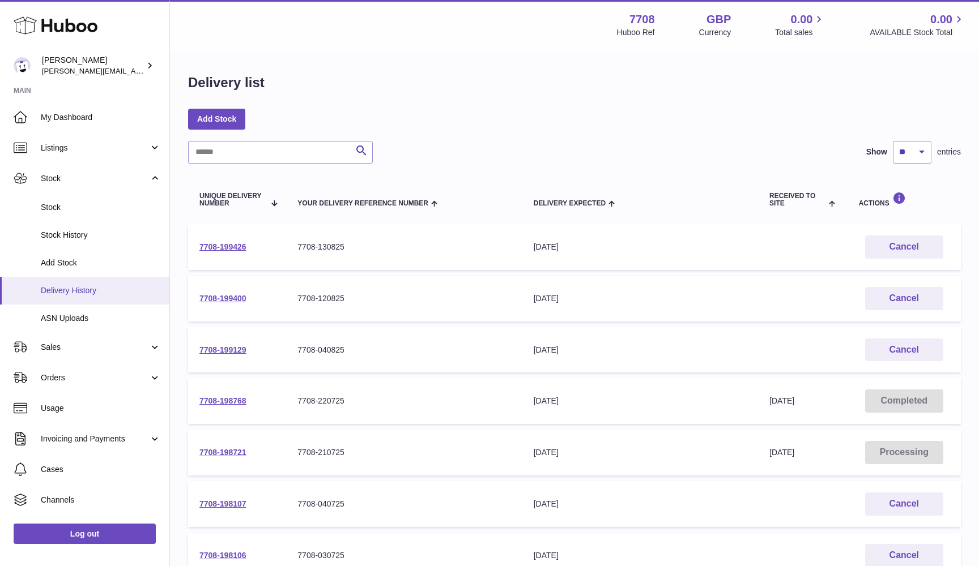
click at [63, 285] on span "Delivery History" at bounding box center [101, 290] width 120 height 11
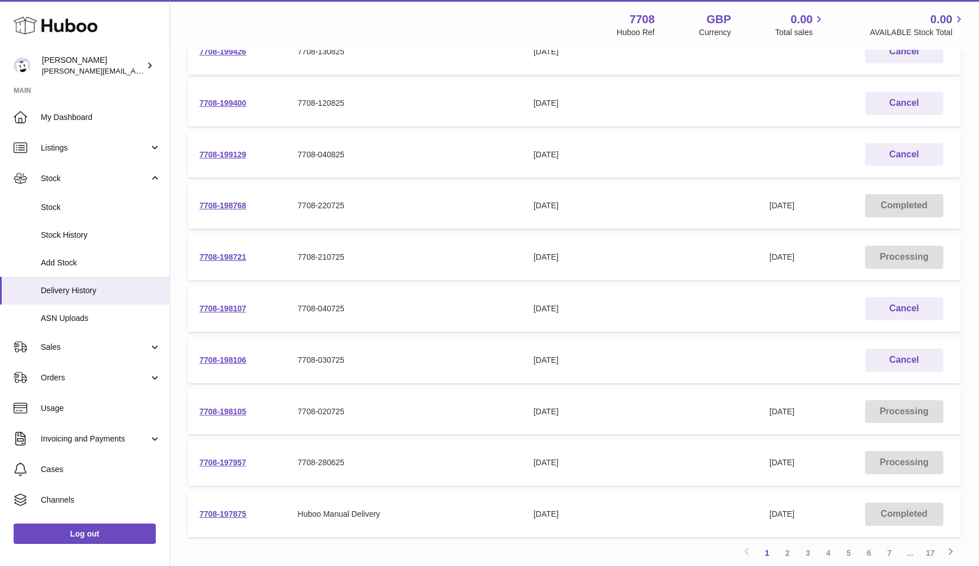
scroll to position [225, 0]
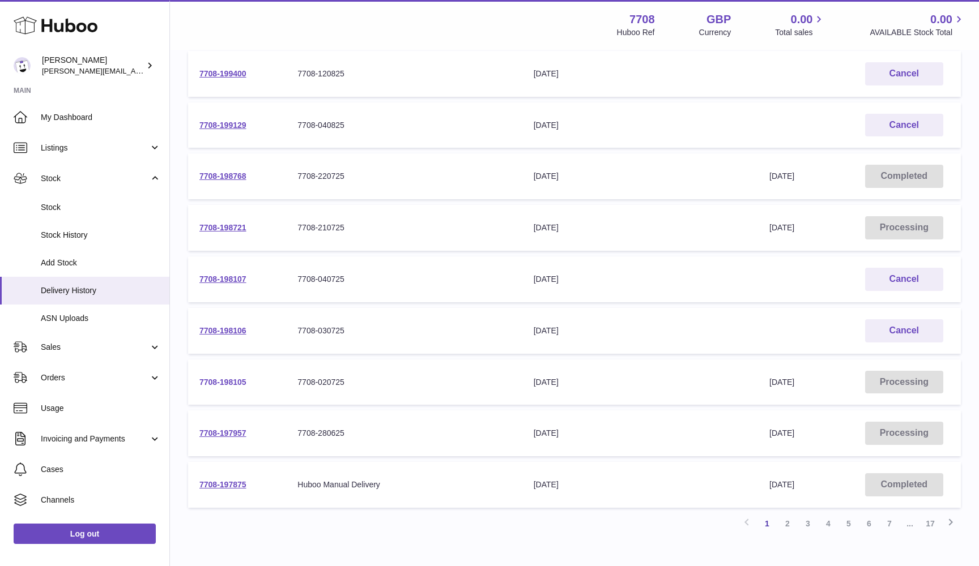
click at [216, 378] on link "7708-198105" at bounding box center [222, 382] width 47 height 9
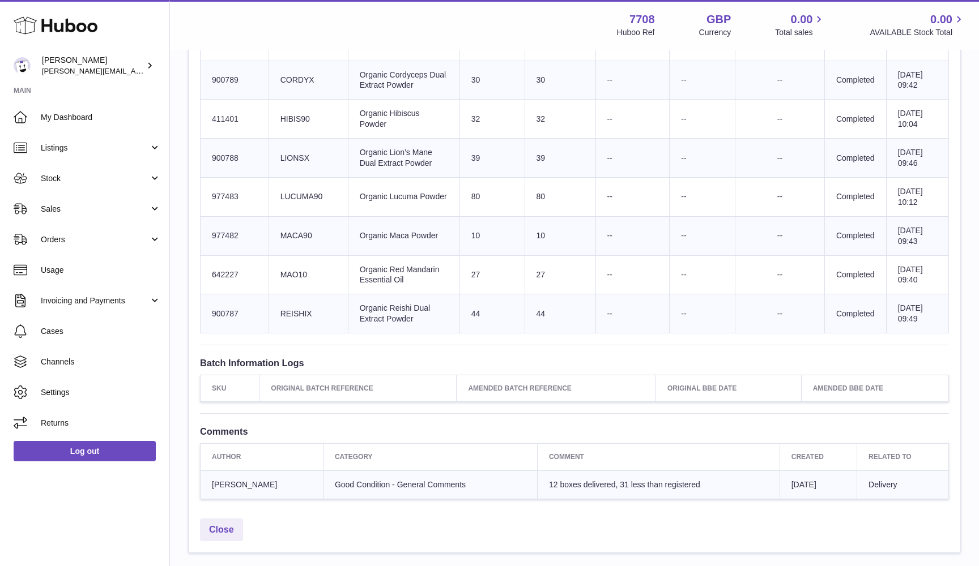
scroll to position [715, 0]
click at [306, 217] on td "Client Identifier LUCUMA90" at bounding box center [307, 197] width 79 height 39
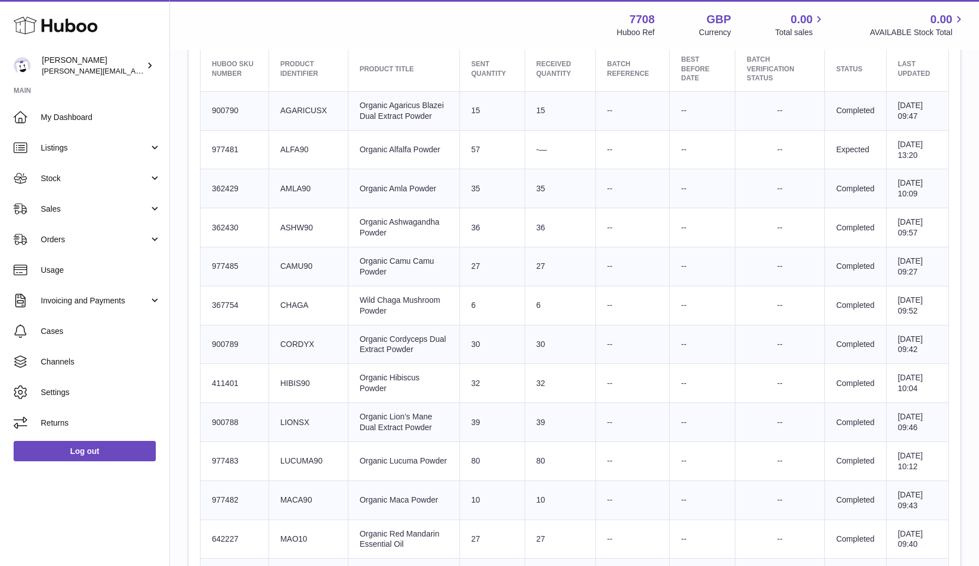
scroll to position [449, 0]
click at [300, 206] on td "Client Identifier AMLA90" at bounding box center [307, 190] width 79 height 39
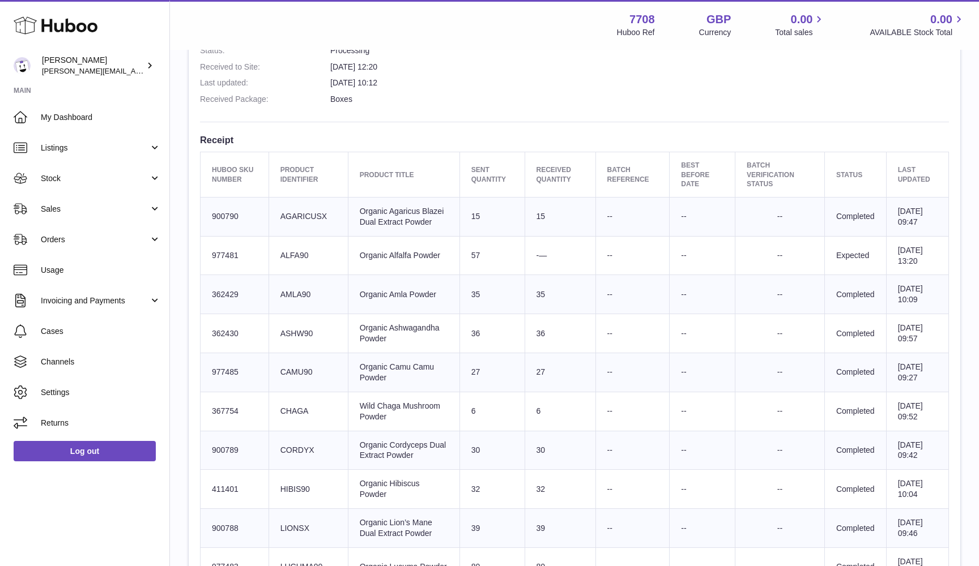
scroll to position [335, 0]
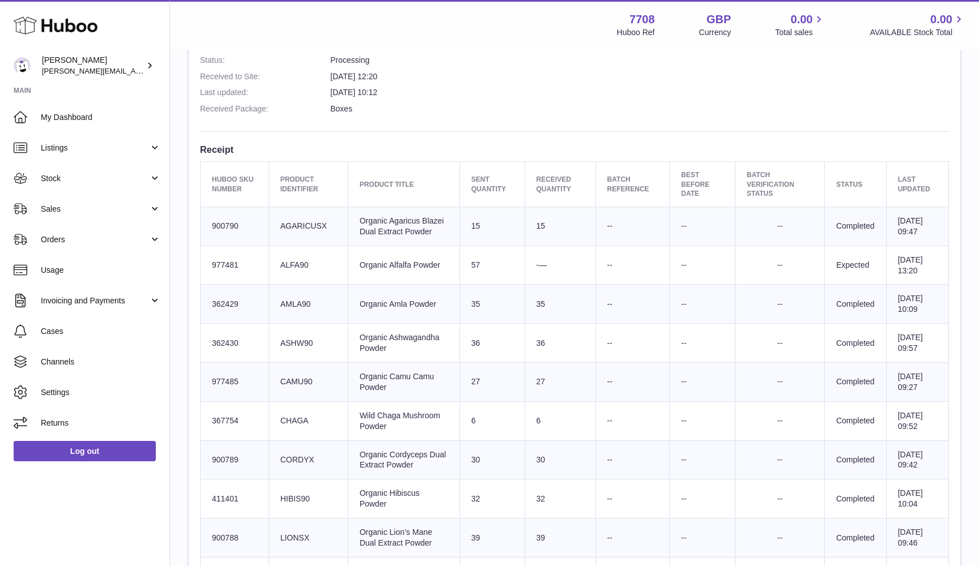
click at [292, 268] on td "Client Identifier ALFA90" at bounding box center [307, 265] width 79 height 39
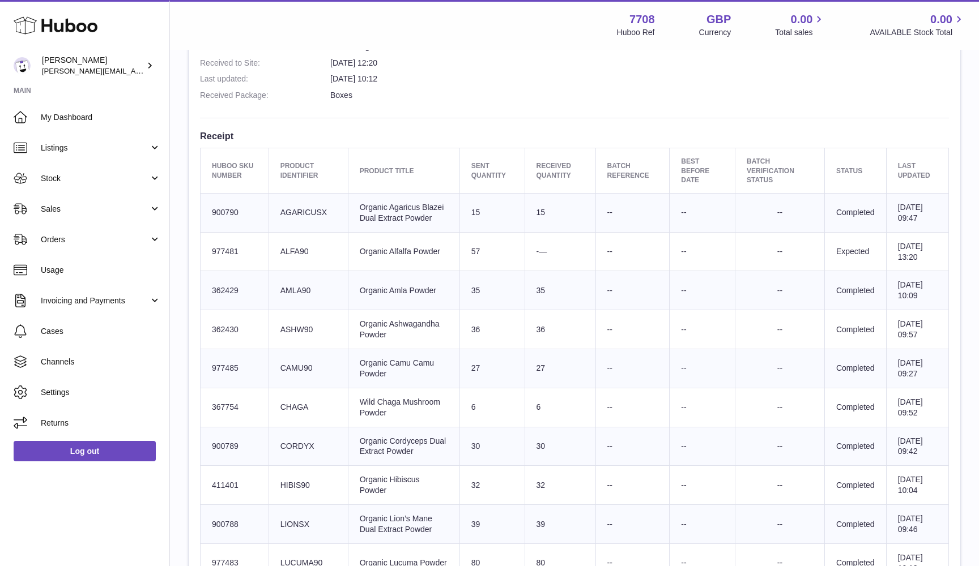
scroll to position [338, 0]
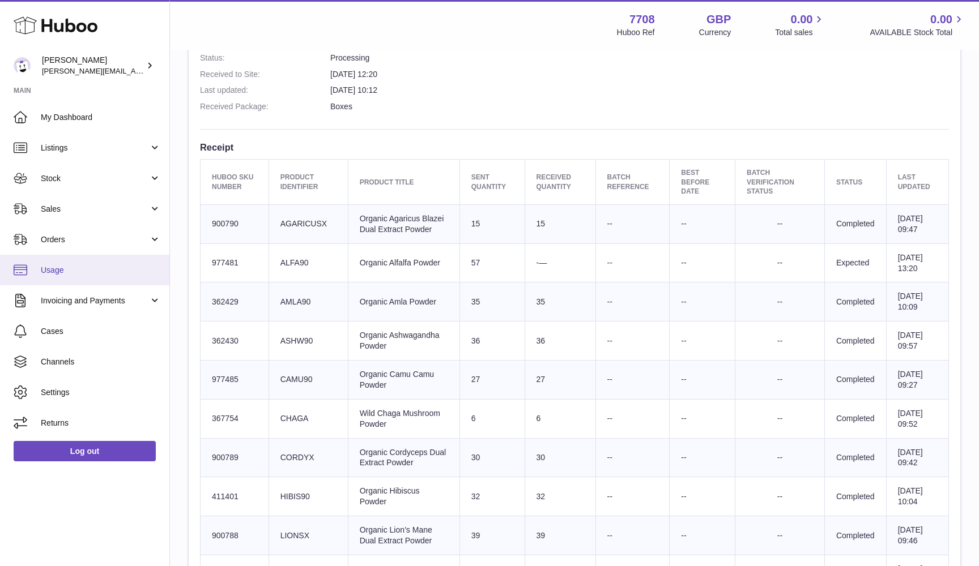
click at [59, 262] on link "Usage" at bounding box center [84, 270] width 169 height 31
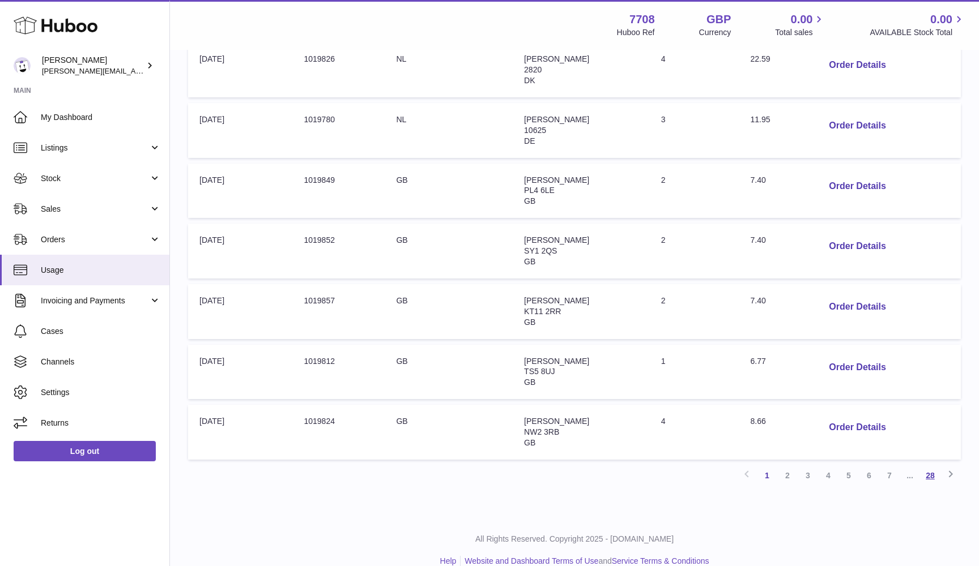
click at [930, 466] on link "28" at bounding box center [930, 476] width 20 height 20
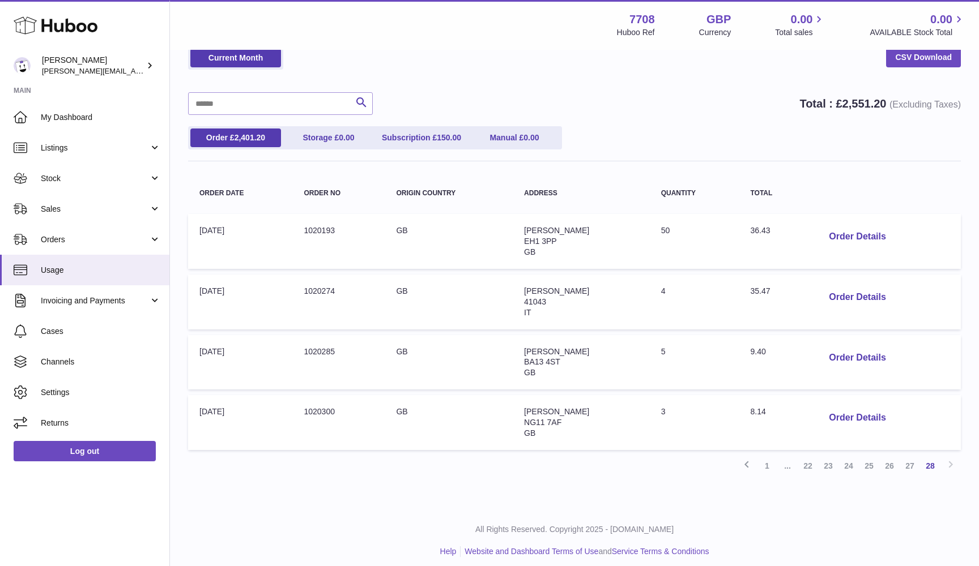
scroll to position [56, 0]
click at [846, 415] on button "Order Details" at bounding box center [857, 418] width 75 height 23
click at [842, 183] on div "× Order Details - 1020300 Description: RM 48h Tracked Total Charges Billing Des…" at bounding box center [489, 283] width 979 height 566
click at [77, 208] on span "Sales" at bounding box center [95, 209] width 108 height 11
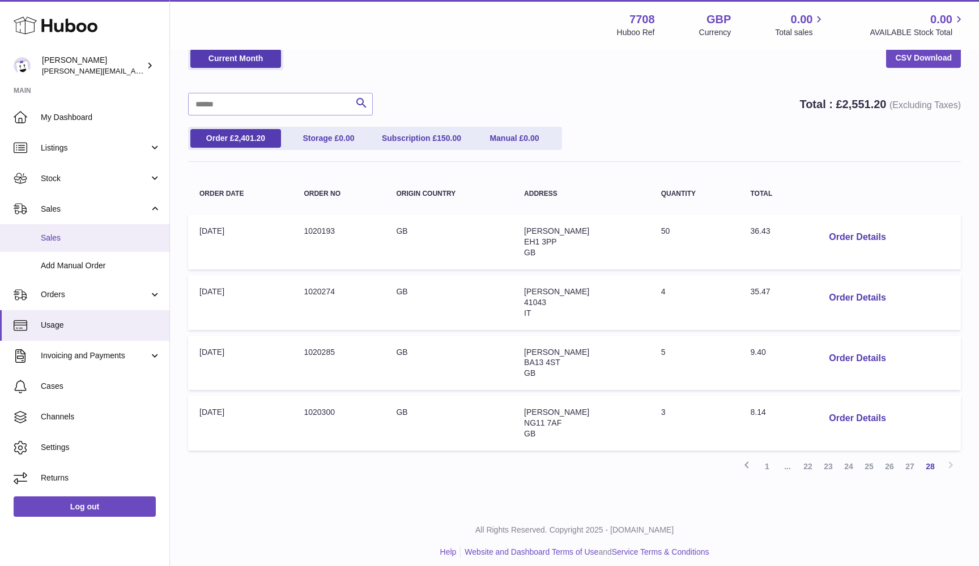
click at [72, 237] on span "Sales" at bounding box center [101, 238] width 120 height 11
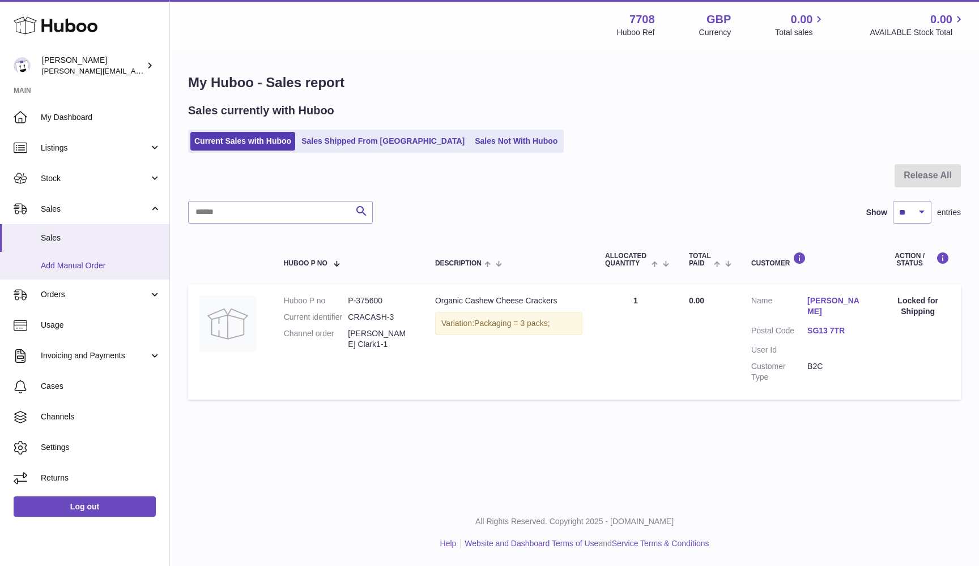
click at [62, 262] on span "Add Manual Order" at bounding box center [101, 266] width 120 height 11
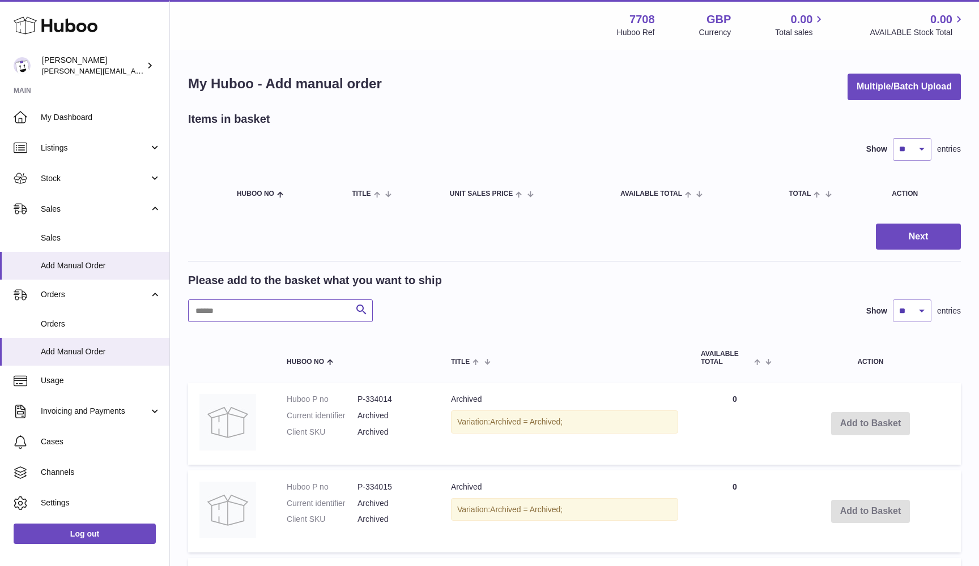
click at [219, 316] on input "text" at bounding box center [280, 311] width 185 height 23
type input "*"
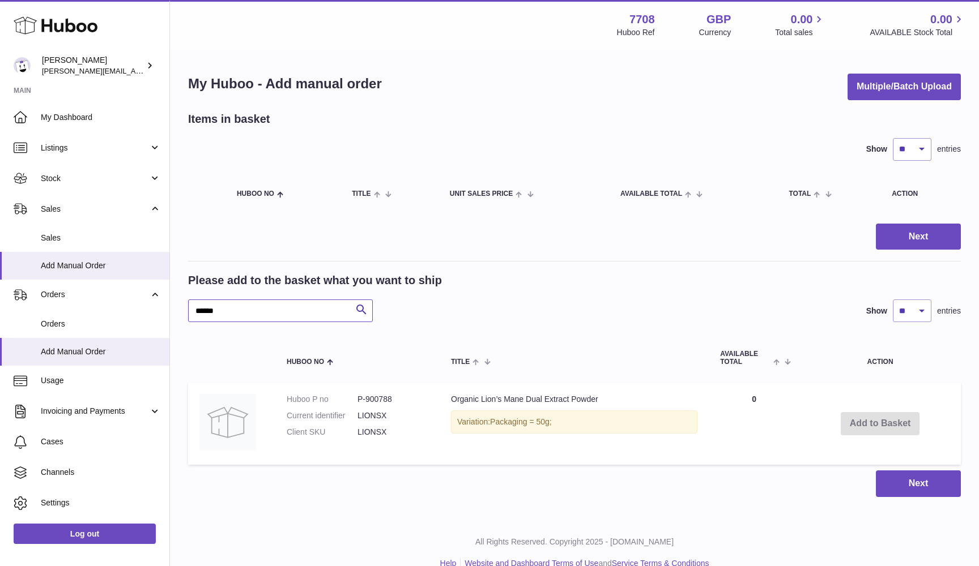
type input "******"
click at [368, 429] on dd "LIONSX" at bounding box center [392, 432] width 71 height 11
click at [81, 118] on span "My Dashboard" at bounding box center [101, 117] width 120 height 11
